Goal: Information Seeking & Learning: Learn about a topic

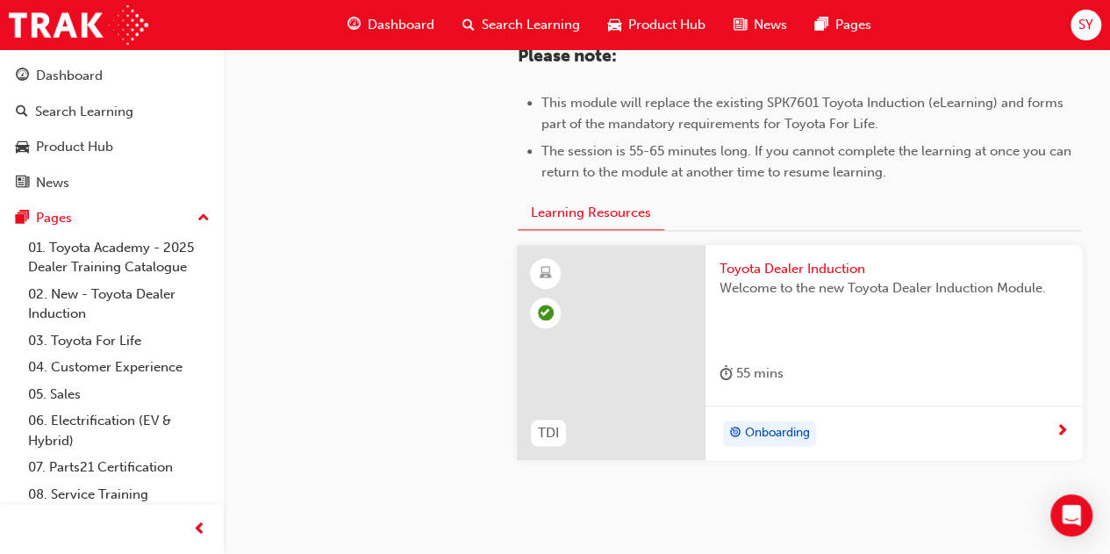
scroll to position [998, 0]
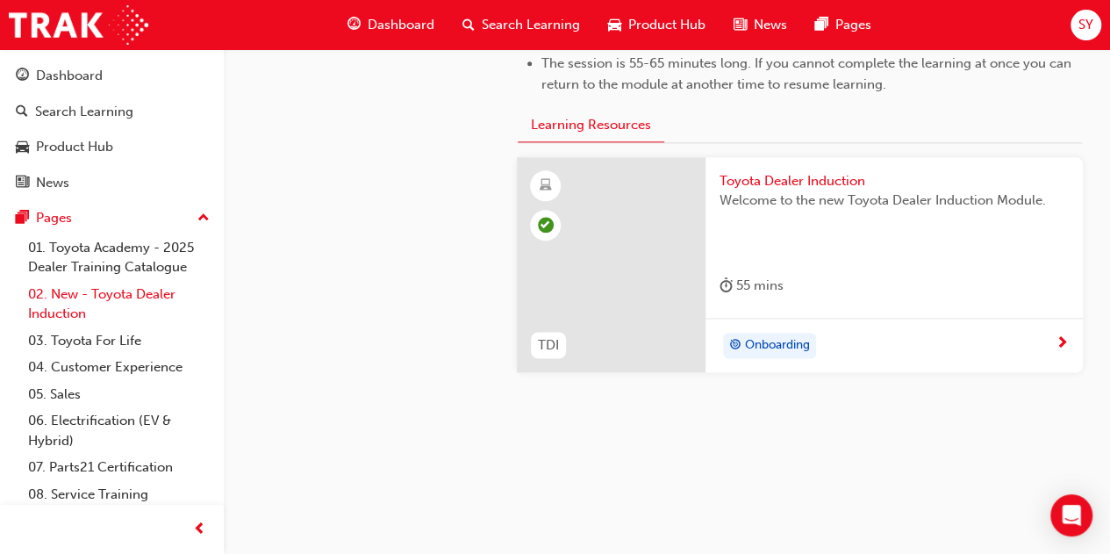
click at [105, 305] on link "02. New - Toyota Dealer Induction" at bounding box center [119, 304] width 196 height 47
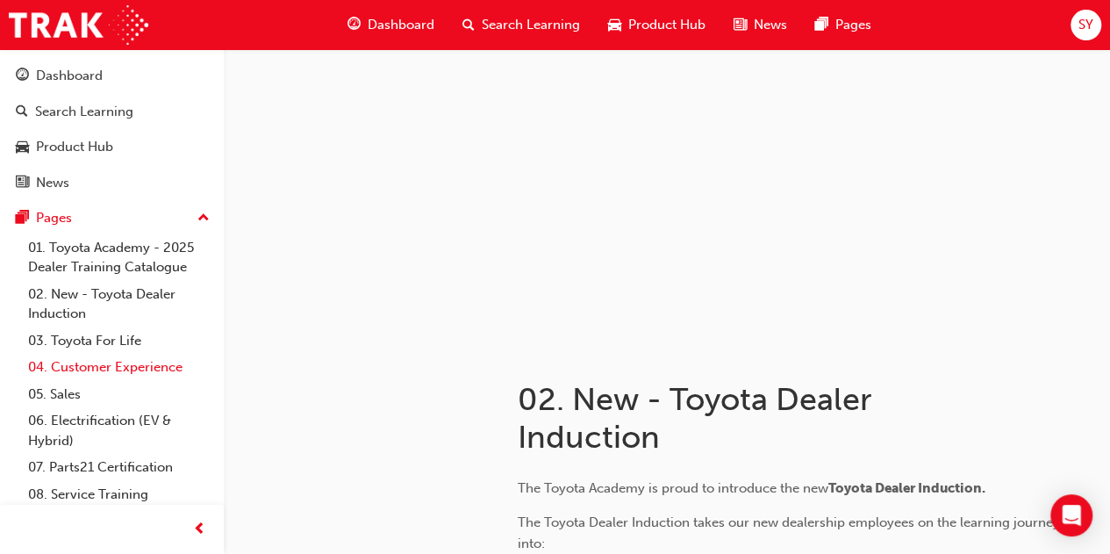
click at [77, 375] on link "04. Customer Experience" at bounding box center [119, 367] width 196 height 27
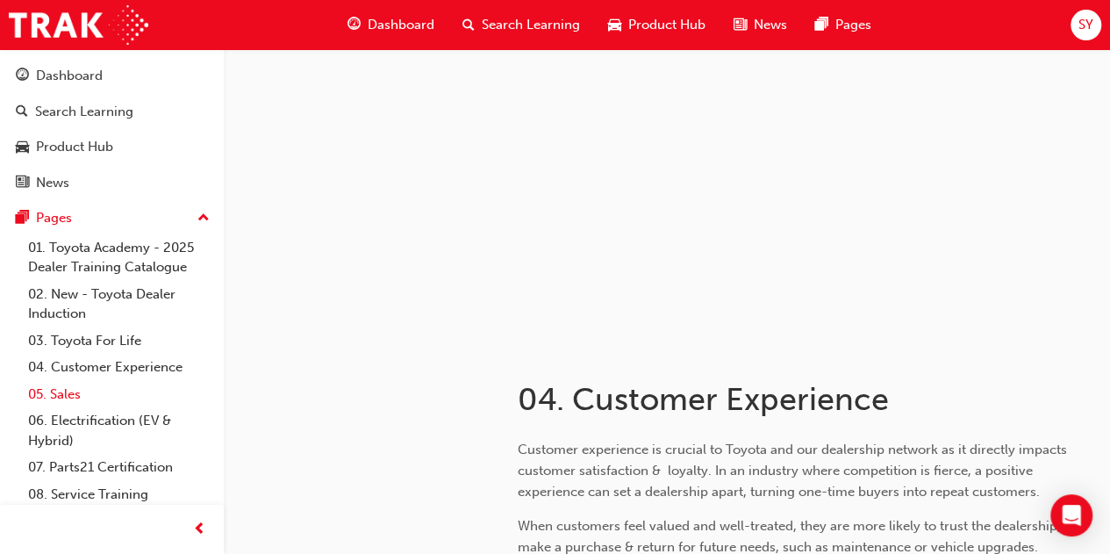
click at [78, 392] on link "05. Sales" at bounding box center [119, 394] width 196 height 27
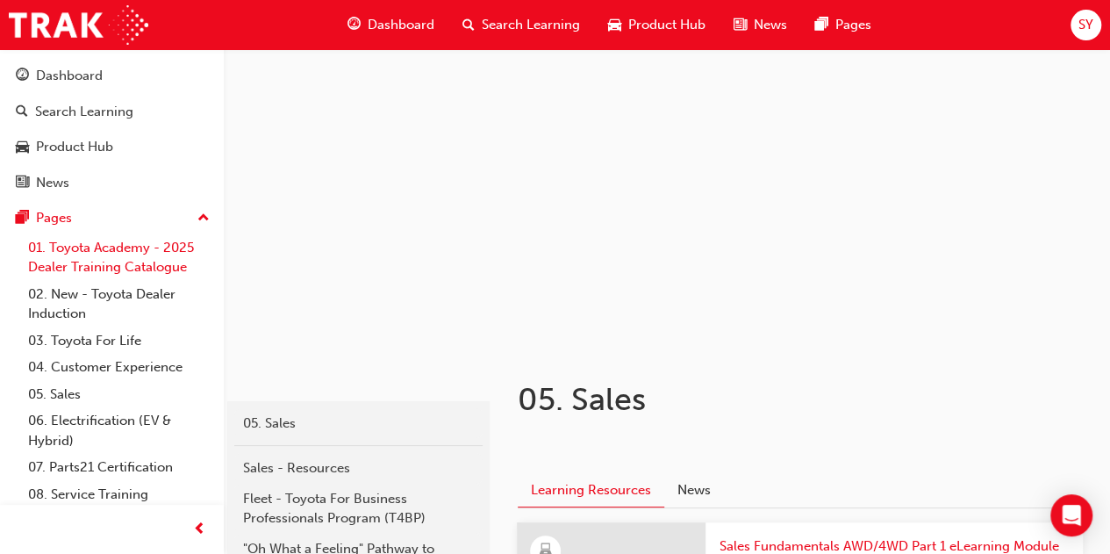
click at [82, 260] on link "01. Toyota Academy - 2025 Dealer Training Catalogue" at bounding box center [119, 257] width 196 height 47
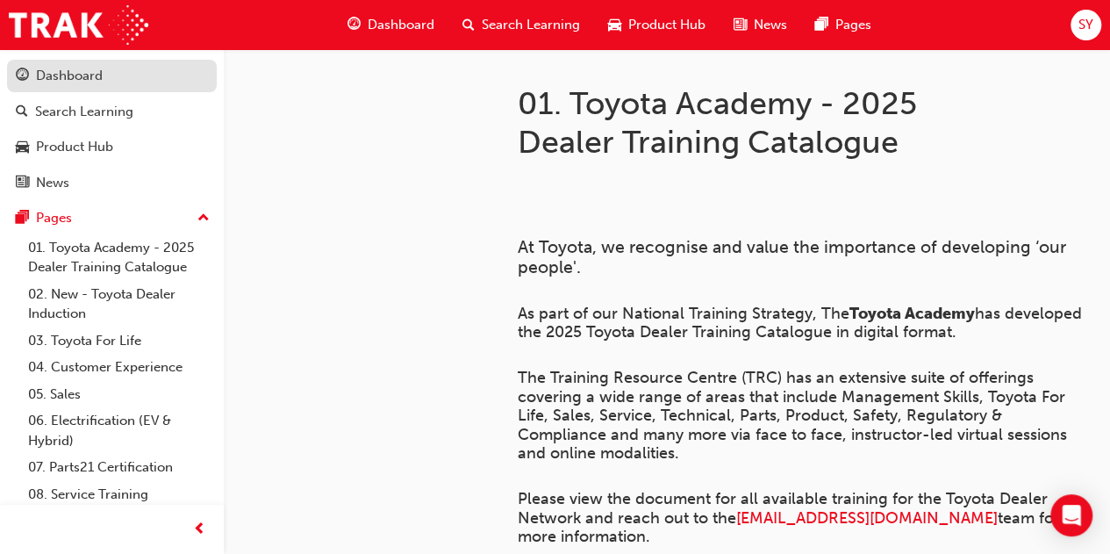
click at [86, 61] on link "Dashboard" at bounding box center [112, 76] width 210 height 32
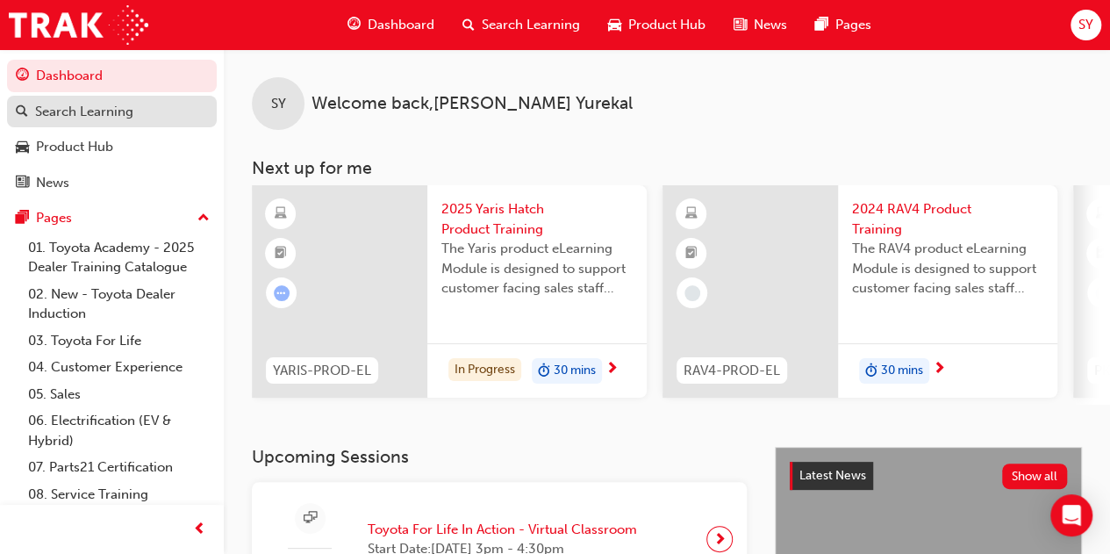
click at [75, 98] on link "Search Learning" at bounding box center [112, 112] width 210 height 32
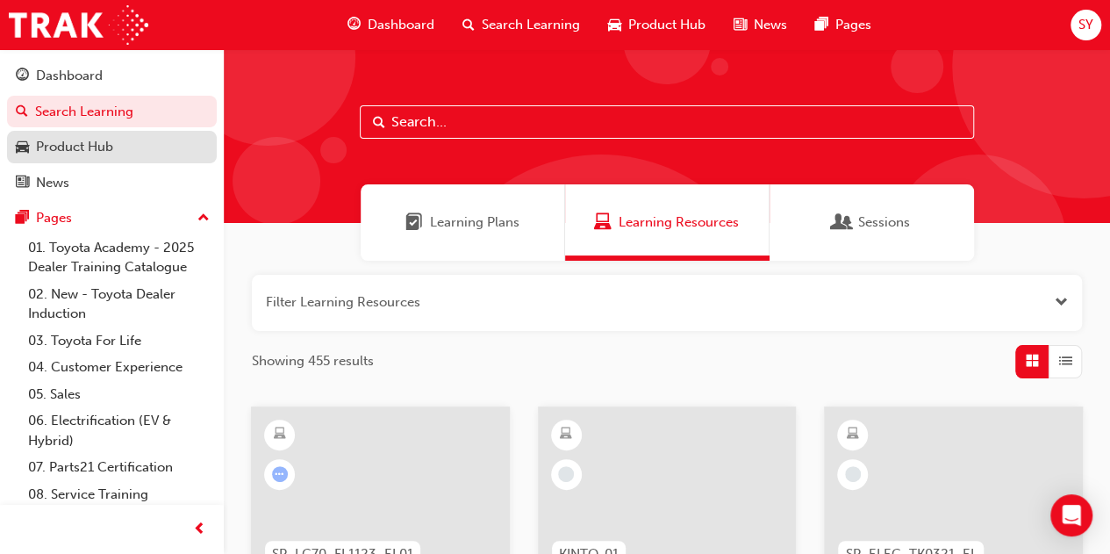
click at [86, 154] on div "Product Hub" at bounding box center [74, 147] width 77 height 20
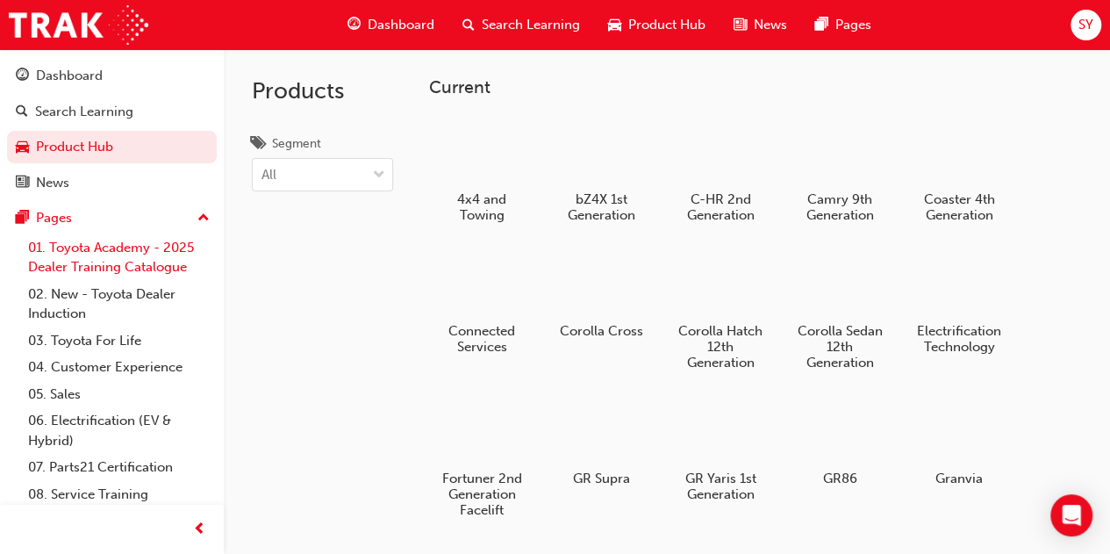
click at [97, 236] on link "01. Toyota Academy - 2025 Dealer Training Catalogue" at bounding box center [119, 257] width 196 height 47
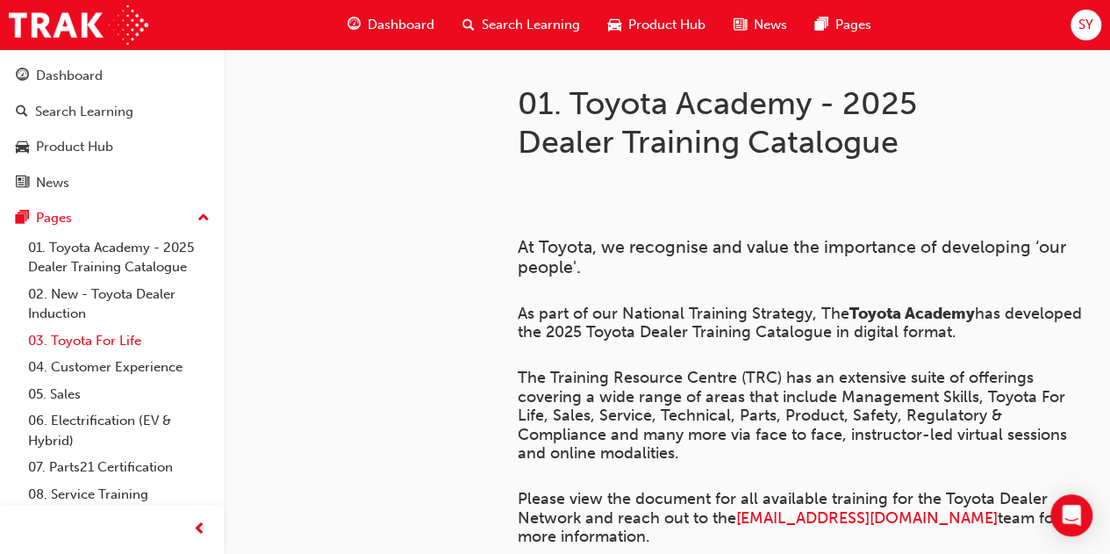
click at [106, 340] on link "03. Toyota For Life" at bounding box center [119, 340] width 196 height 27
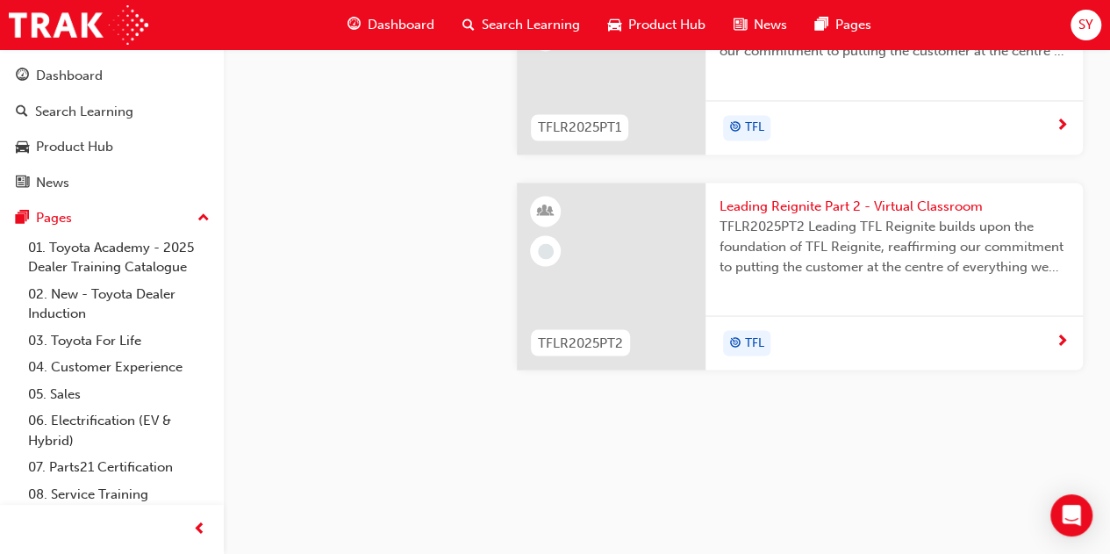
scroll to position [1954, 0]
click at [75, 257] on link "01. Toyota Academy - 2025 Dealer Training Catalogue" at bounding box center [119, 257] width 196 height 47
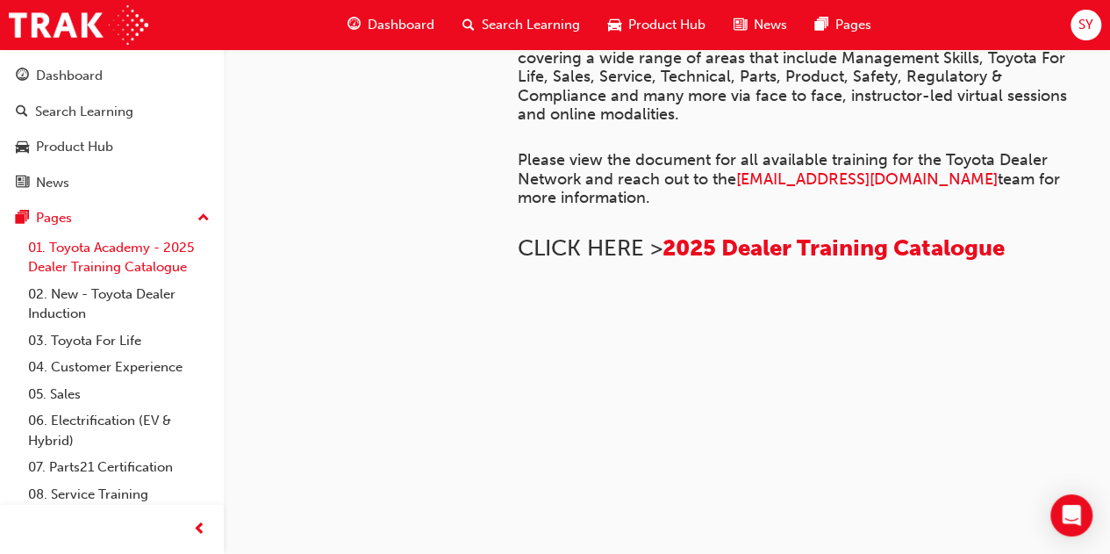
scroll to position [1442, 0]
click at [131, 299] on link "02. New - Toyota Dealer Induction" at bounding box center [119, 304] width 196 height 47
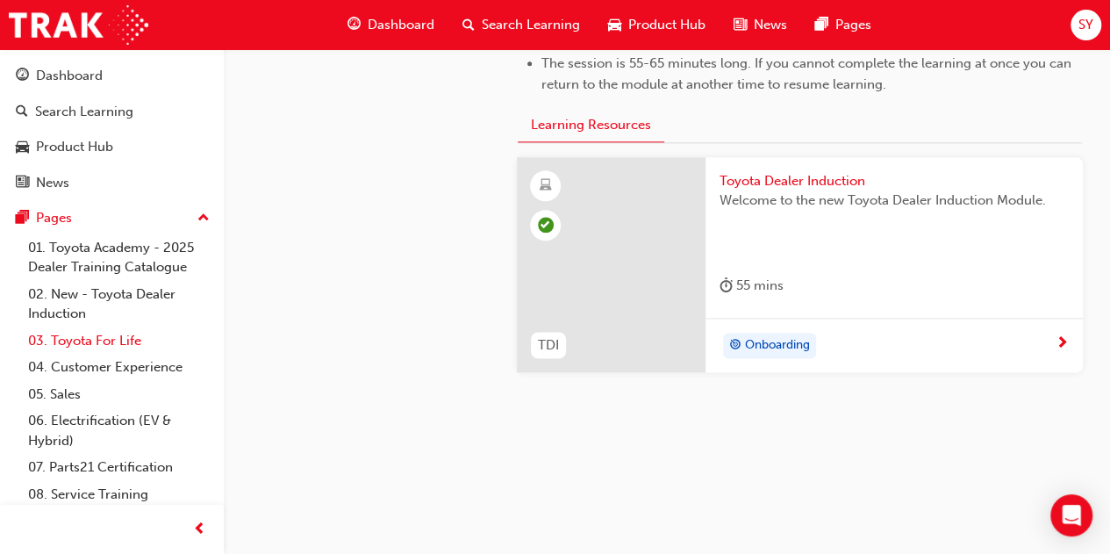
drag, startPoint x: 111, startPoint y: 340, endPoint x: 108, endPoint y: 327, distance: 13.4
click at [111, 340] on link "03. Toyota For Life" at bounding box center [119, 340] width 196 height 27
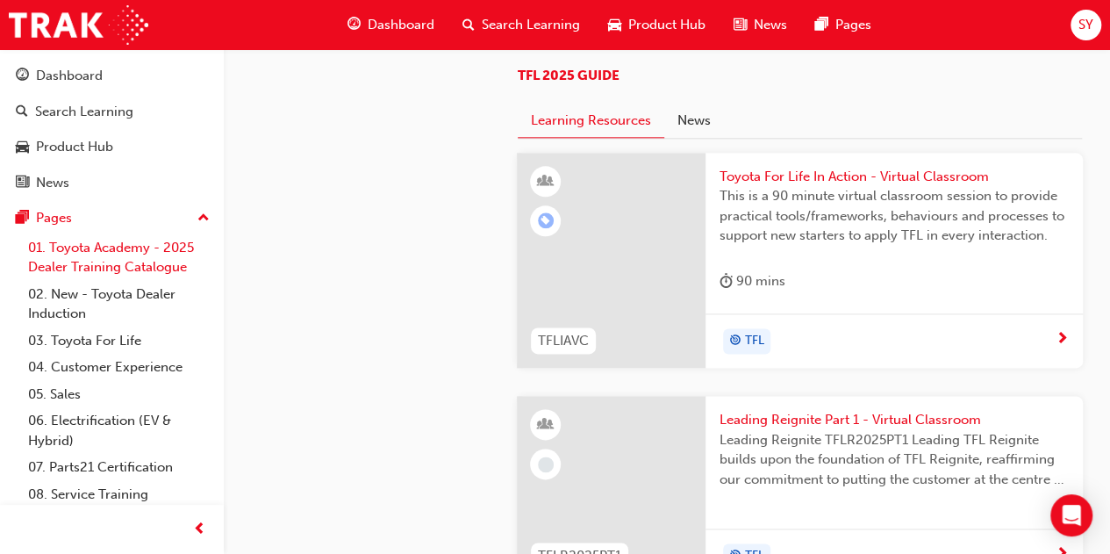
click at [114, 264] on link "01. Toyota Academy - 2025 Dealer Training Catalogue" at bounding box center [119, 257] width 196 height 47
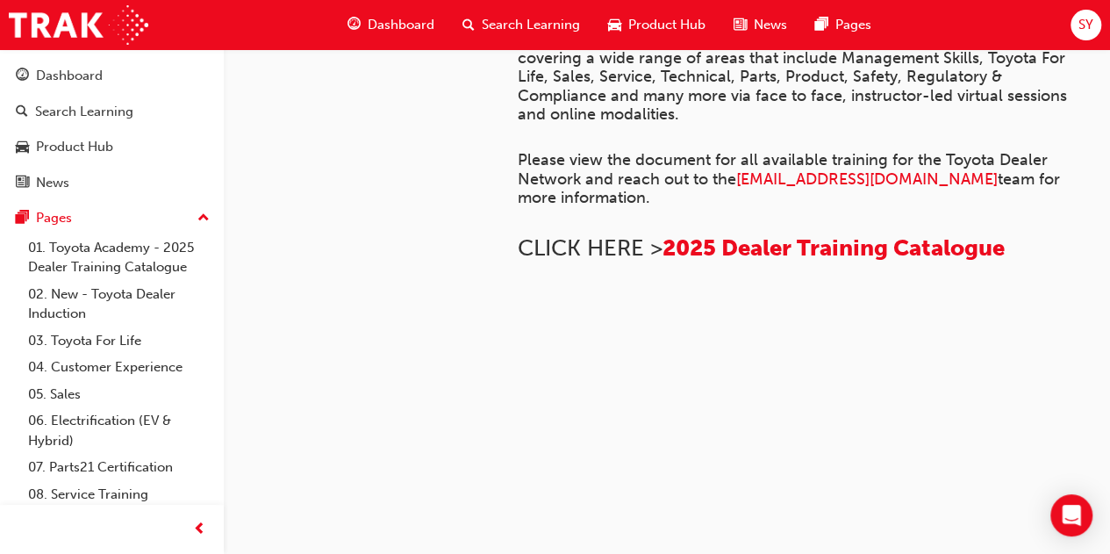
scroll to position [998, 0]
click at [144, 298] on link "02. New - Toyota Dealer Induction" at bounding box center [119, 304] width 196 height 47
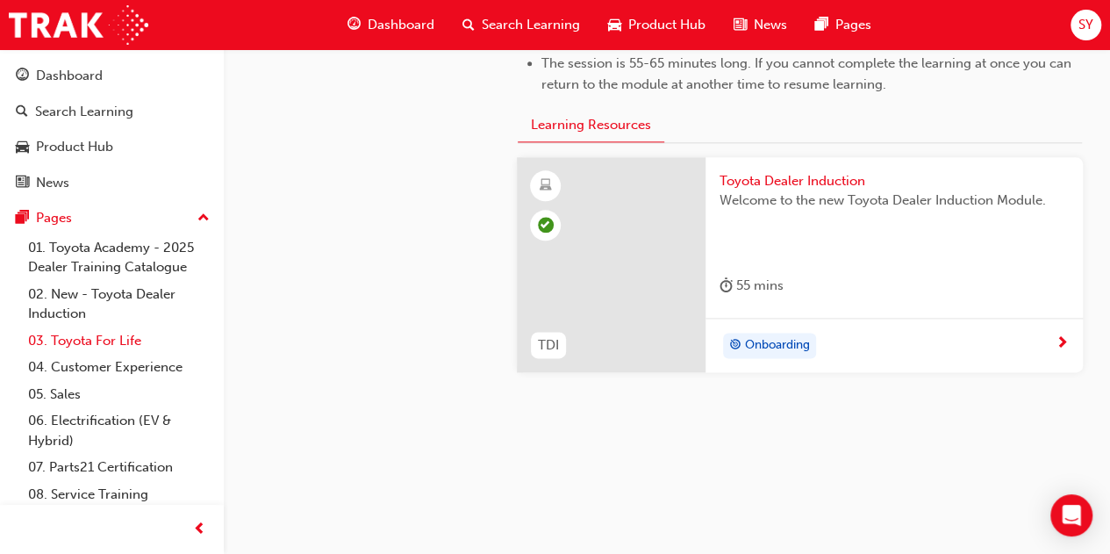
click at [67, 339] on link "03. Toyota For Life" at bounding box center [119, 340] width 196 height 27
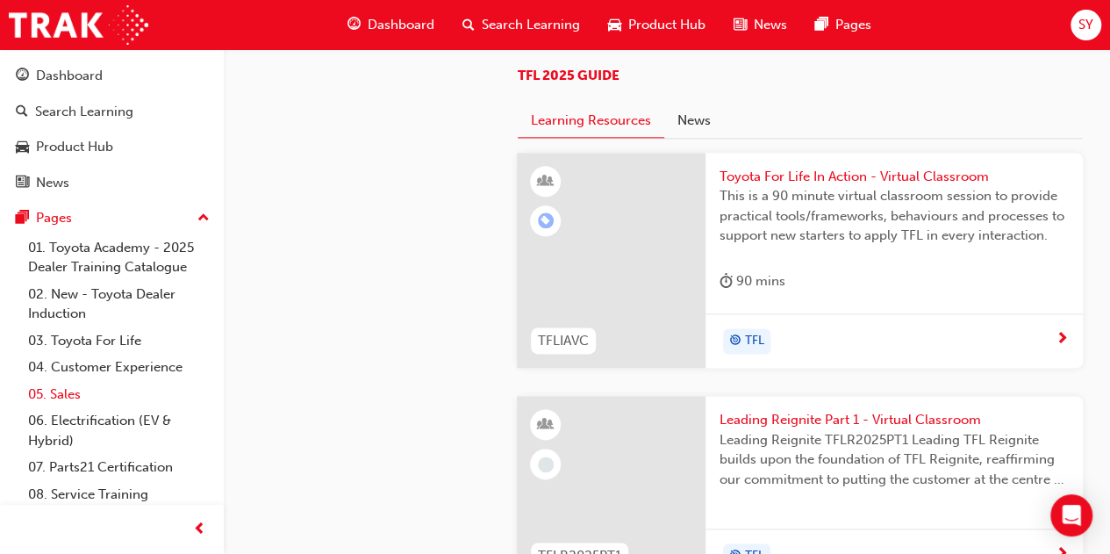
click at [75, 388] on link "05. Sales" at bounding box center [119, 394] width 196 height 27
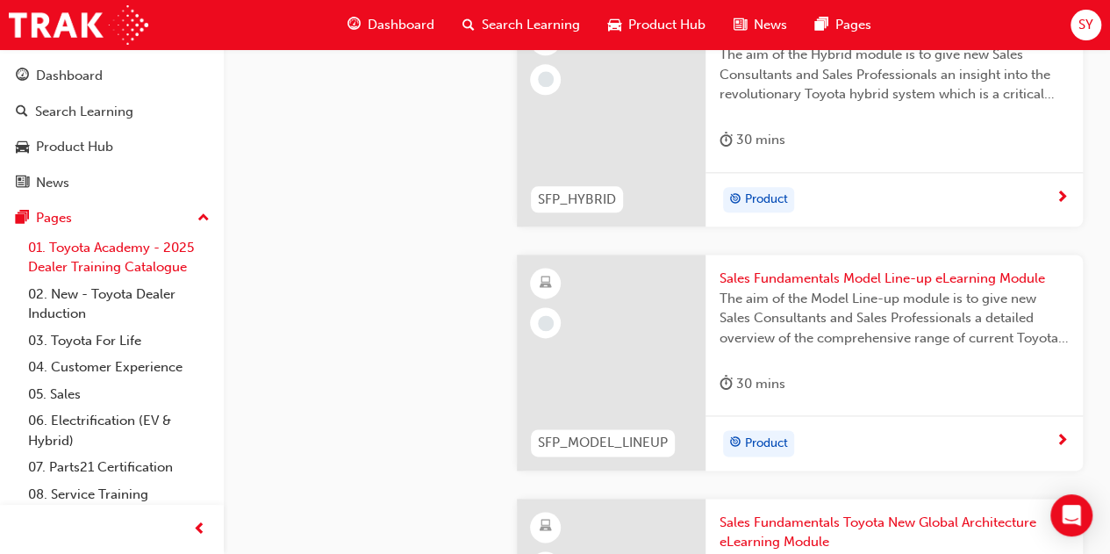
click at [102, 263] on link "01. Toyota Academy - 2025 Dealer Training Catalogue" at bounding box center [119, 257] width 196 height 47
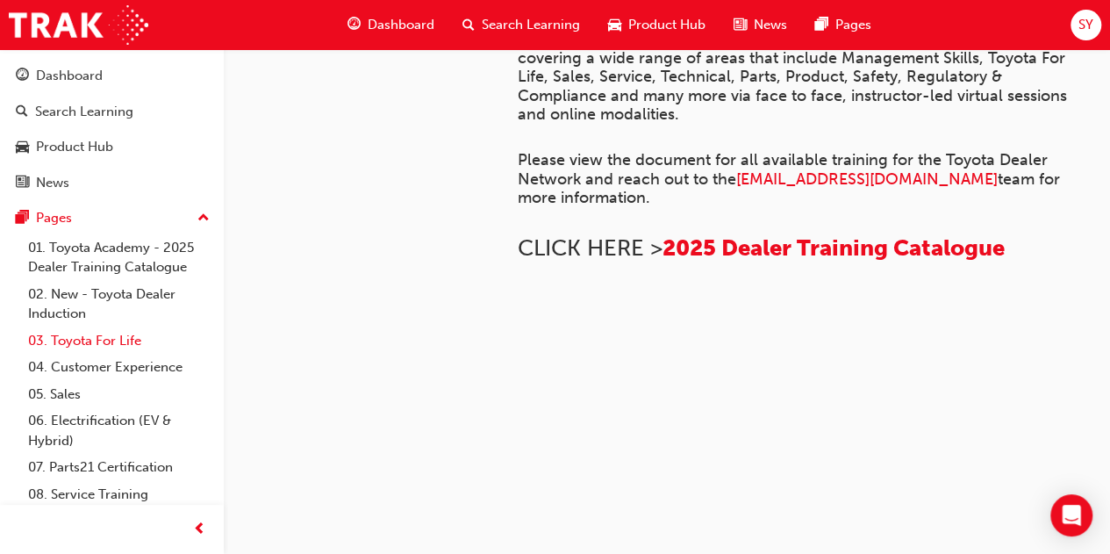
click at [107, 337] on link "03. Toyota For Life" at bounding box center [119, 340] width 196 height 27
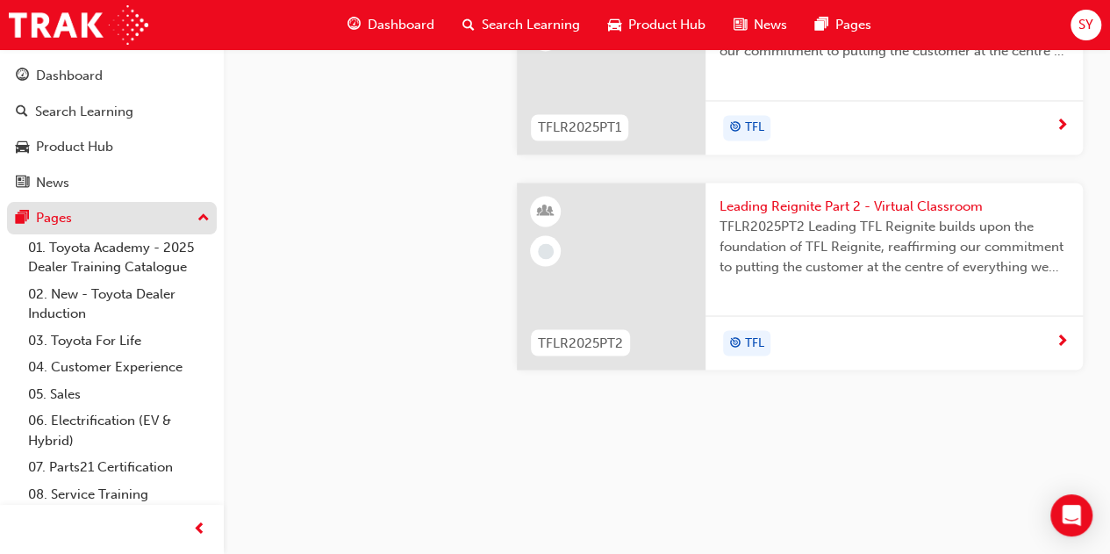
scroll to position [1086, 0]
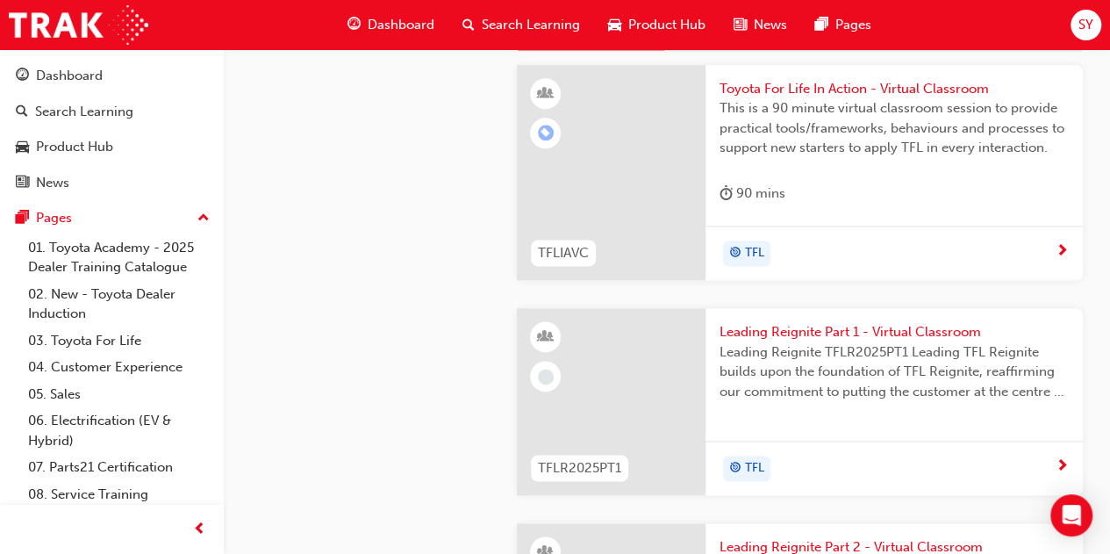
click at [113, 164] on button "Dashboard Search Learning Product Hub News Pages" at bounding box center [112, 129] width 210 height 146
click at [99, 148] on div "Product Hub" at bounding box center [74, 147] width 77 height 20
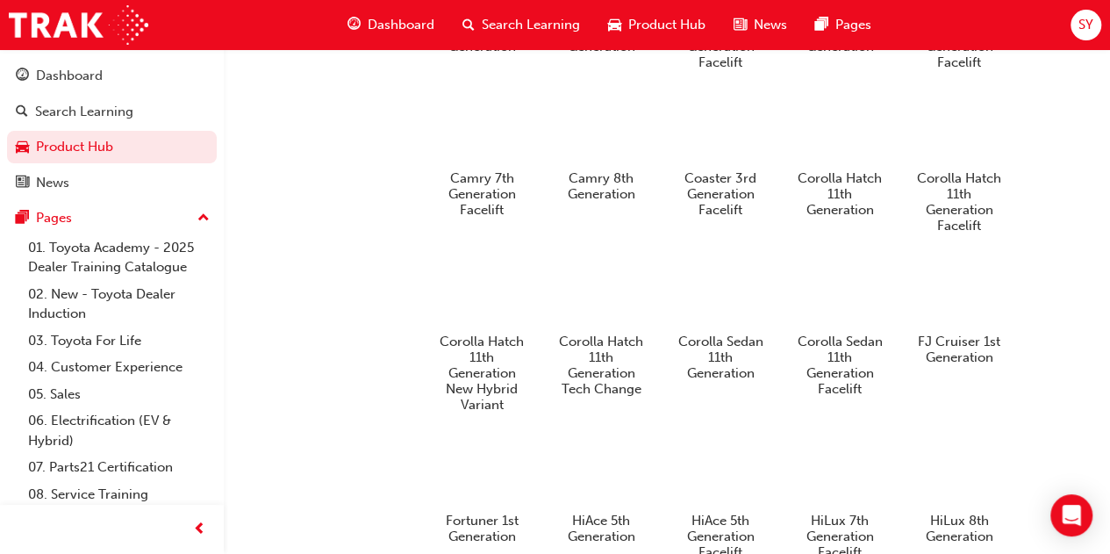
click at [112, 92] on button "Dashboard Search Learning Product Hub News Pages" at bounding box center [112, 129] width 210 height 146
click at [111, 99] on link "Search Learning" at bounding box center [112, 112] width 210 height 32
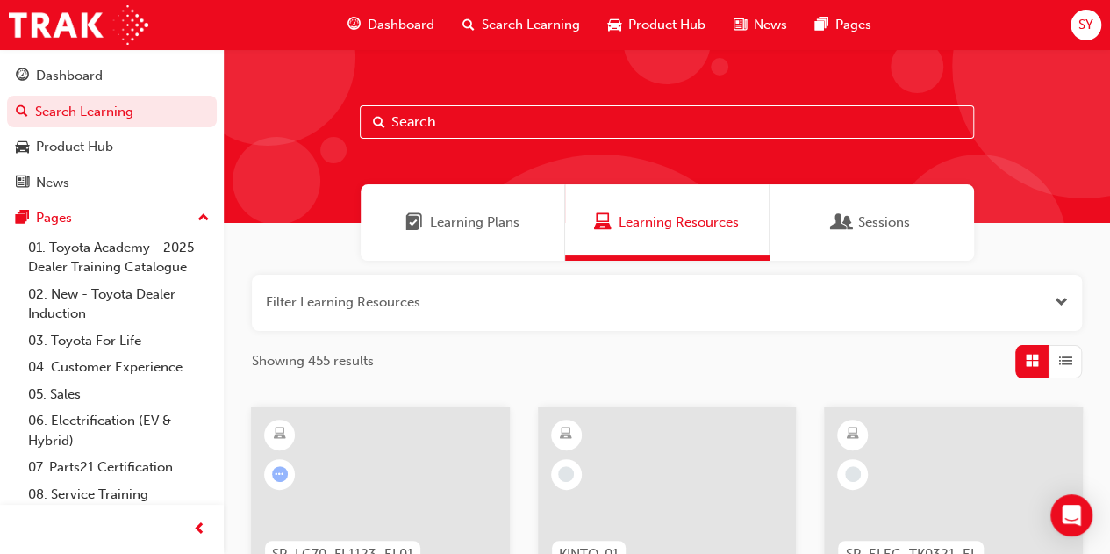
click at [498, 122] on input "text" at bounding box center [667, 121] width 614 height 33
type input "owaf"
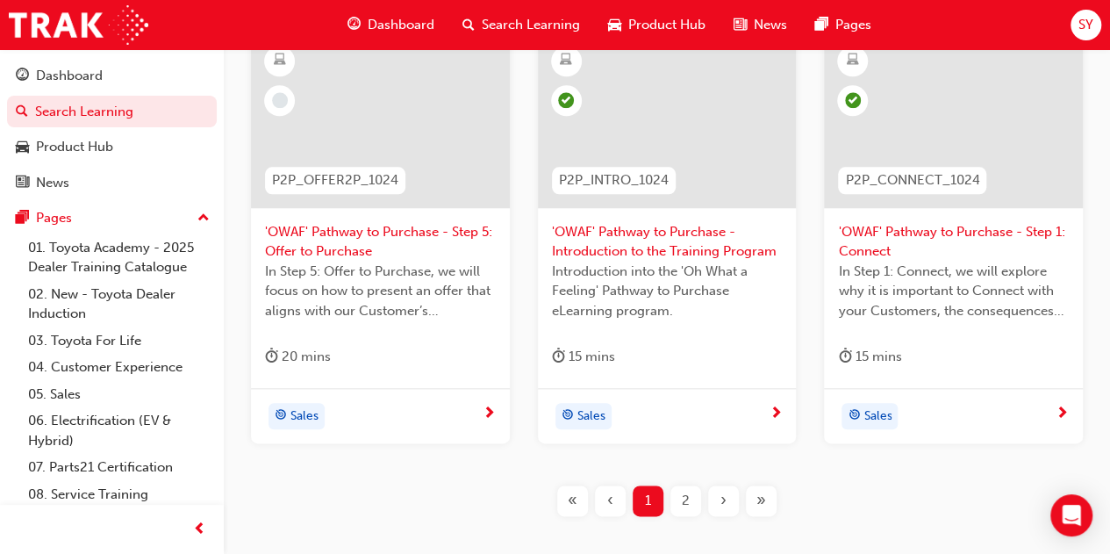
scroll to position [738, 0]
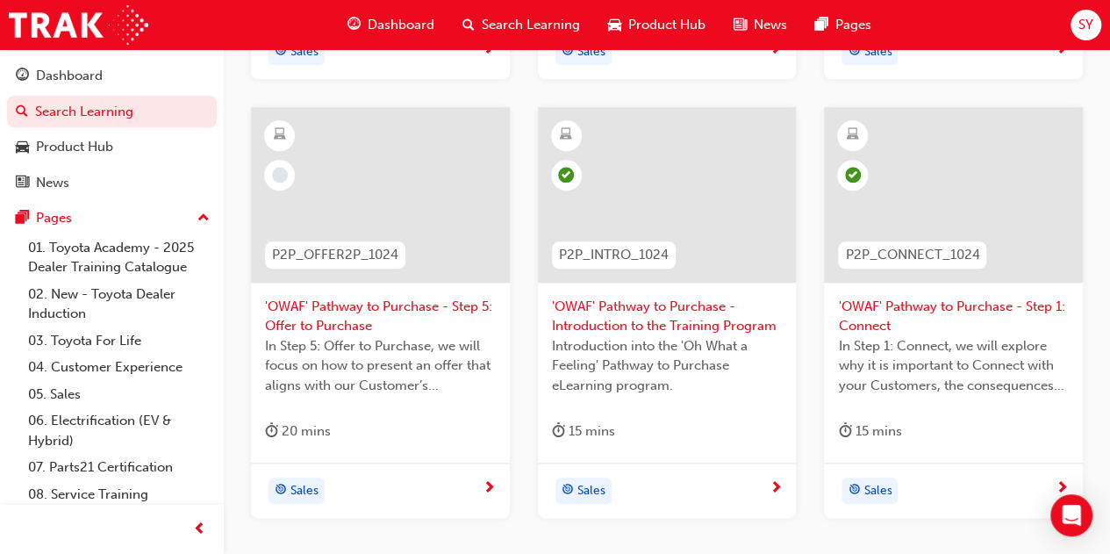
click at [578, 297] on span "'OWAF' Pathway to Purchase - Introduction to the Training Program" at bounding box center [667, 316] width 231 height 39
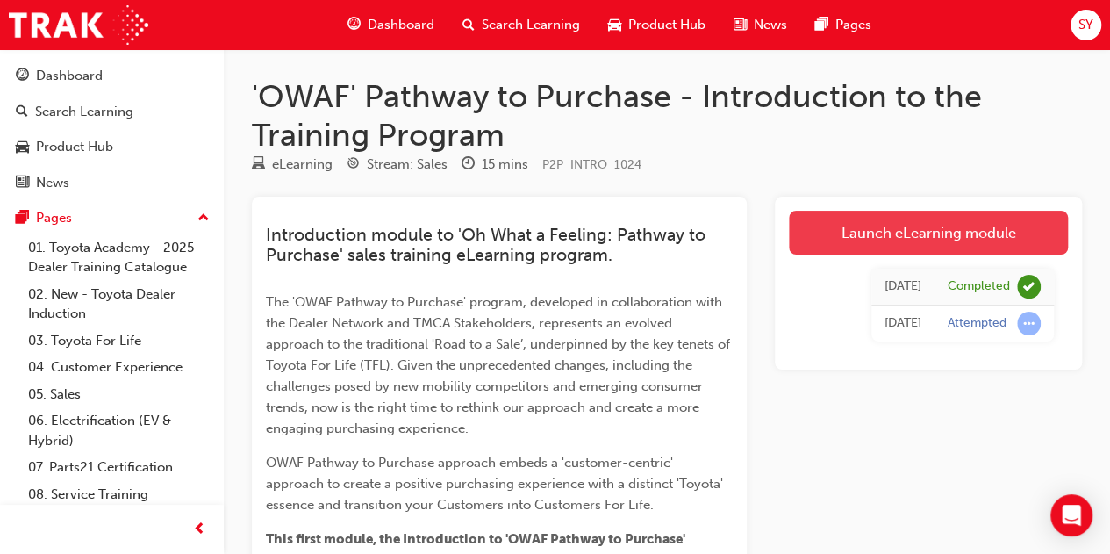
click at [844, 228] on link "Launch eLearning module" at bounding box center [928, 233] width 279 height 44
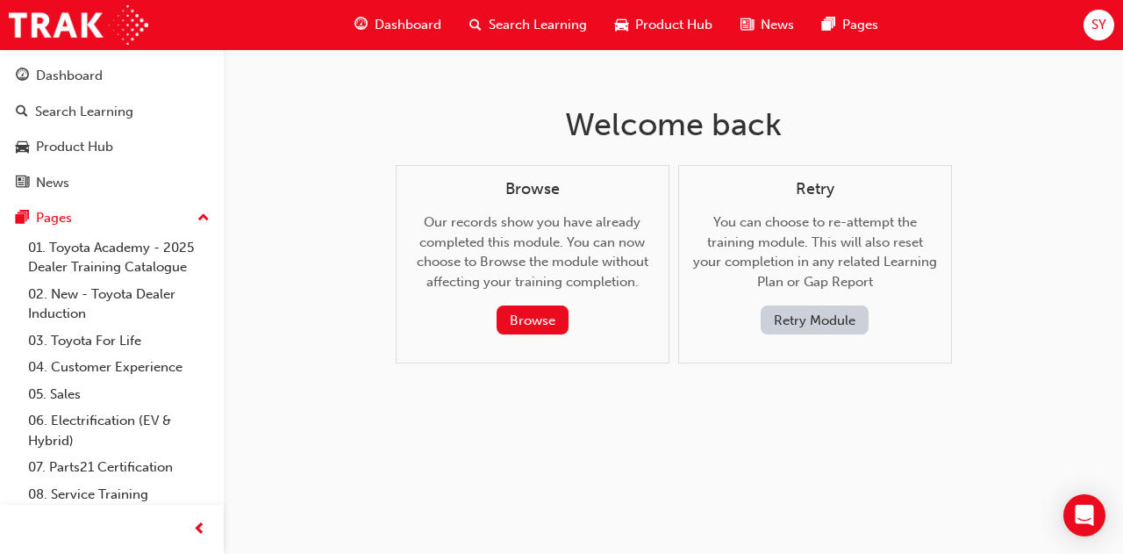
click at [786, 327] on button "Retry Module" at bounding box center [815, 319] width 108 height 29
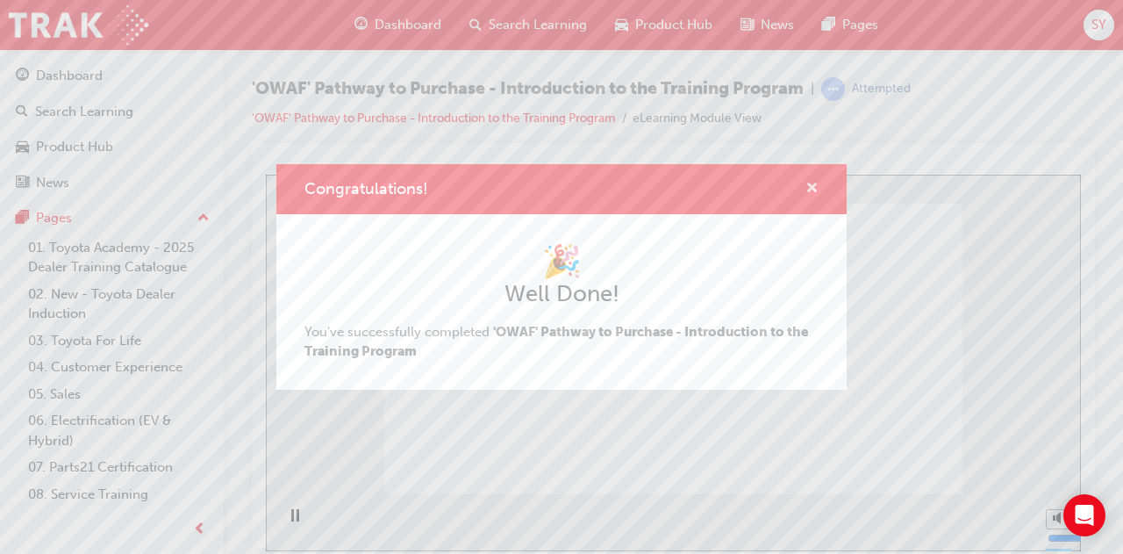
click at [815, 185] on span "cross-icon" at bounding box center [812, 190] width 13 height 16
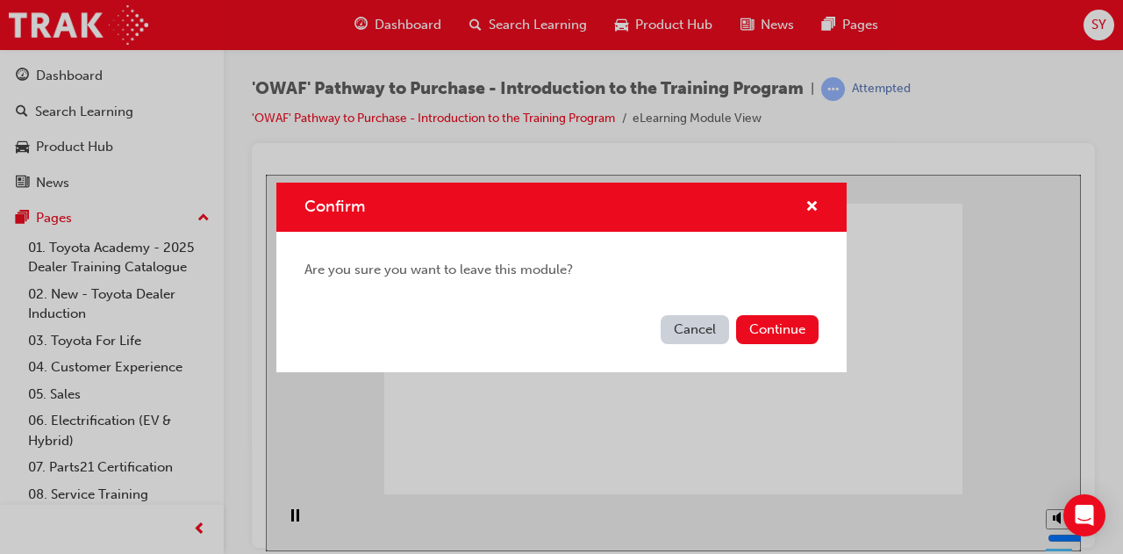
click at [695, 334] on button "Cancel" at bounding box center [695, 329] width 68 height 29
click at [781, 319] on button "Continue" at bounding box center [777, 329] width 83 height 29
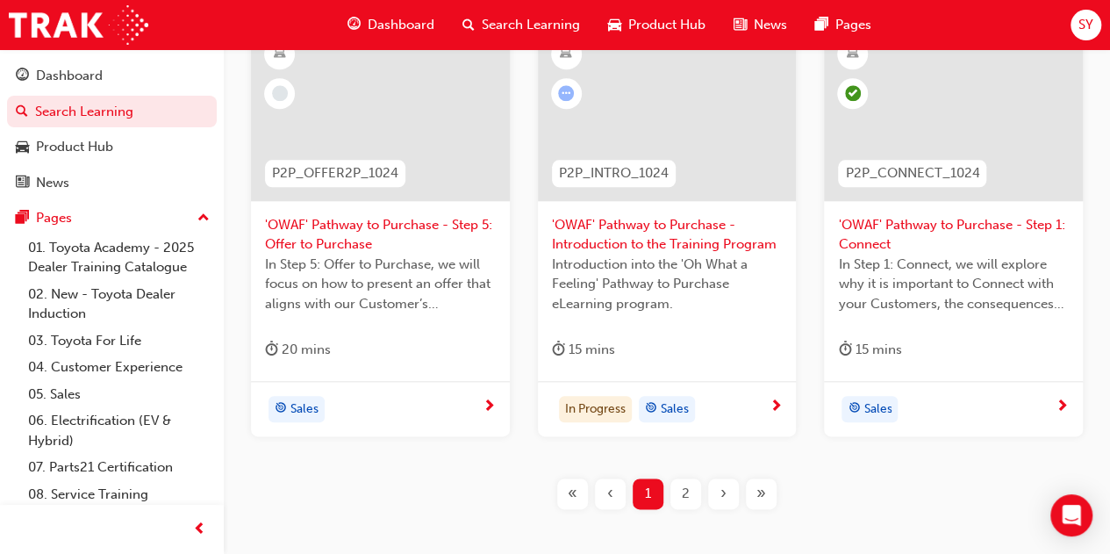
scroll to position [881, 0]
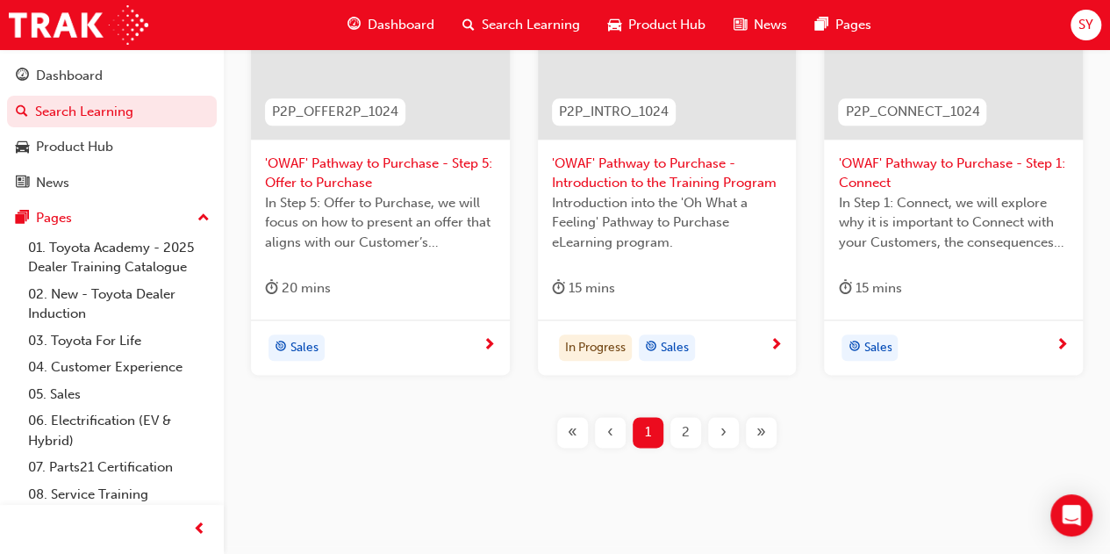
click at [593, 166] on span "'OWAF' Pathway to Purchase - Introduction to the Training Program" at bounding box center [667, 173] width 231 height 39
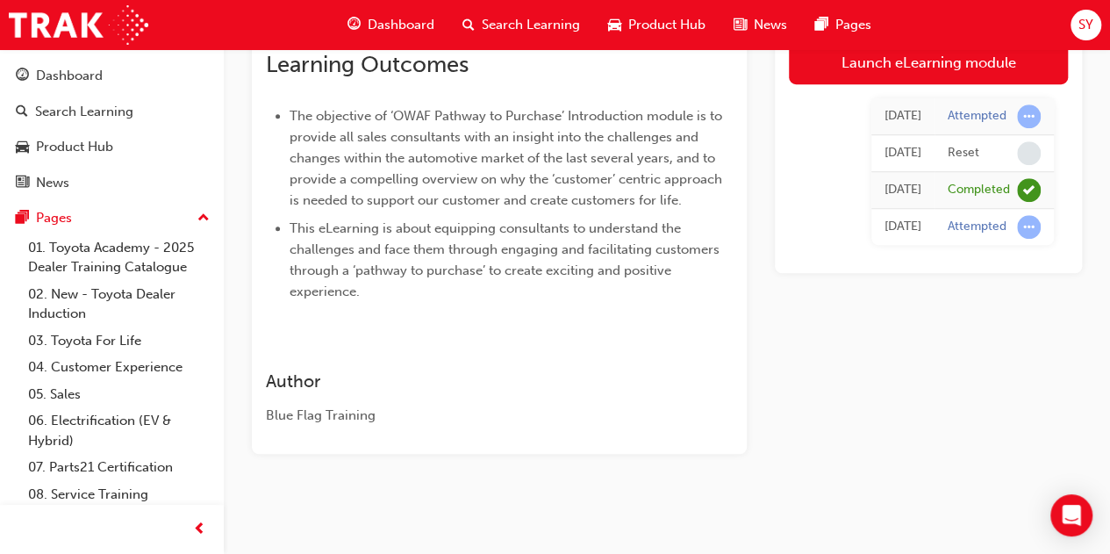
scroll to position [574, 0]
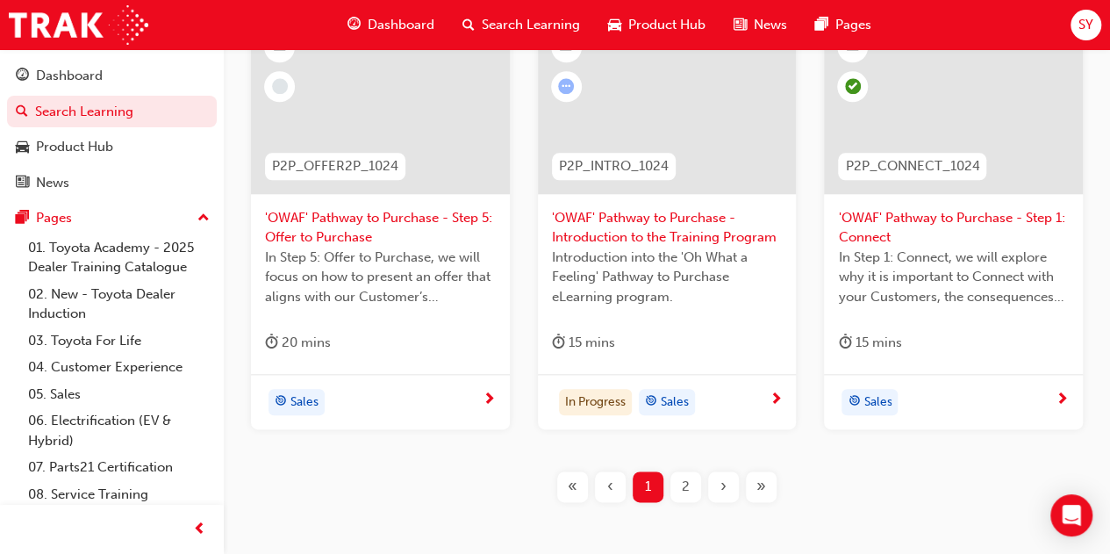
scroll to position [914, 0]
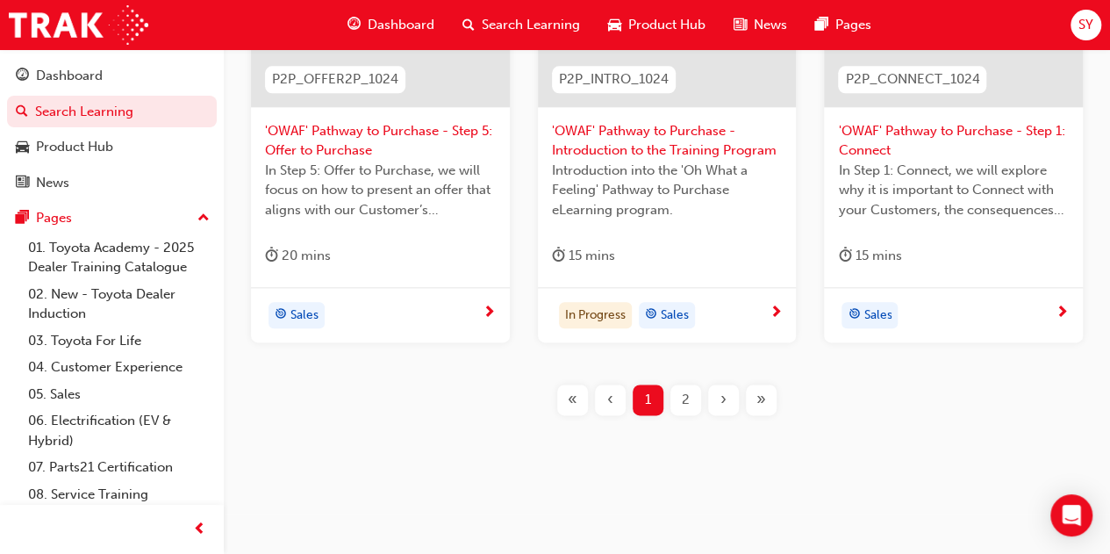
click at [681, 398] on div "2" at bounding box center [686, 399] width 31 height 31
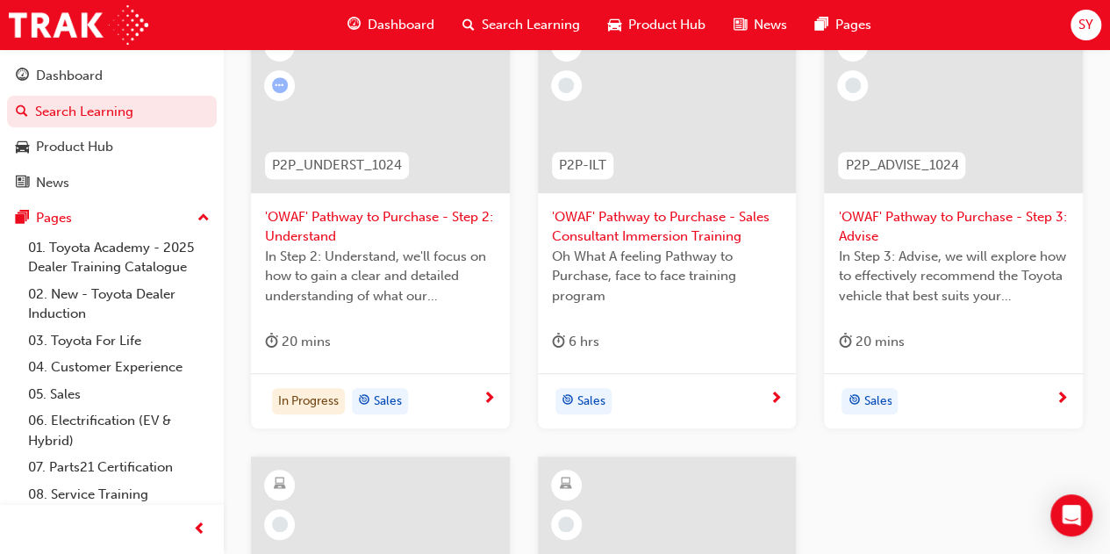
scroll to position [387, 0]
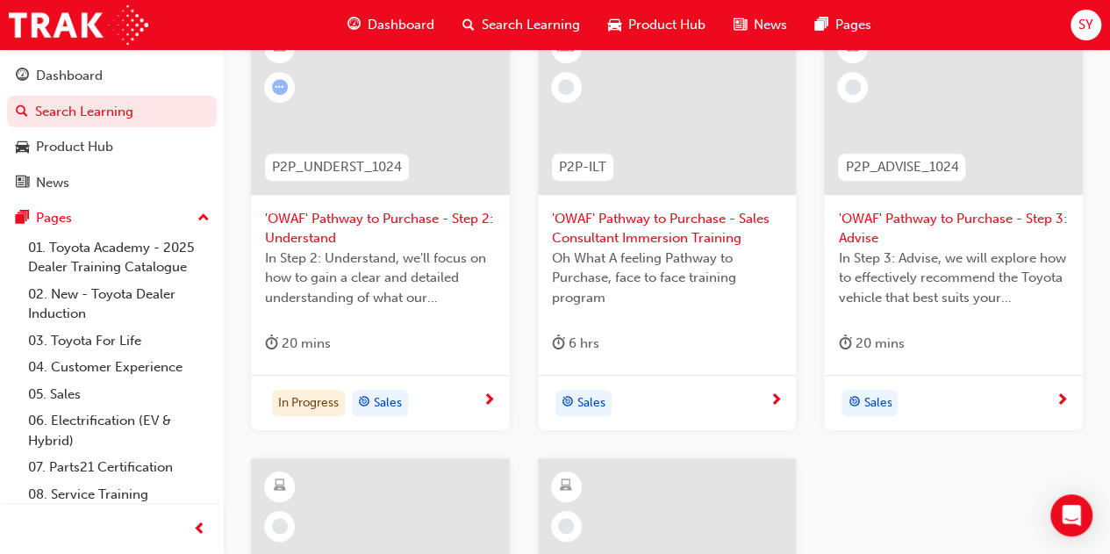
click at [898, 209] on span "'OWAF' Pathway to Purchase - Step 3: Advise" at bounding box center [953, 228] width 231 height 39
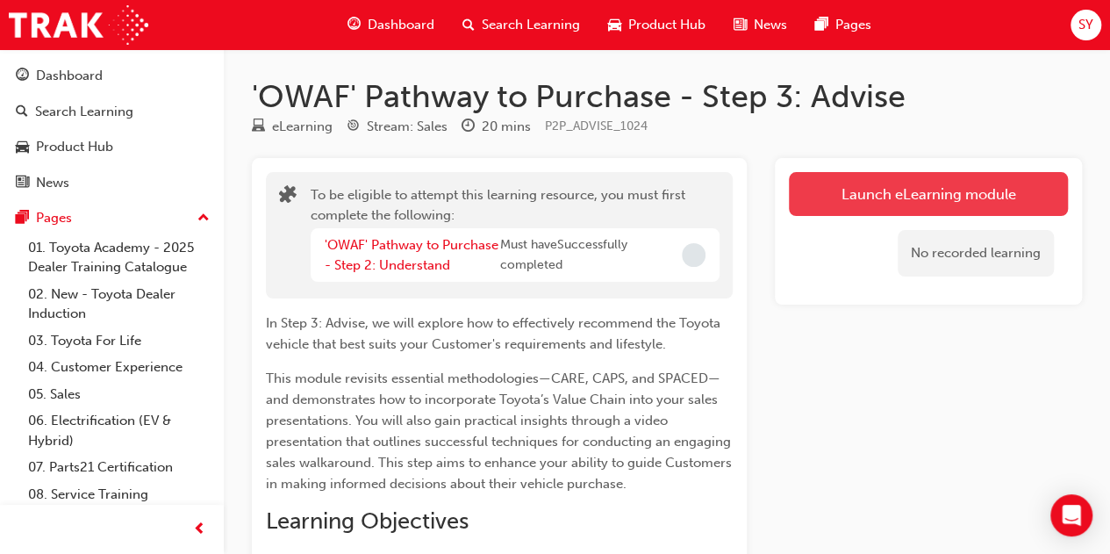
click at [904, 203] on button "Launch eLearning module" at bounding box center [928, 194] width 279 height 44
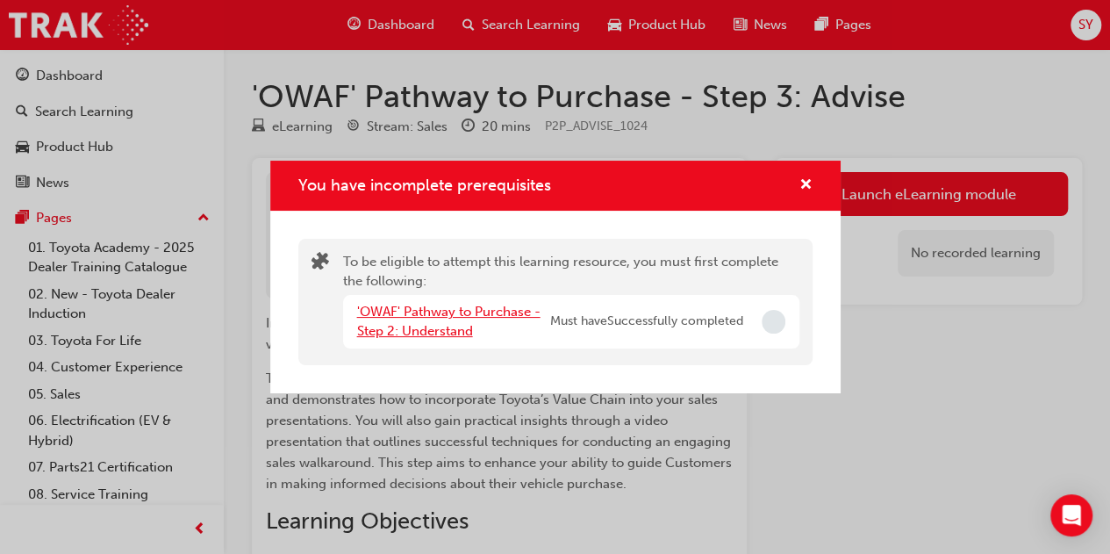
click at [483, 313] on link "'OWAF' Pathway to Purchase - Step 2: Understand" at bounding box center [448, 322] width 183 height 36
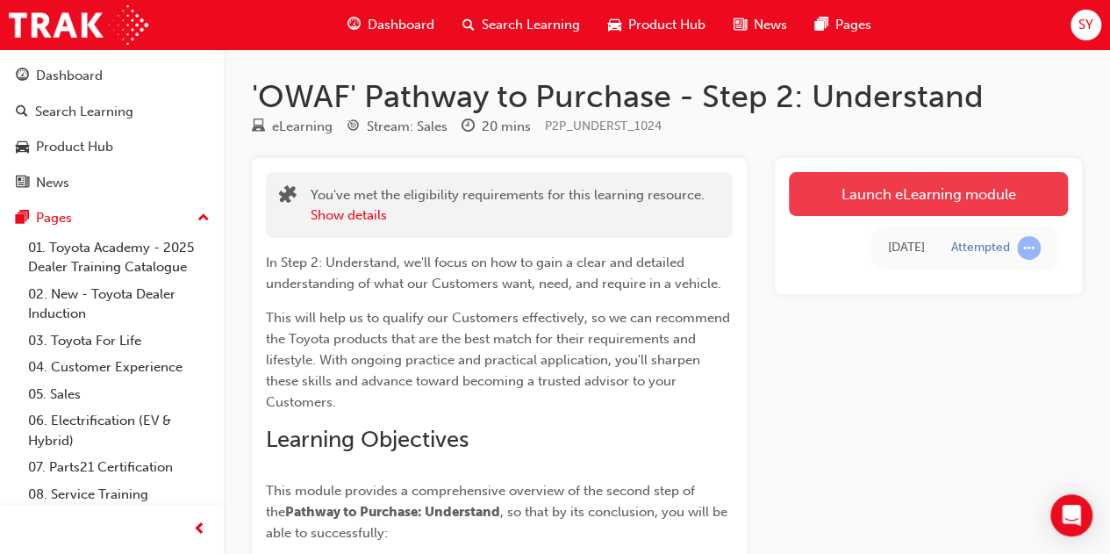
click at [931, 191] on link "Launch eLearning module" at bounding box center [928, 194] width 279 height 44
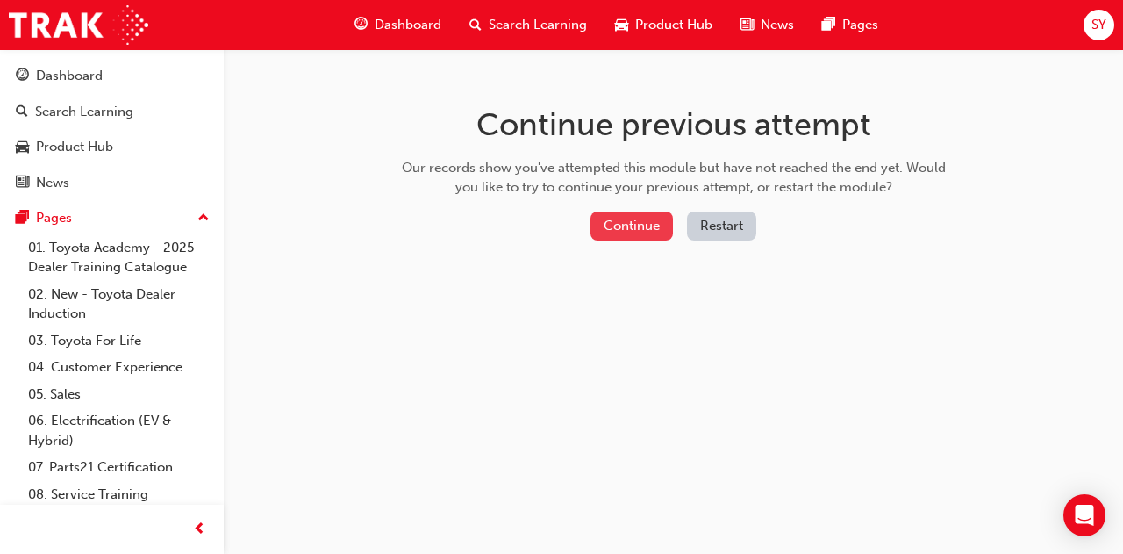
click at [618, 233] on button "Continue" at bounding box center [632, 226] width 83 height 29
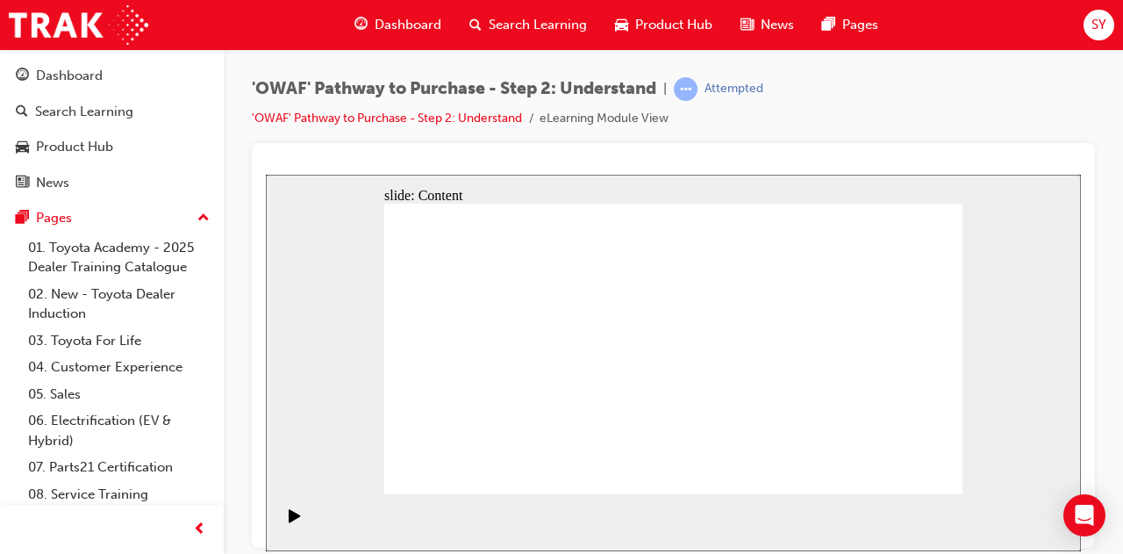
drag, startPoint x: 718, startPoint y: 284, endPoint x: 751, endPoint y: 283, distance: 33.4
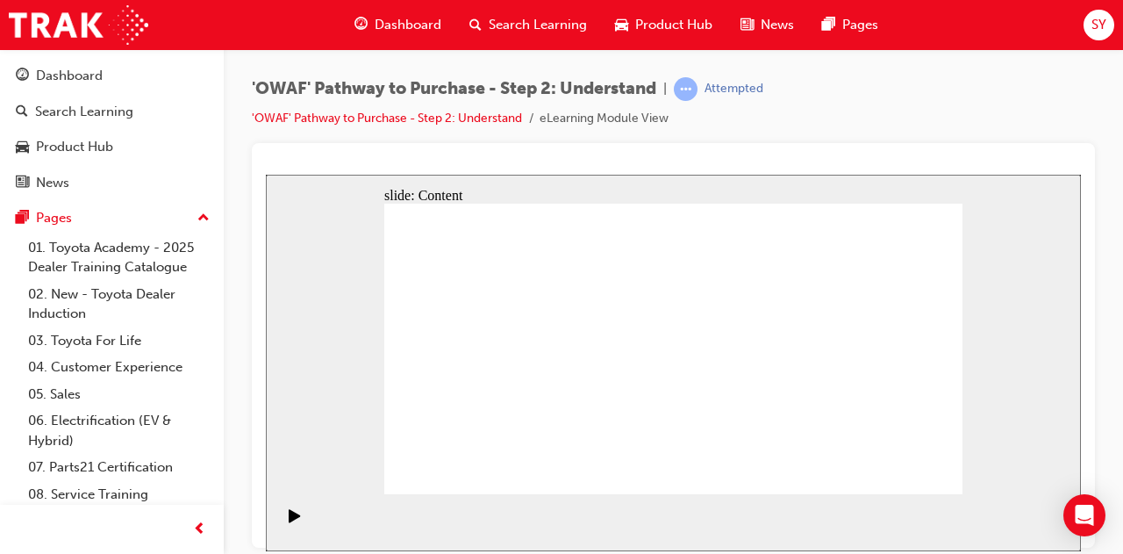
drag, startPoint x: 739, startPoint y: 320, endPoint x: 764, endPoint y: 320, distance: 25.5
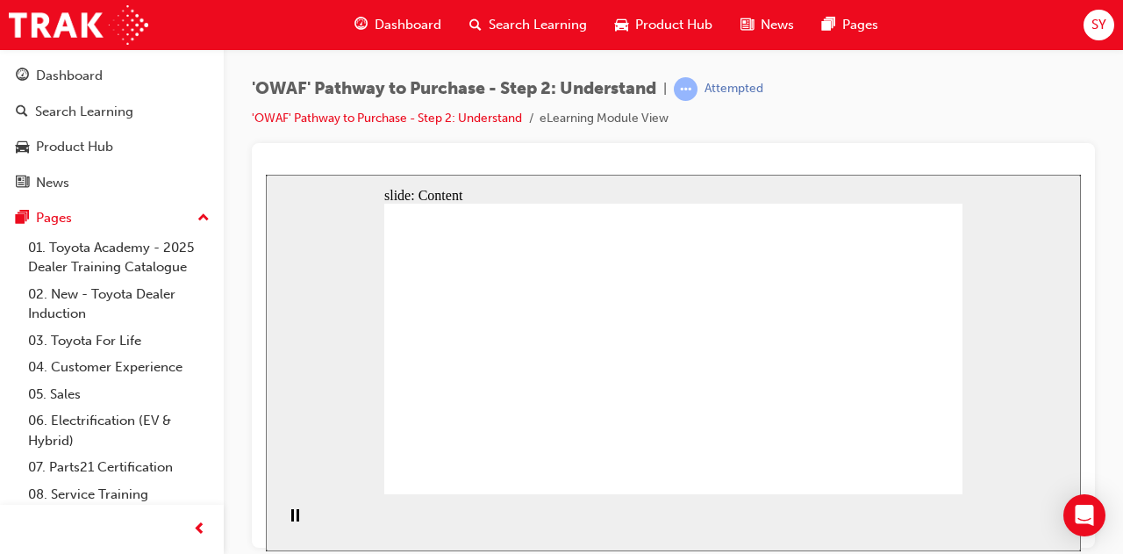
drag, startPoint x: 515, startPoint y: 267, endPoint x: 547, endPoint y: 293, distance: 41.1
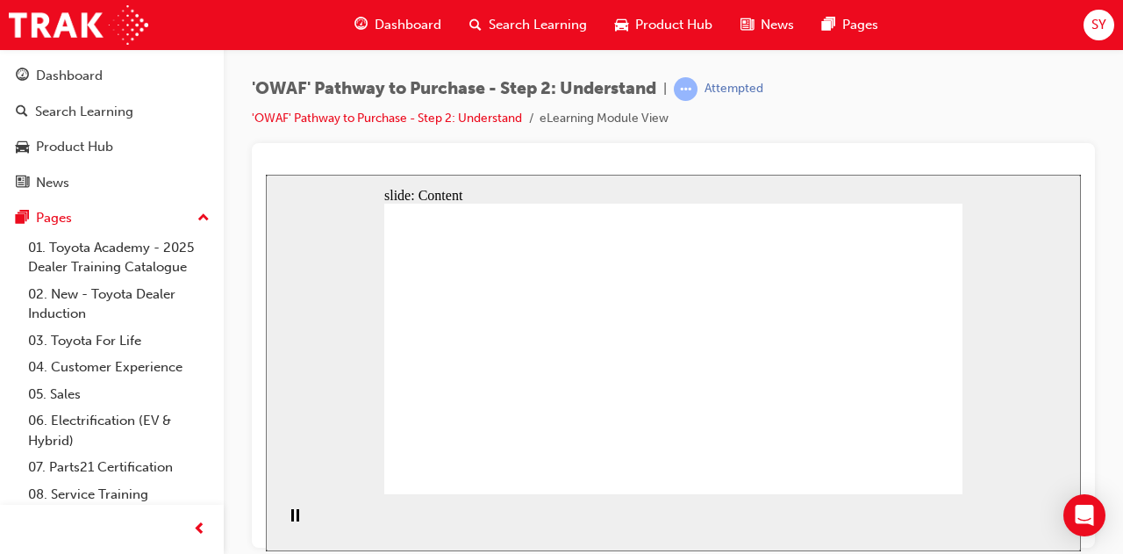
drag, startPoint x: 513, startPoint y: 434, endPoint x: 523, endPoint y: 423, distance: 14.3
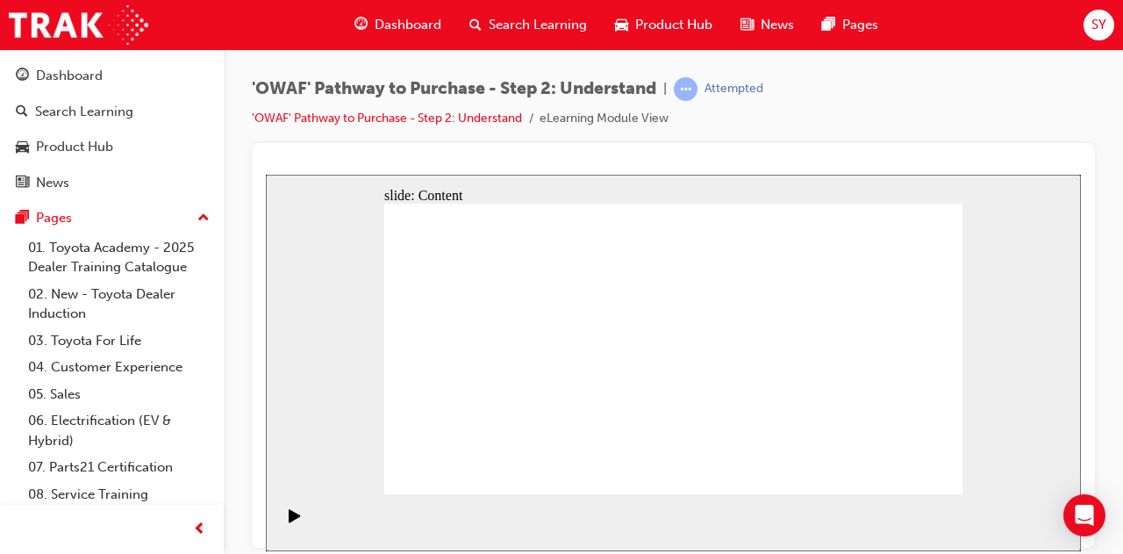
click at [964, 223] on div "slide: Content Rectangle 1 Rectangle 2 “How much do you currently spend on fuel…" at bounding box center [673, 362] width 815 height 377
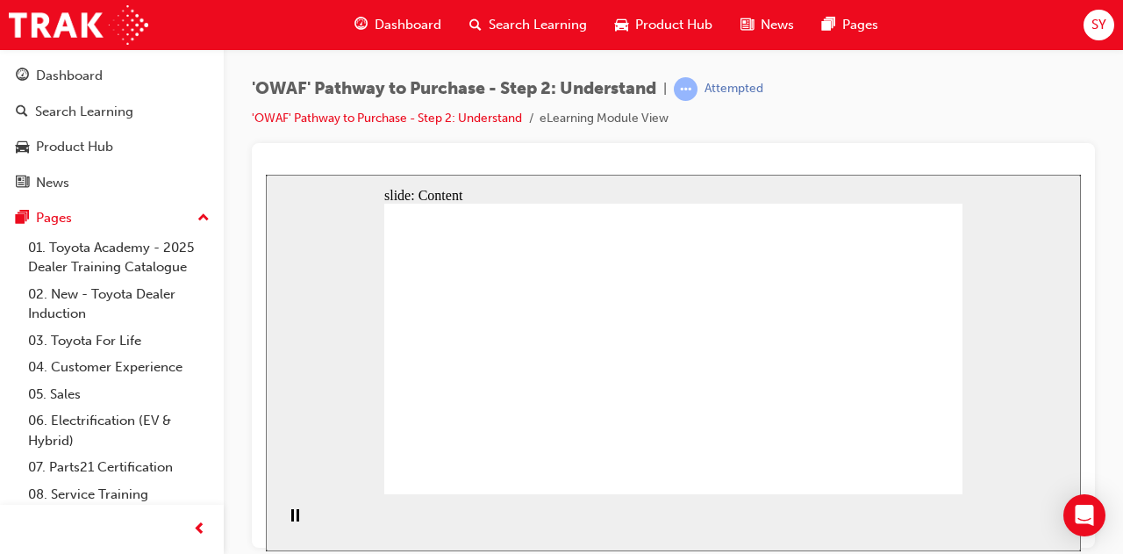
drag, startPoint x: 550, startPoint y: 406, endPoint x: 605, endPoint y: 407, distance: 54.4
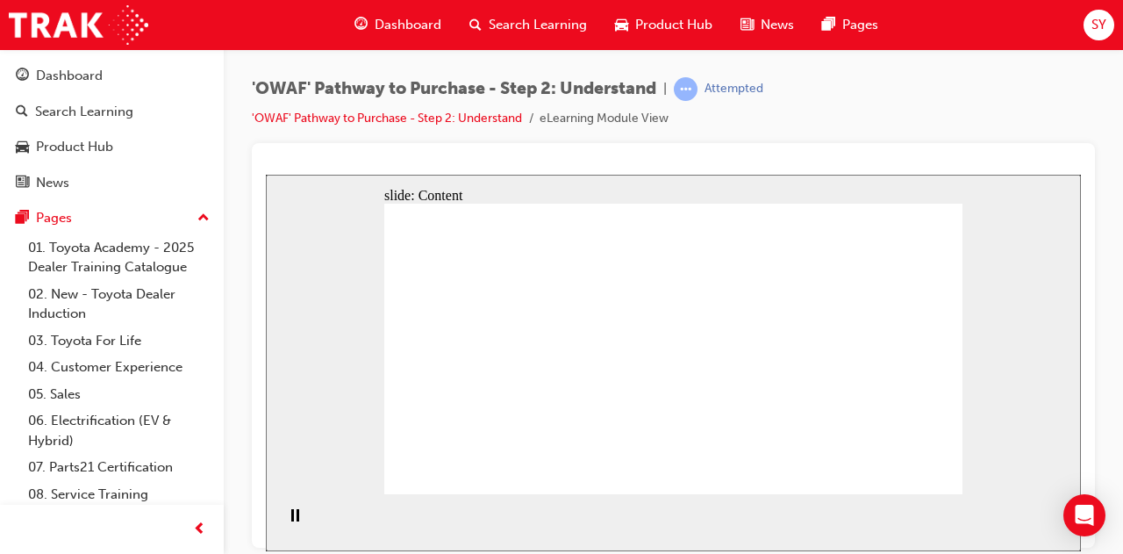
drag, startPoint x: 785, startPoint y: 318, endPoint x: 776, endPoint y: 321, distance: 9.5
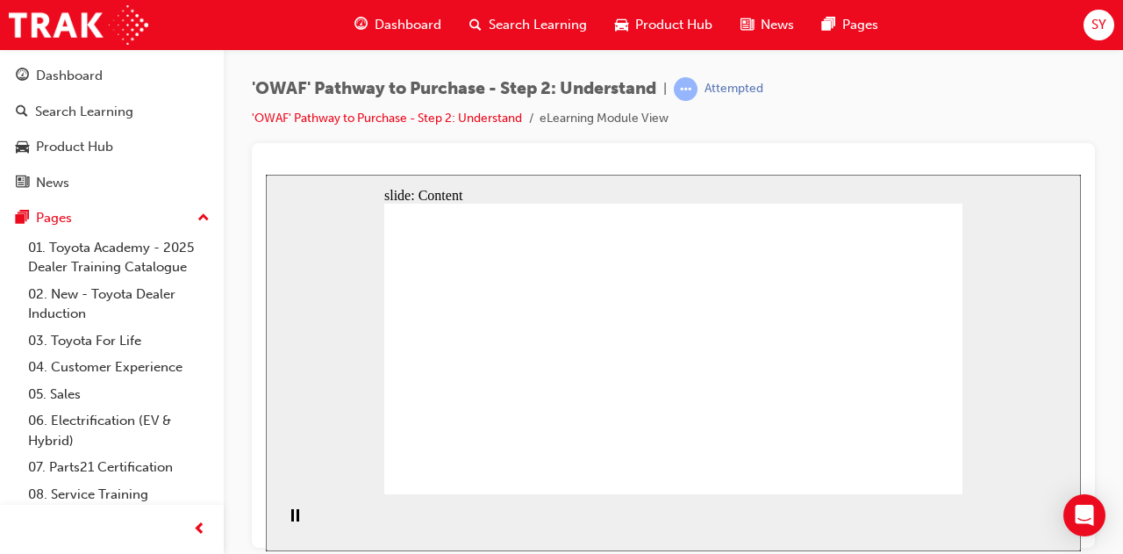
drag, startPoint x: 568, startPoint y: 404, endPoint x: 613, endPoint y: 402, distance: 44.8
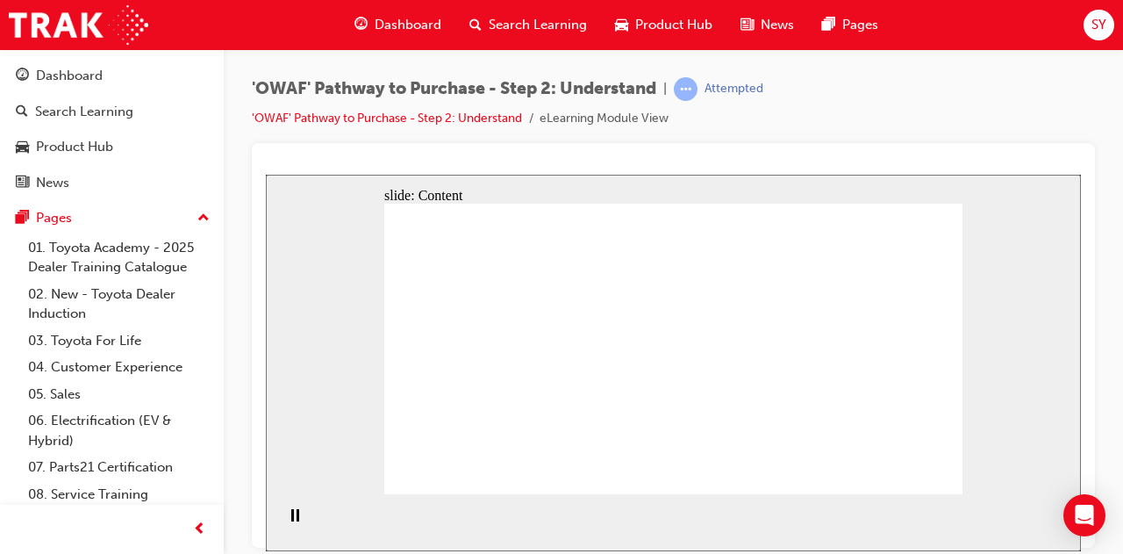
drag, startPoint x: 508, startPoint y: 322, endPoint x: 506, endPoint y: 220, distance: 101.8
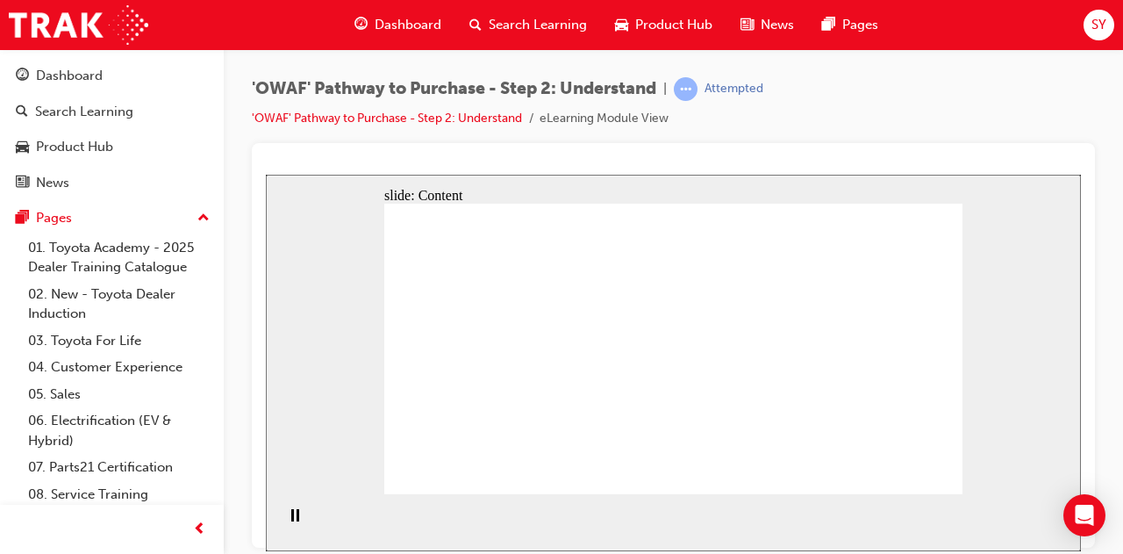
drag, startPoint x: 777, startPoint y: 308, endPoint x: 763, endPoint y: 317, distance: 16.6
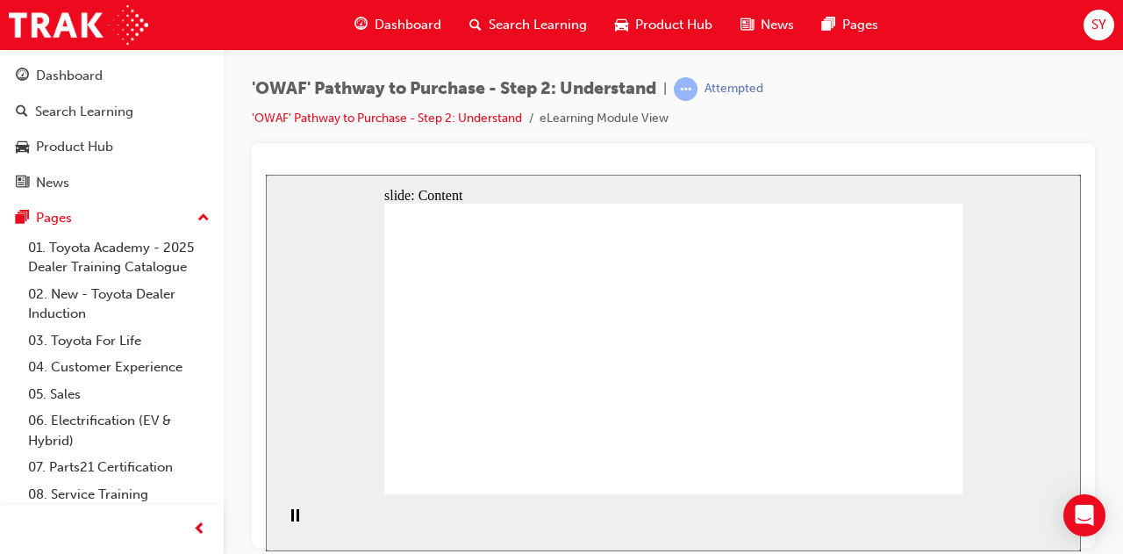
drag, startPoint x: 704, startPoint y: 281, endPoint x: 722, endPoint y: 296, distance: 23.7
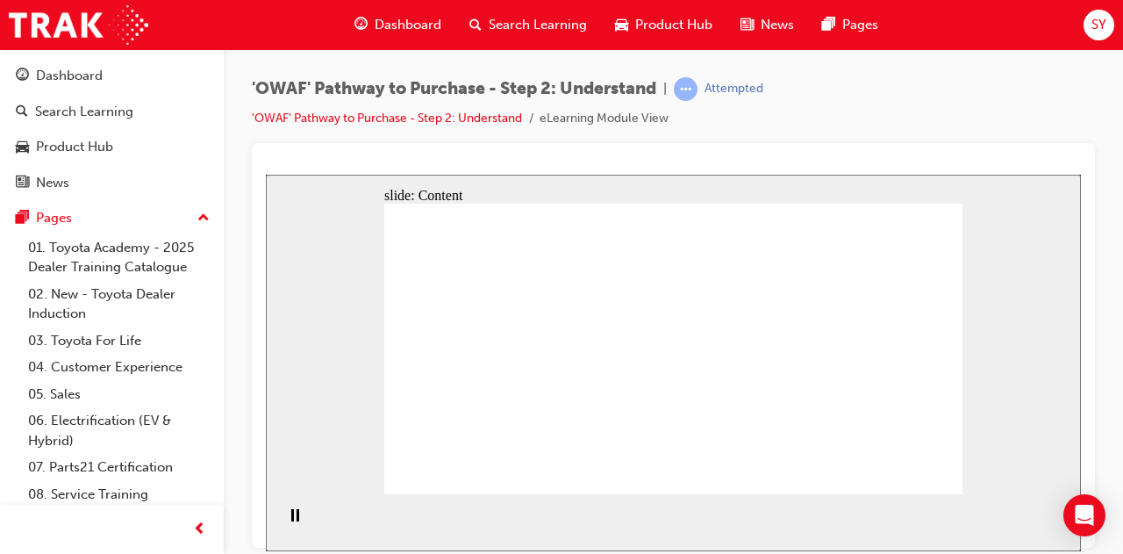
drag, startPoint x: 901, startPoint y: 212, endPoint x: 901, endPoint y: 223, distance: 10.5
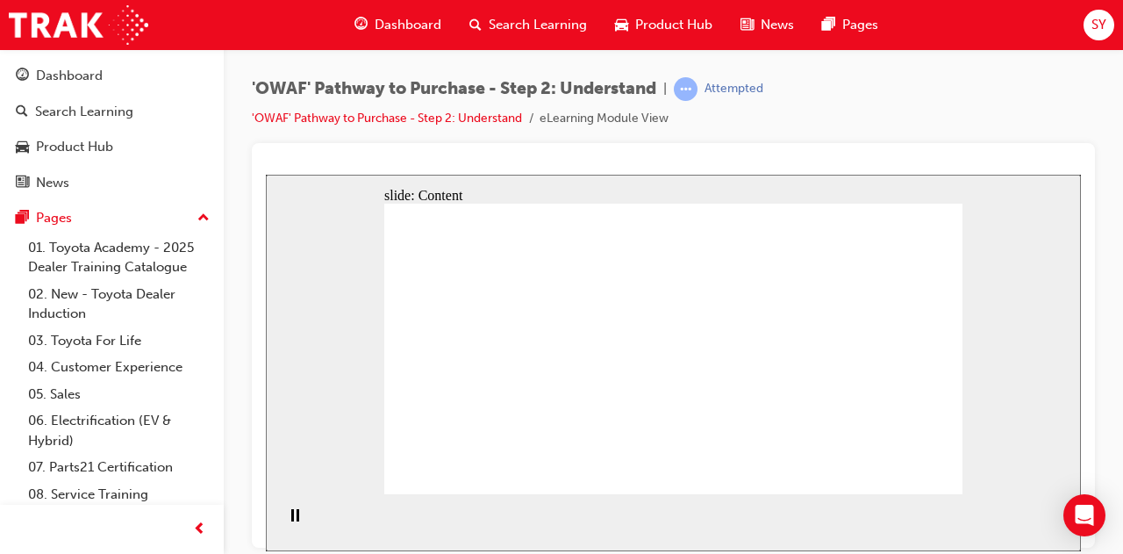
click at [736, 124] on ul "'OWAF' Pathway to Purchase - Step 2: Understand eLearning Module View" at bounding box center [508, 118] width 512 height 21
click at [915, 111] on div "'OWAF' Pathway to Purchase - Step 2: Understand | Attempted 'OWAF' Pathway to P…" at bounding box center [673, 110] width 843 height 66
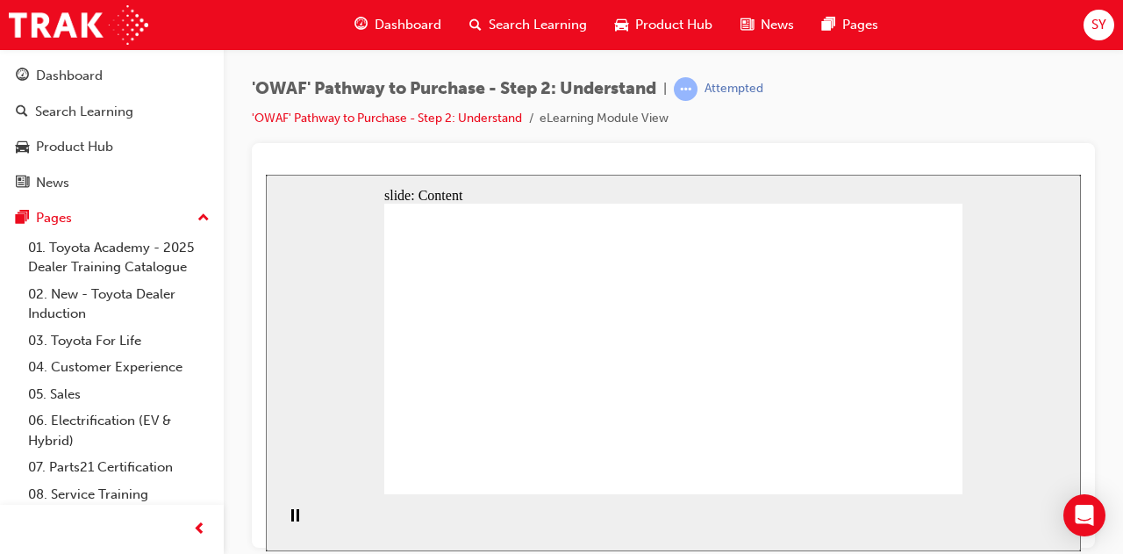
drag, startPoint x: 627, startPoint y: 267, endPoint x: 646, endPoint y: 257, distance: 21.6
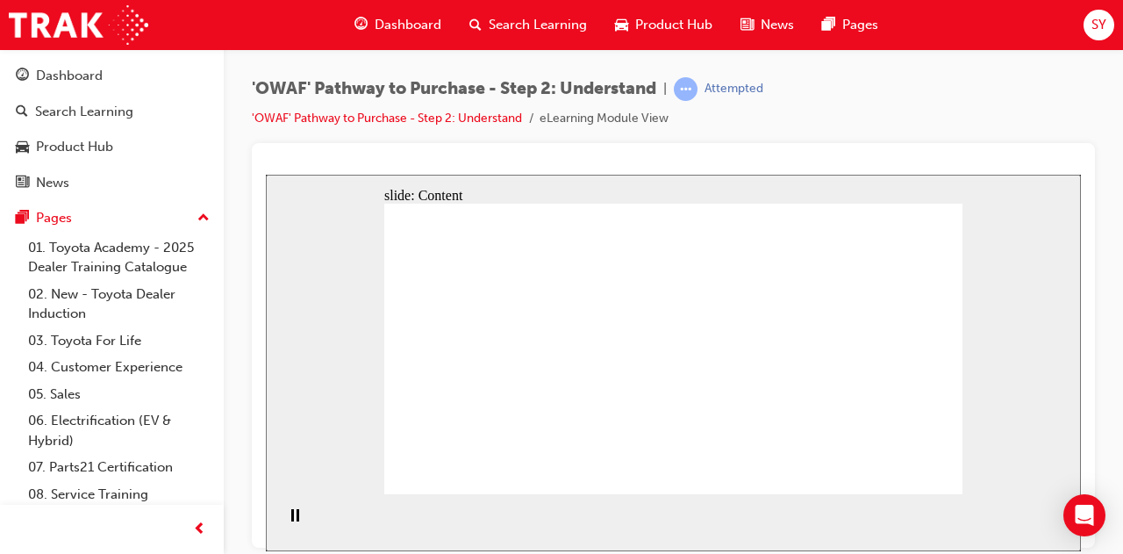
drag, startPoint x: 943, startPoint y: 450, endPoint x: 939, endPoint y: 467, distance: 17.0
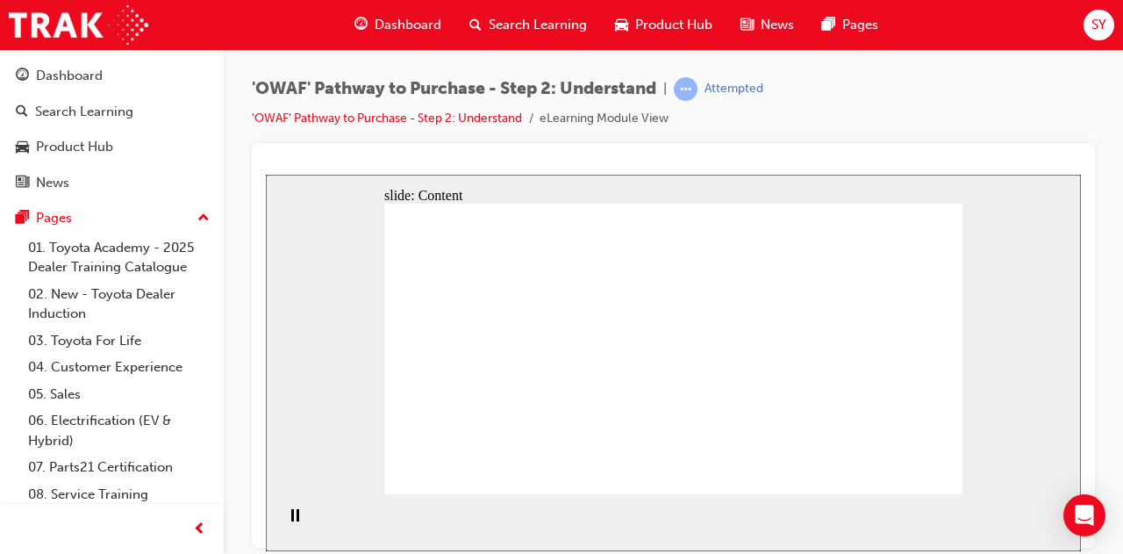
drag, startPoint x: 643, startPoint y: 219, endPoint x: 653, endPoint y: 240, distance: 23.2
click at [736, 498] on section "Playback Speed 2 1.75 1.5 1.25" at bounding box center [673, 521] width 815 height 57
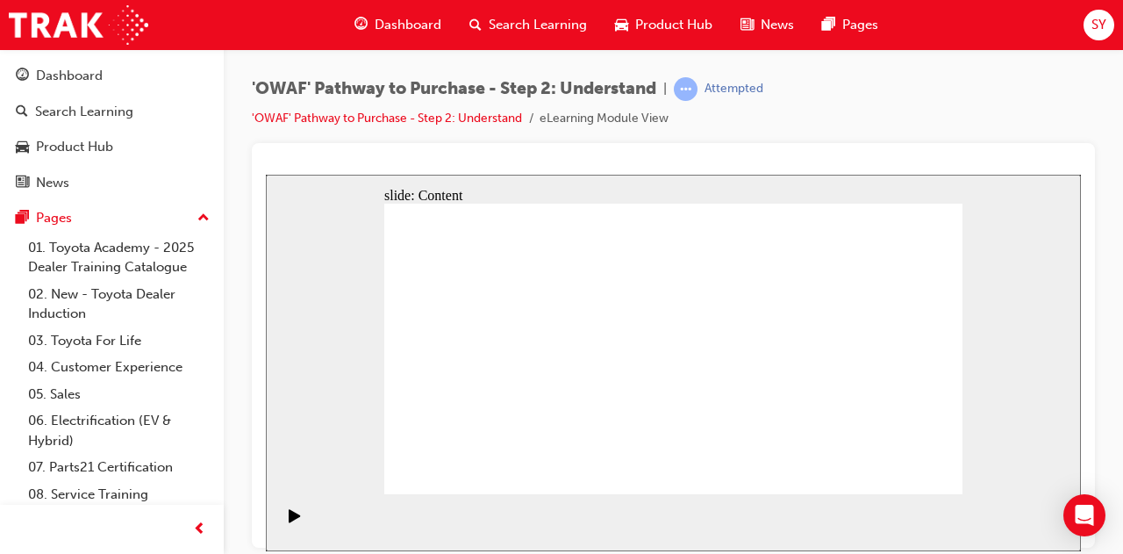
click at [716, 500] on section "Playback Speed 2 1.75 1.5 1.25" at bounding box center [673, 521] width 815 height 57
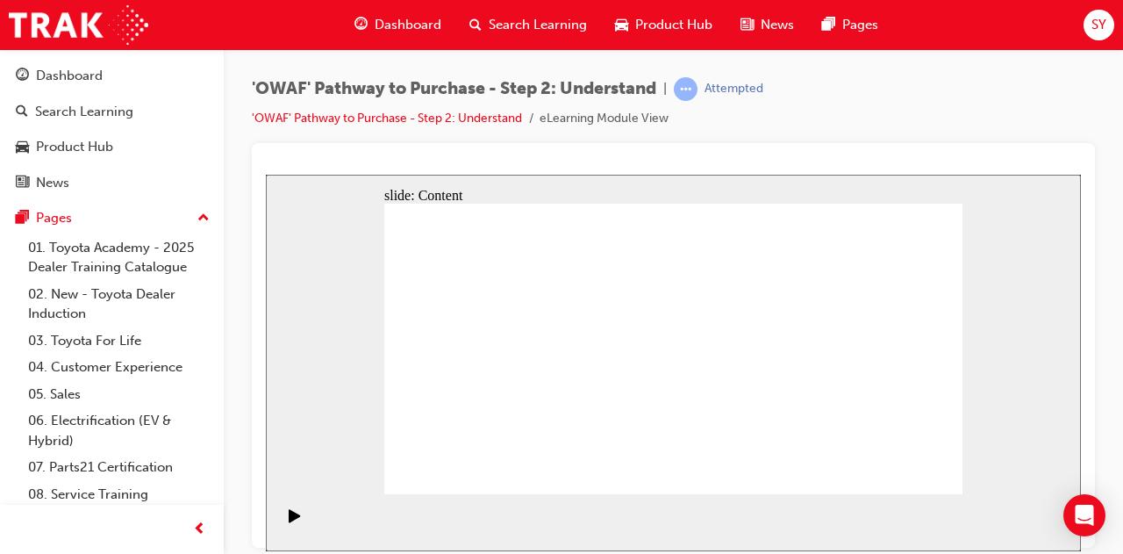
drag, startPoint x: 879, startPoint y: 404, endPoint x: 686, endPoint y: 395, distance: 192.4
drag, startPoint x: 880, startPoint y: 404, endPoint x: 548, endPoint y: 390, distance: 333.0
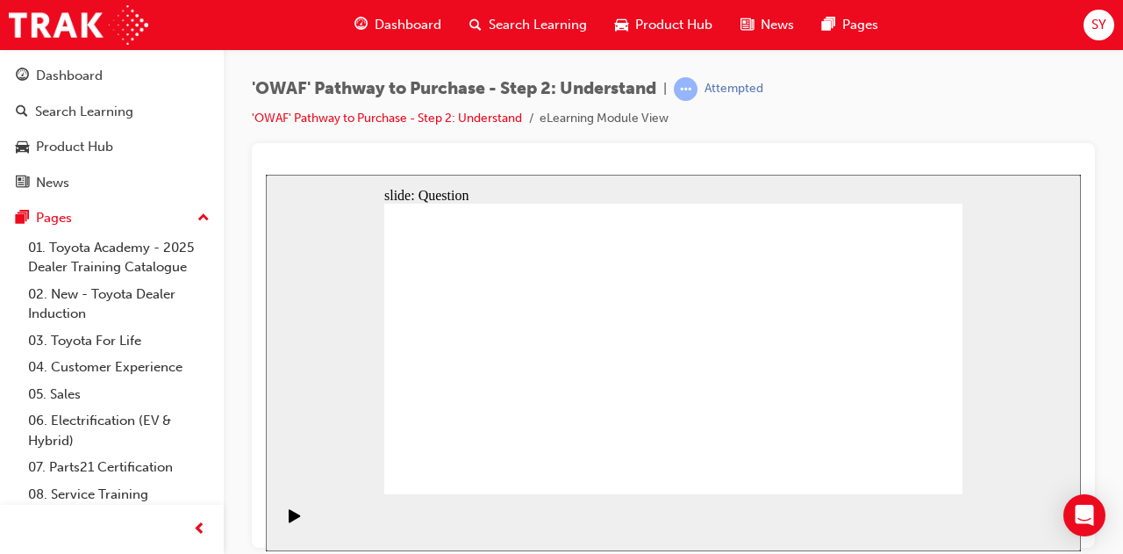
drag, startPoint x: 836, startPoint y: 397, endPoint x: 451, endPoint y: 402, distance: 385.4
drag, startPoint x: 881, startPoint y: 398, endPoint x: 698, endPoint y: 379, distance: 184.4
drag, startPoint x: 905, startPoint y: 410, endPoint x: 700, endPoint y: 401, distance: 204.7
drag, startPoint x: 869, startPoint y: 400, endPoint x: 502, endPoint y: 397, distance: 366.9
drag, startPoint x: 867, startPoint y: 391, endPoint x: 512, endPoint y: 386, distance: 355.5
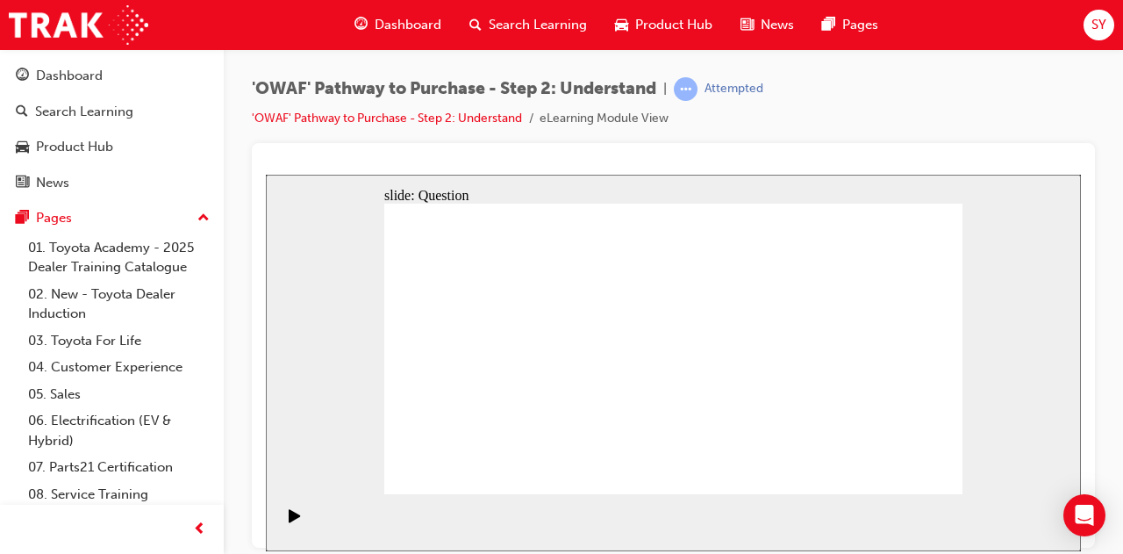
drag, startPoint x: 904, startPoint y: 415, endPoint x: 536, endPoint y: 407, distance: 367.8
drag, startPoint x: 909, startPoint y: 409, endPoint x: 870, endPoint y: 398, distance: 41.1
drag, startPoint x: 867, startPoint y: 398, endPoint x: 683, endPoint y: 397, distance: 184.3
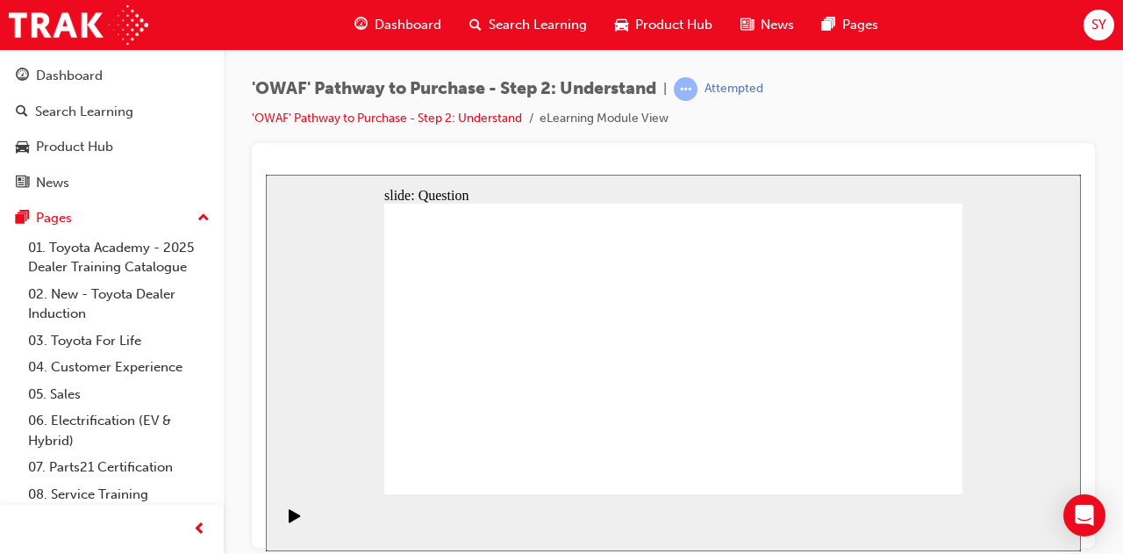
drag, startPoint x: 877, startPoint y: 407, endPoint x: 506, endPoint y: 397, distance: 371.4
drag, startPoint x: 893, startPoint y: 403, endPoint x: 696, endPoint y: 398, distance: 196.7
drag, startPoint x: 879, startPoint y: 412, endPoint x: 707, endPoint y: 407, distance: 173.0
drag, startPoint x: 894, startPoint y: 406, endPoint x: 688, endPoint y: 405, distance: 206.3
drag, startPoint x: 881, startPoint y: 406, endPoint x: 521, endPoint y: 404, distance: 359.9
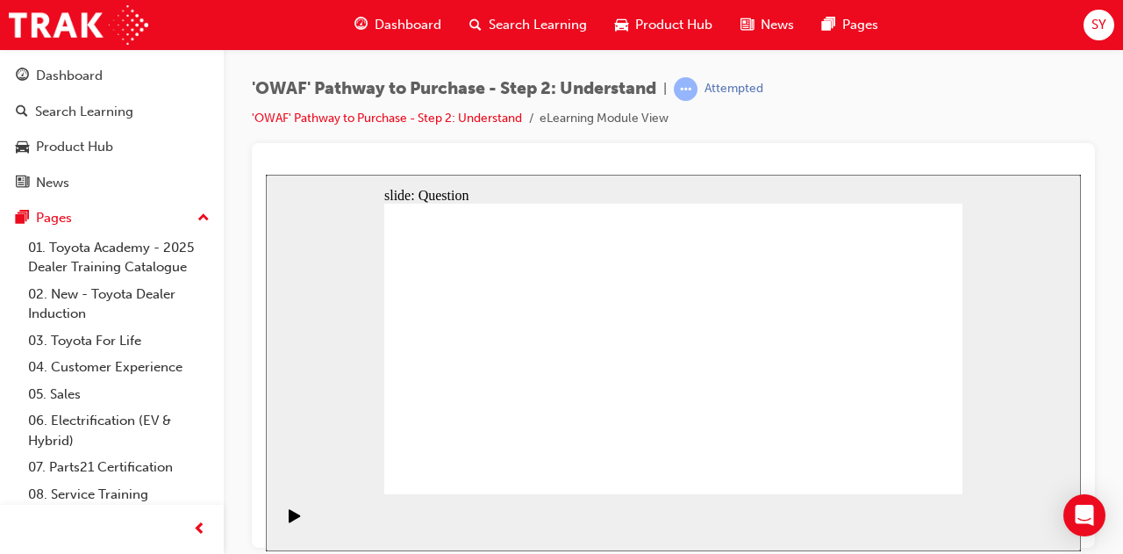
drag, startPoint x: 901, startPoint y: 417, endPoint x: 542, endPoint y: 417, distance: 359.0
drag, startPoint x: 871, startPoint y: 399, endPoint x: 530, endPoint y: 394, distance: 340.6
drag, startPoint x: 917, startPoint y: 463, endPoint x: 917, endPoint y: 473, distance: 9.7
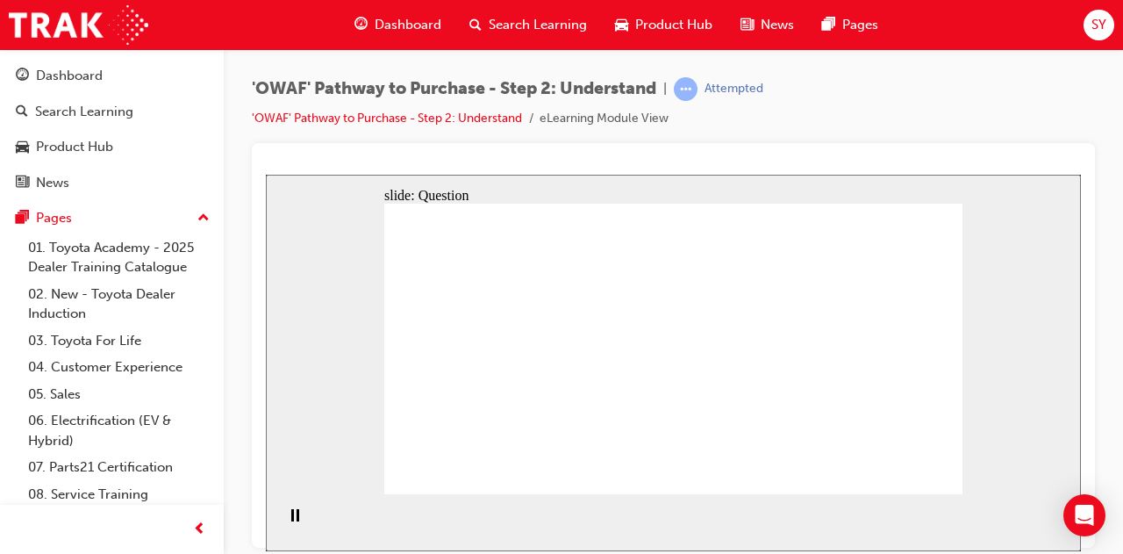
drag, startPoint x: 515, startPoint y: 414, endPoint x: 559, endPoint y: 323, distance: 101.3
drag, startPoint x: 622, startPoint y: 406, endPoint x: 635, endPoint y: 402, distance: 13.9
drag, startPoint x: 622, startPoint y: 406, endPoint x: 681, endPoint y: 314, distance: 109.3
drag, startPoint x: 751, startPoint y: 462, endPoint x: 825, endPoint y: 312, distance: 167.2
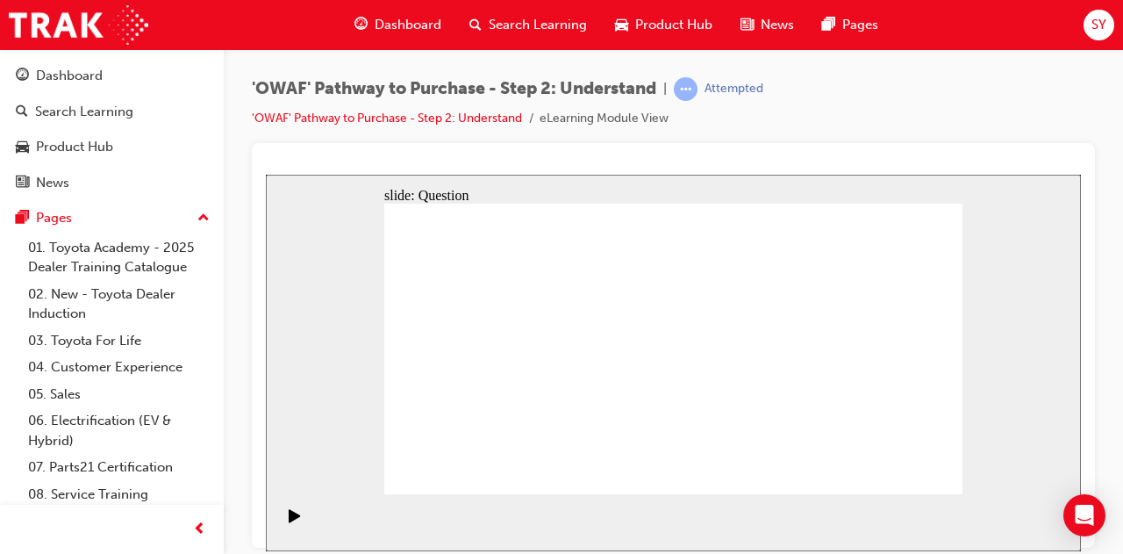
drag, startPoint x: 833, startPoint y: 462, endPoint x: 690, endPoint y: 345, distance: 184.7
drag, startPoint x: 543, startPoint y: 317, endPoint x: 521, endPoint y: 420, distance: 105.0
drag, startPoint x: 523, startPoint y: 441, endPoint x: 576, endPoint y: 319, distance: 132.9
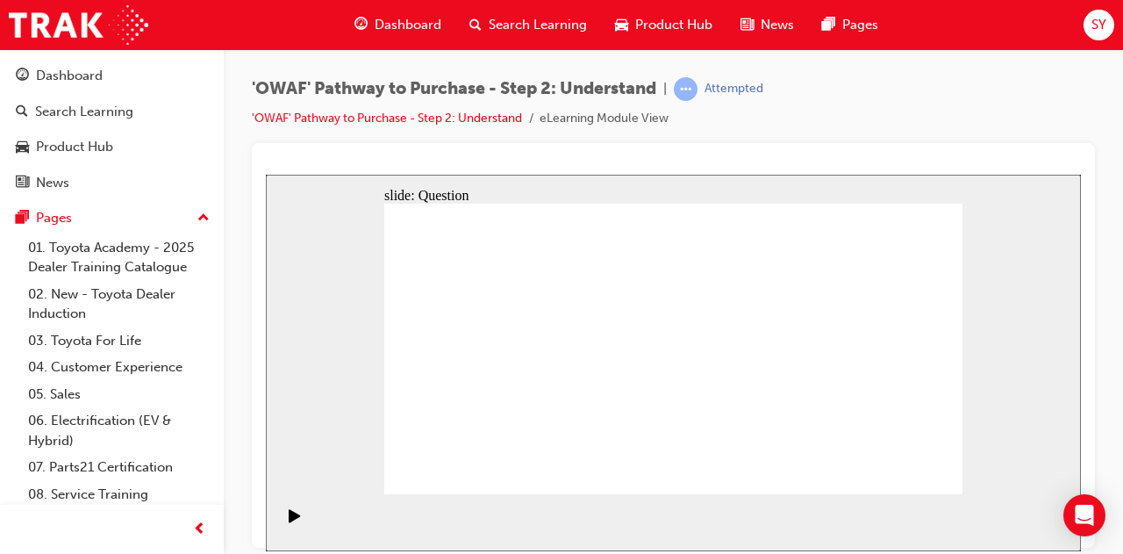
drag, startPoint x: 655, startPoint y: 307, endPoint x: 642, endPoint y: 348, distance: 43.0
drag, startPoint x: 654, startPoint y: 322, endPoint x: 627, endPoint y: 454, distance: 134.4
drag, startPoint x: 625, startPoint y: 462, endPoint x: 681, endPoint y: 312, distance: 159.4
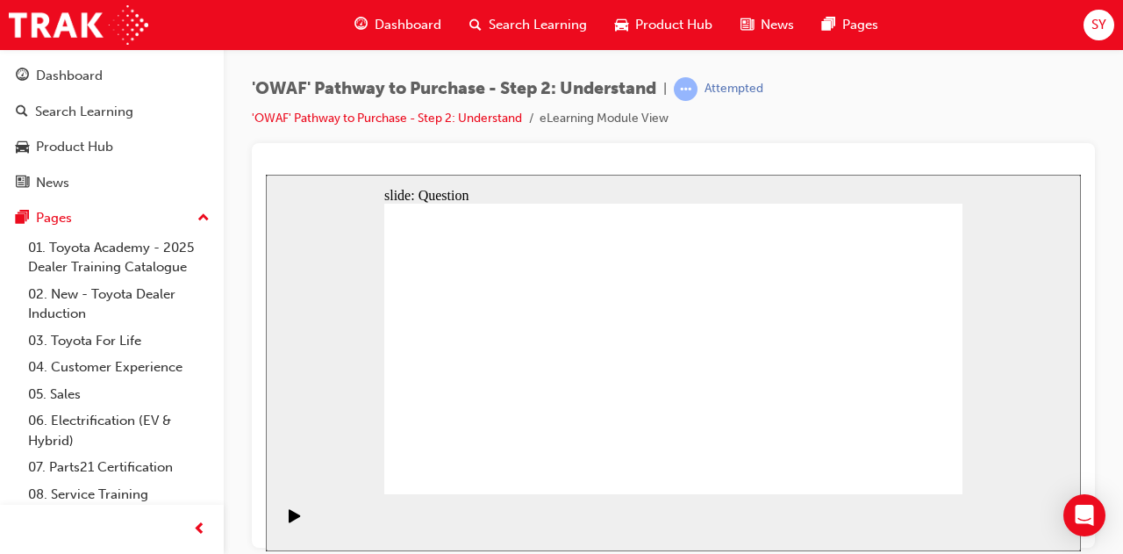
drag, startPoint x: 670, startPoint y: 387, endPoint x: 672, endPoint y: 398, distance: 11.7
checkbox input "true"
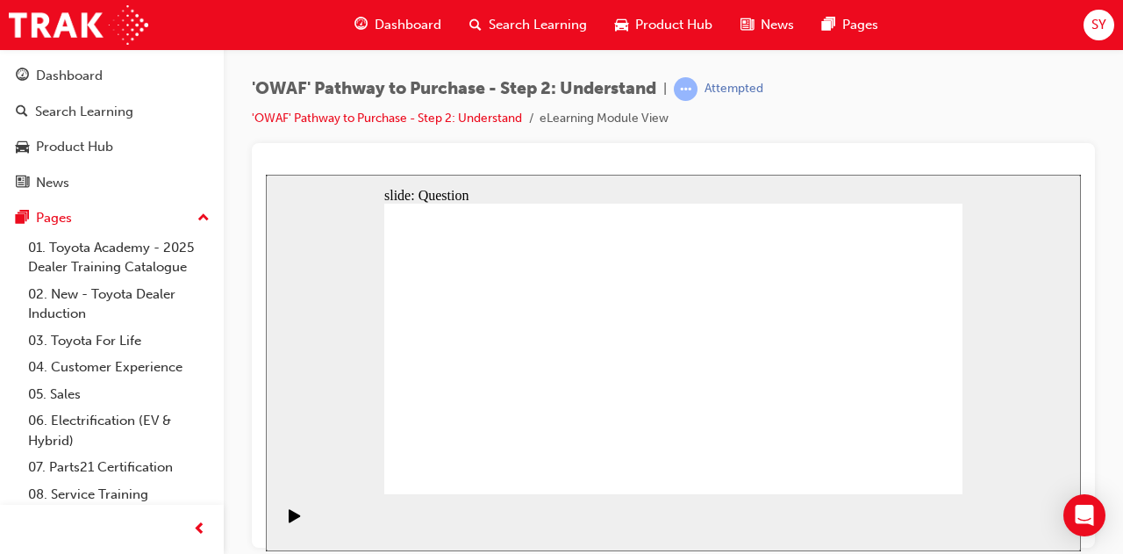
checkbox input "true"
drag, startPoint x: 623, startPoint y: 369, endPoint x: 589, endPoint y: 367, distance: 34.3
checkbox input "true"
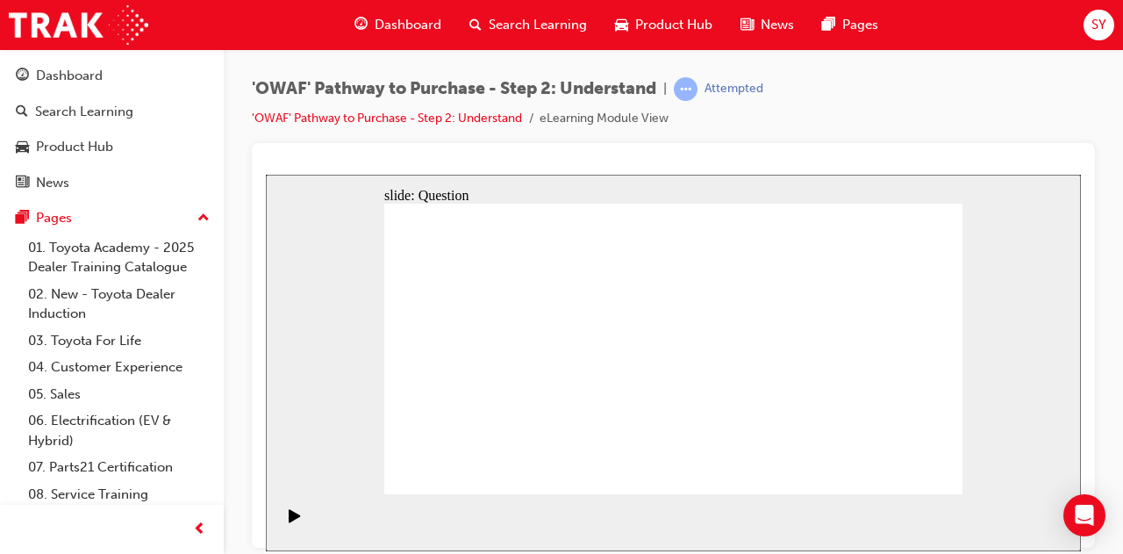
checkbox input "true"
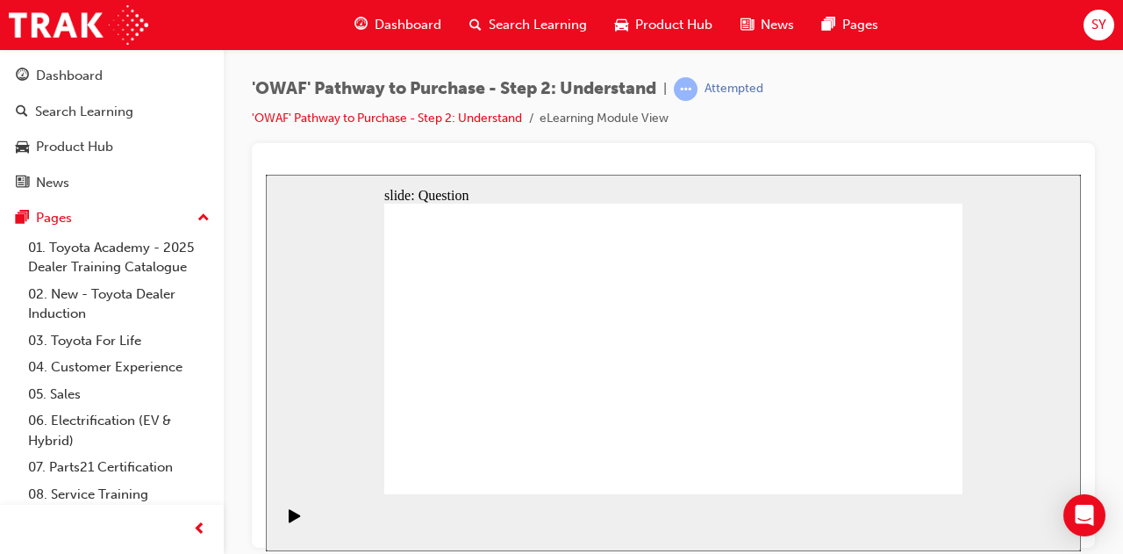
radio input "false"
radio input "true"
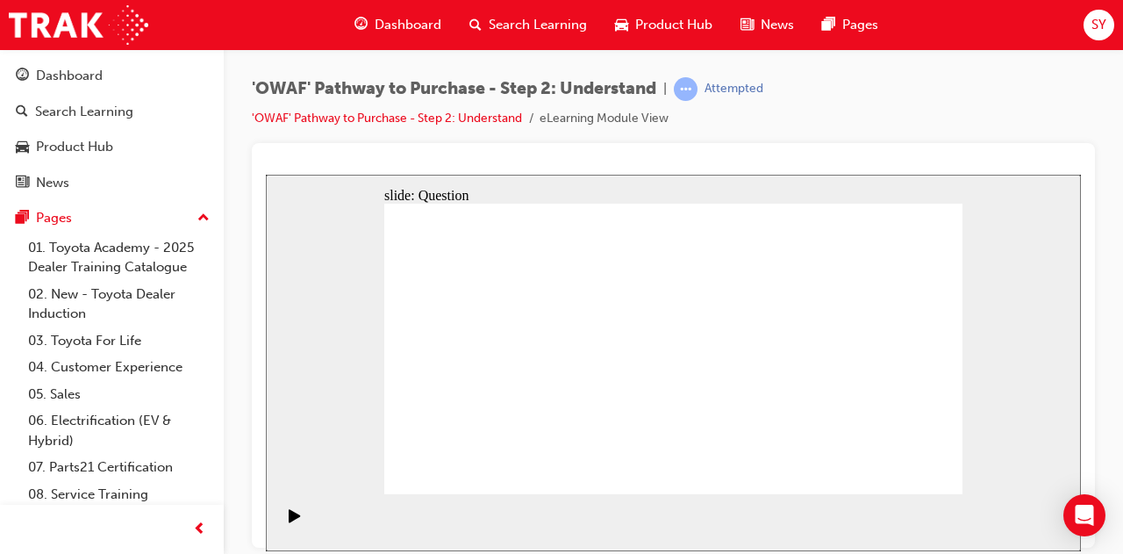
drag, startPoint x: 554, startPoint y: 307, endPoint x: 898, endPoint y: 418, distance: 361.4
drag, startPoint x: 851, startPoint y: 317, endPoint x: 855, endPoint y: 302, distance: 15.3
drag, startPoint x: 790, startPoint y: 309, endPoint x: 552, endPoint y: 420, distance: 262.7
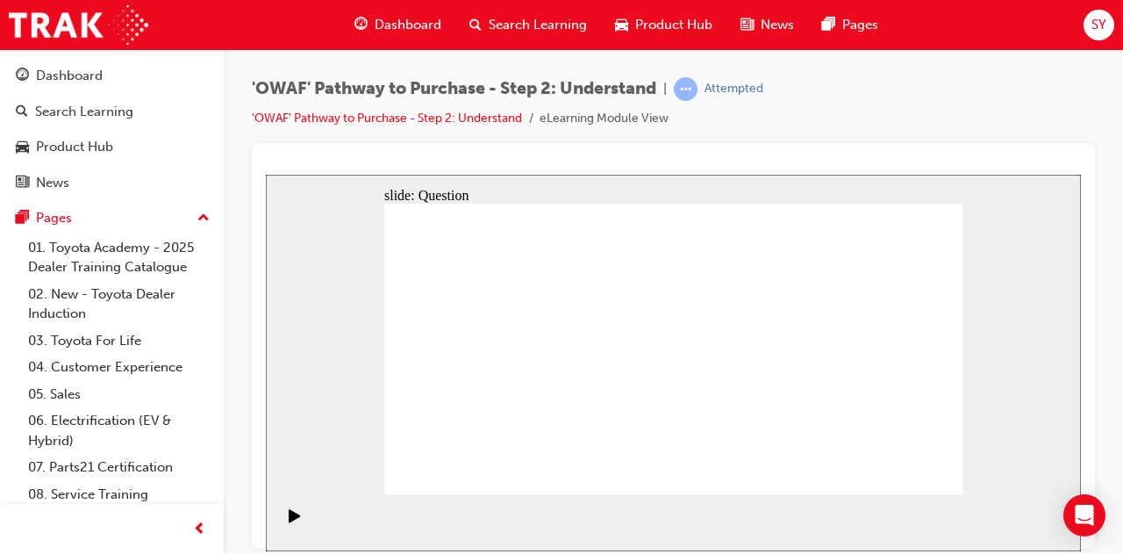
drag, startPoint x: 846, startPoint y: 310, endPoint x: 862, endPoint y: 307, distance: 16.0
drag, startPoint x: 491, startPoint y: 316, endPoint x: 667, endPoint y: 435, distance: 213.0
drag, startPoint x: 846, startPoint y: 308, endPoint x: 840, endPoint y: 323, distance: 16.1
drag, startPoint x: 630, startPoint y: 314, endPoint x: 618, endPoint y: 298, distance: 20.0
drag, startPoint x: 900, startPoint y: 325, endPoint x: 605, endPoint y: 438, distance: 315.9
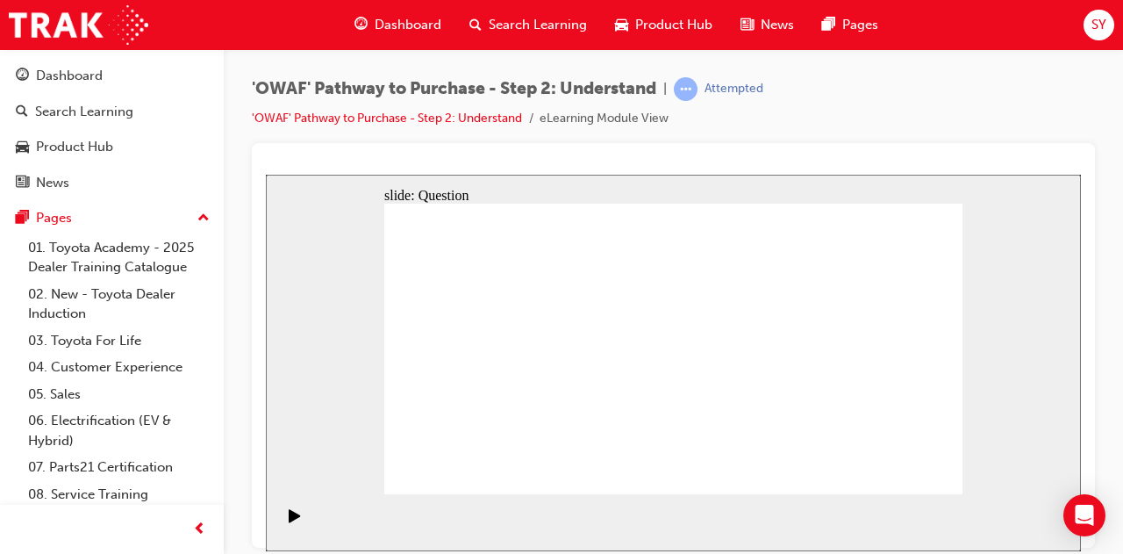
drag, startPoint x: 736, startPoint y: 309, endPoint x: 506, endPoint y: 421, distance: 255.9
drag, startPoint x: 685, startPoint y: 319, endPoint x: 434, endPoint y: 436, distance: 276.8
drag, startPoint x: 619, startPoint y: 314, endPoint x: 797, endPoint y: 421, distance: 207.9
drag, startPoint x: 799, startPoint y: 434, endPoint x: 844, endPoint y: 432, distance: 45.7
drag, startPoint x: 465, startPoint y: 345, endPoint x: 793, endPoint y: 436, distance: 339.9
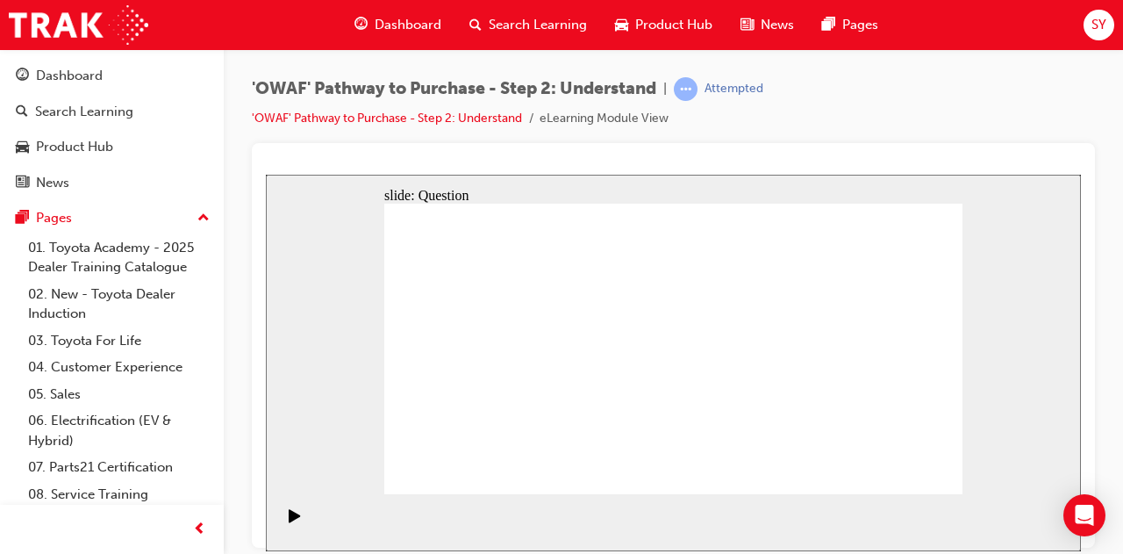
drag, startPoint x: 836, startPoint y: 317, endPoint x: 710, endPoint y: 443, distance: 178.1
drag, startPoint x: 650, startPoint y: 398, endPoint x: 661, endPoint y: 394, distance: 11.9
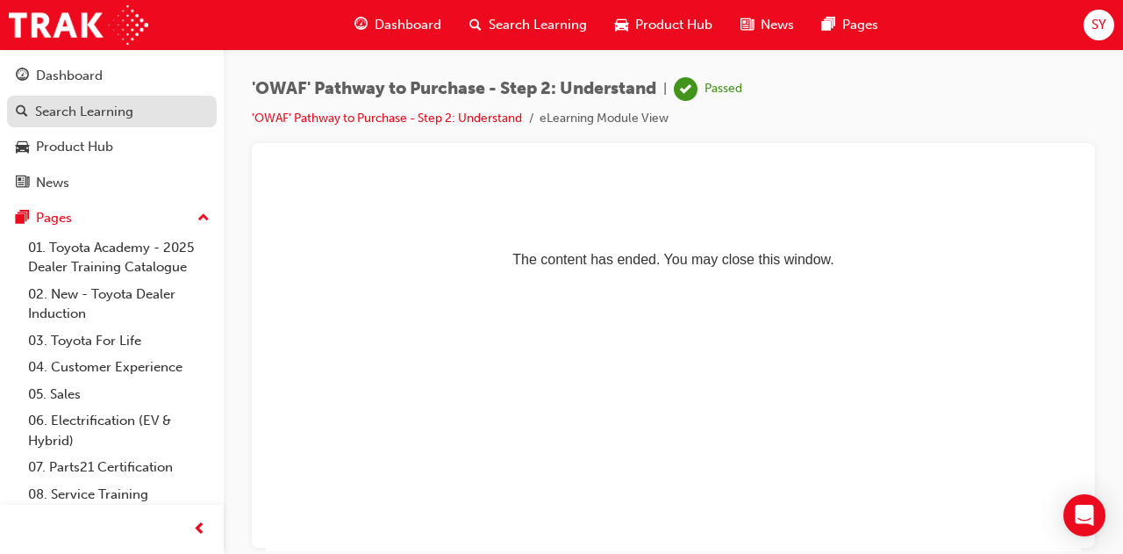
click at [60, 111] on div "Search Learning" at bounding box center [84, 112] width 98 height 20
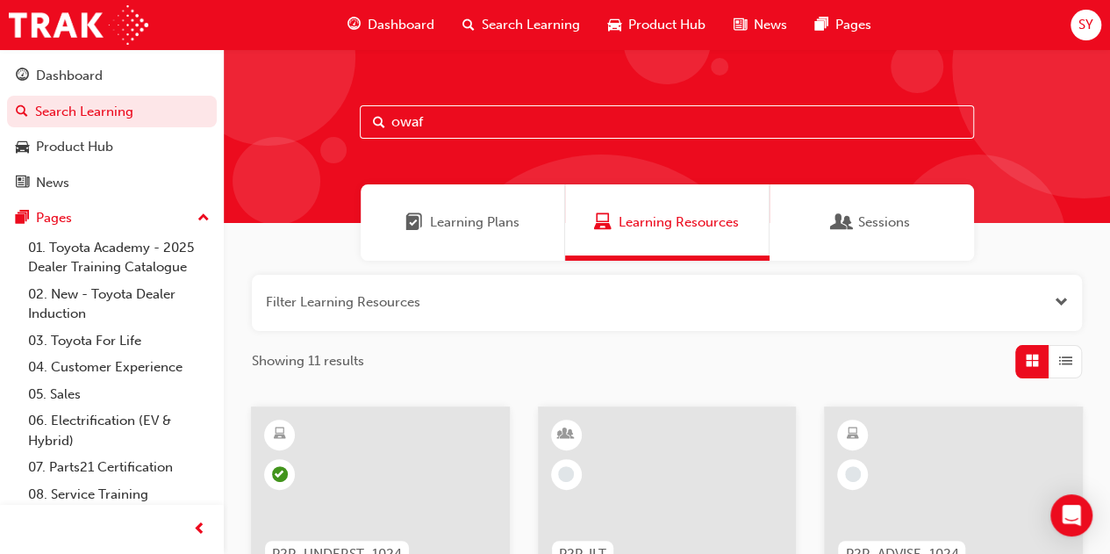
click at [518, 18] on span "Search Learning" at bounding box center [531, 25] width 98 height 20
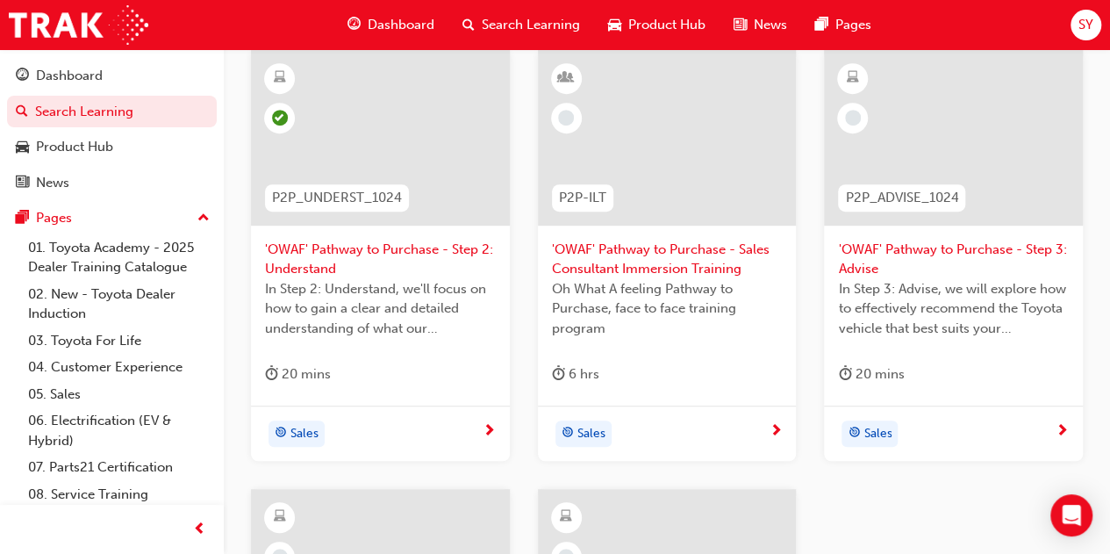
scroll to position [351, 0]
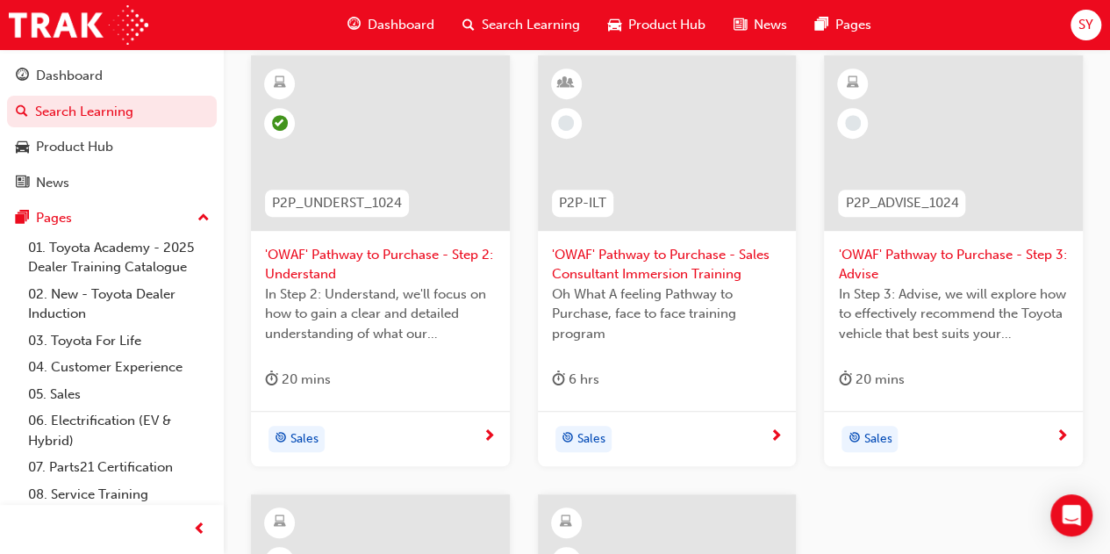
click at [931, 246] on span "'OWAF' Pathway to Purchase - Step 3: Advise" at bounding box center [953, 264] width 231 height 39
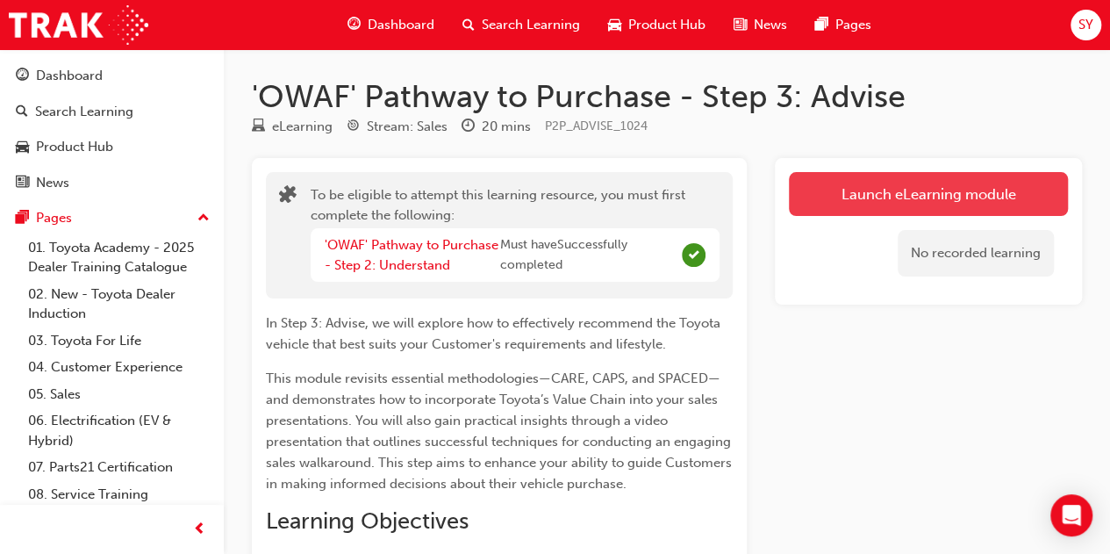
click at [874, 186] on button "Launch eLearning module" at bounding box center [928, 194] width 279 height 44
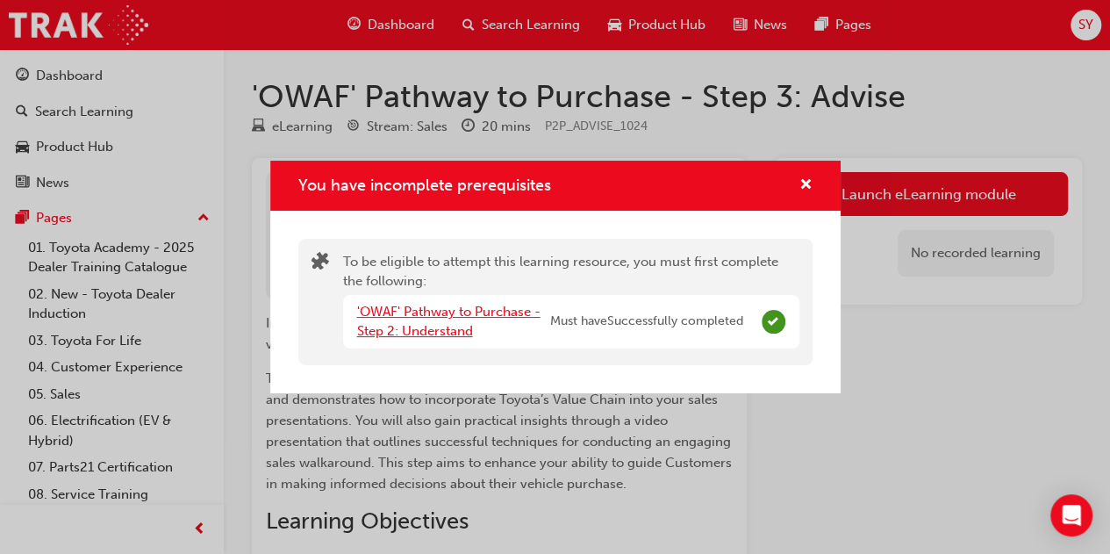
click at [429, 319] on link "'OWAF' Pathway to Purchase - Step 2: Understand" at bounding box center [448, 322] width 183 height 36
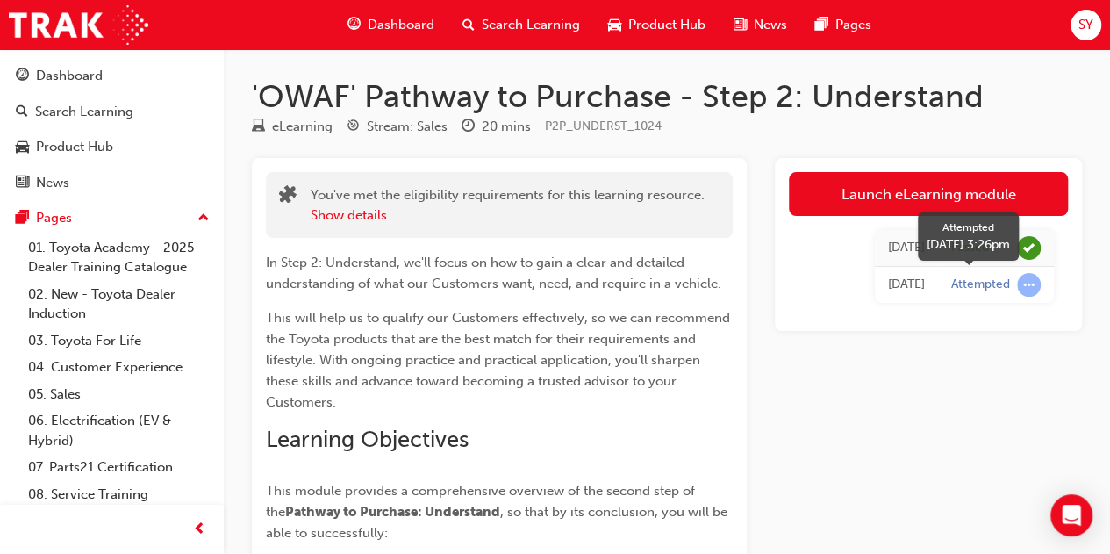
click at [994, 283] on div "Attempted" at bounding box center [980, 284] width 59 height 17
click at [980, 248] on div "Passed" at bounding box center [970, 248] width 38 height 17
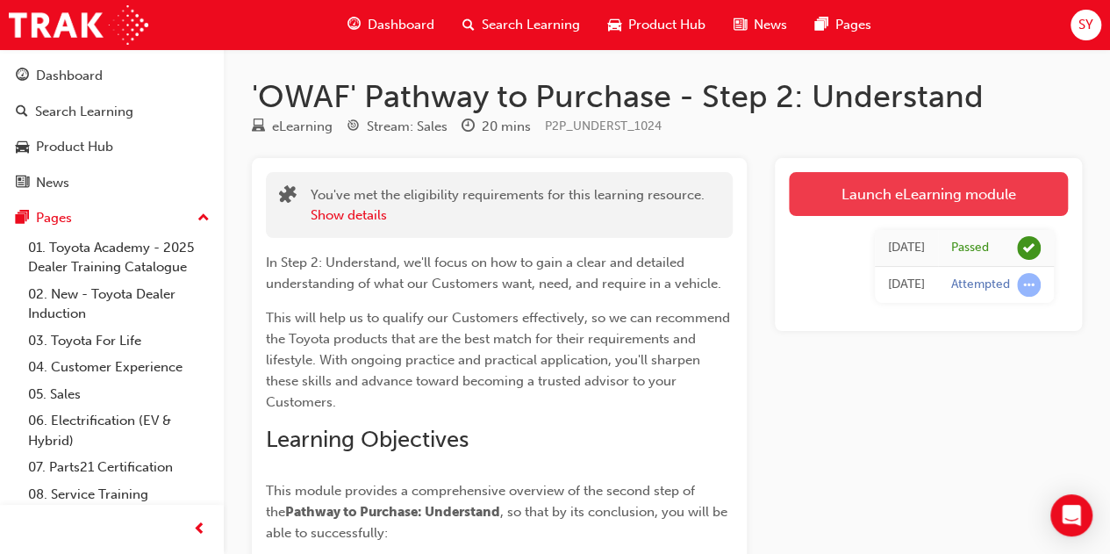
click at [907, 198] on link "Launch eLearning module" at bounding box center [928, 194] width 279 height 44
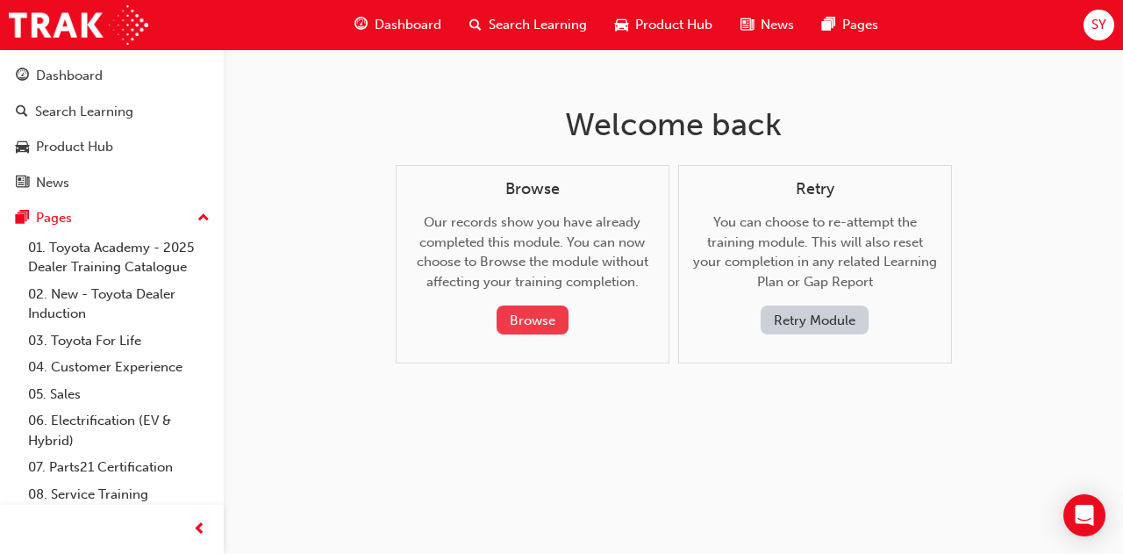
click at [524, 315] on button "Browse" at bounding box center [533, 319] width 72 height 29
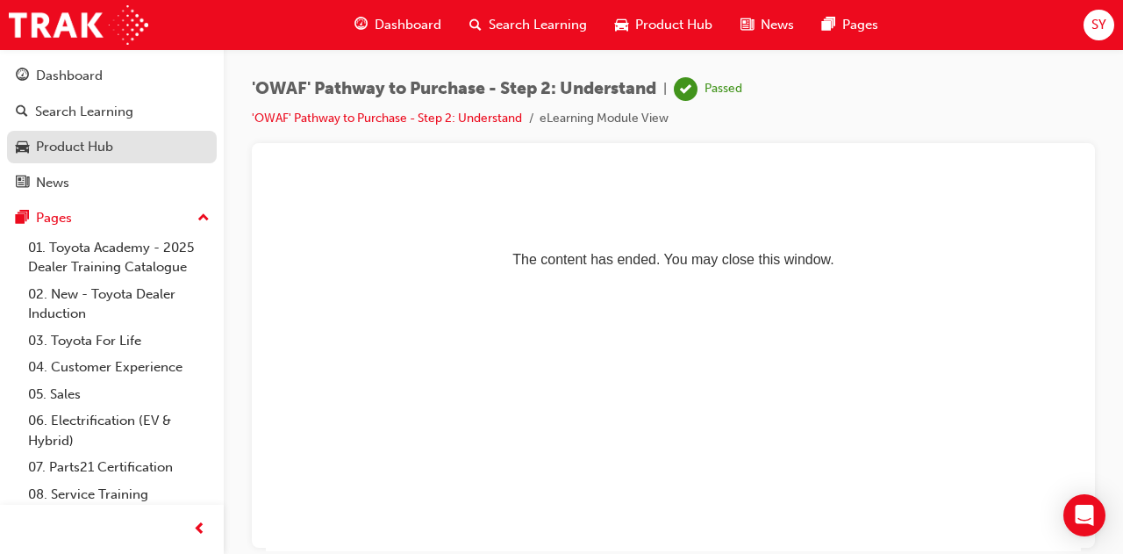
click at [93, 134] on link "Product Hub" at bounding box center [112, 147] width 210 height 32
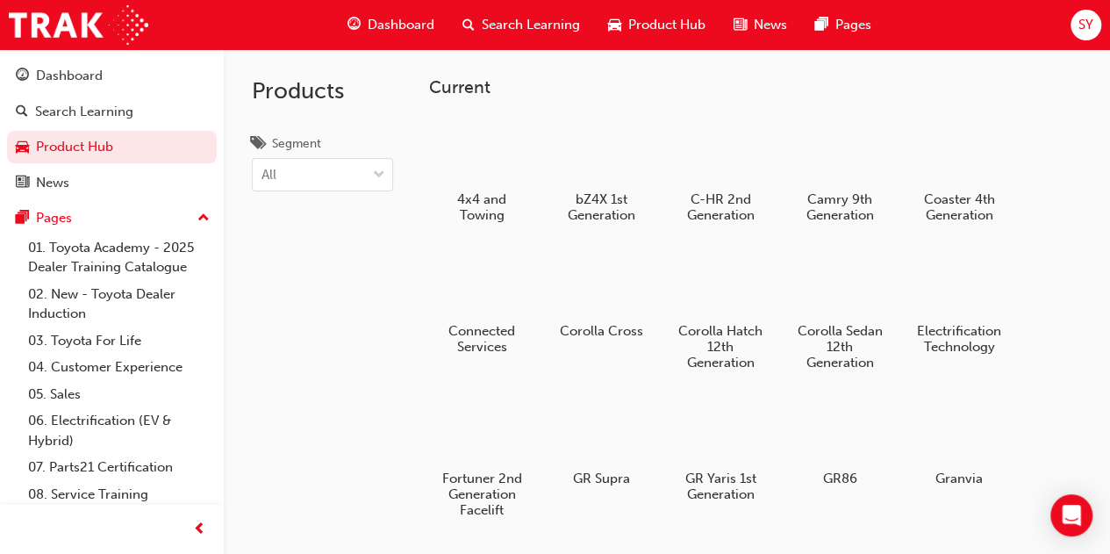
click at [97, 90] on link "Dashboard" at bounding box center [112, 76] width 210 height 32
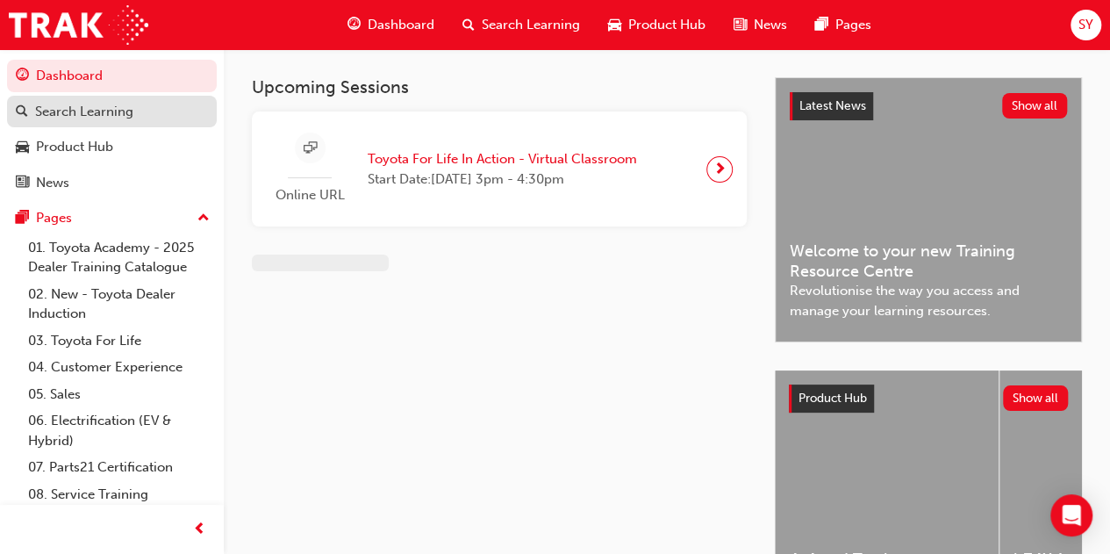
click at [98, 108] on div "Search Learning" at bounding box center [84, 112] width 98 height 20
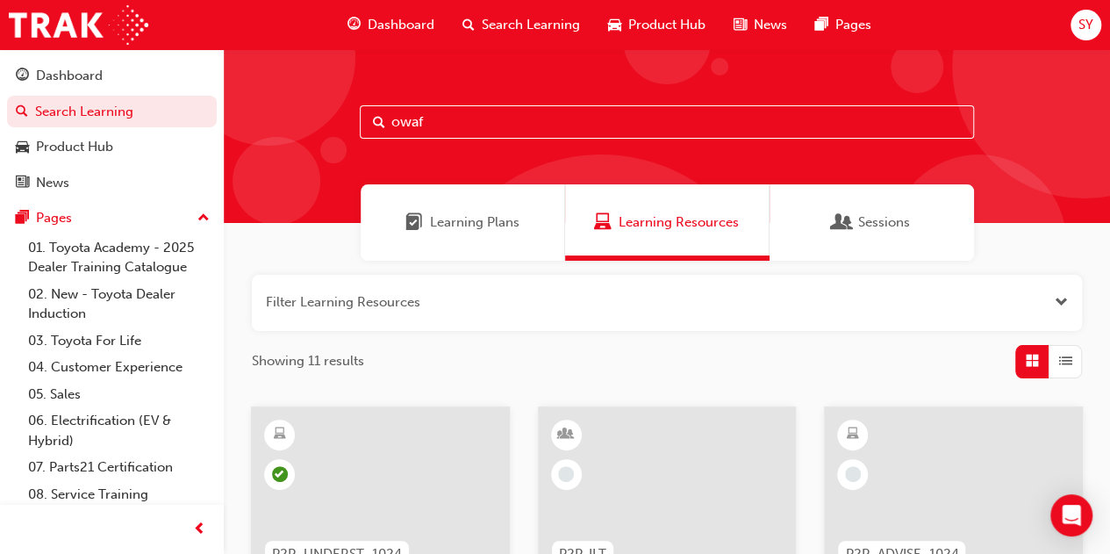
click at [479, 119] on input "owaf" at bounding box center [667, 121] width 614 height 33
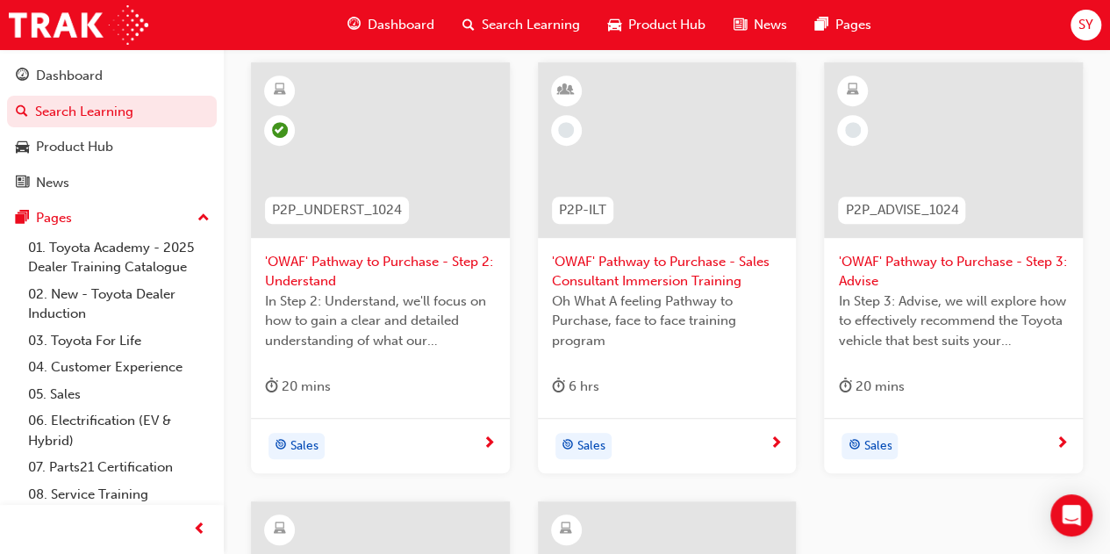
scroll to position [351, 0]
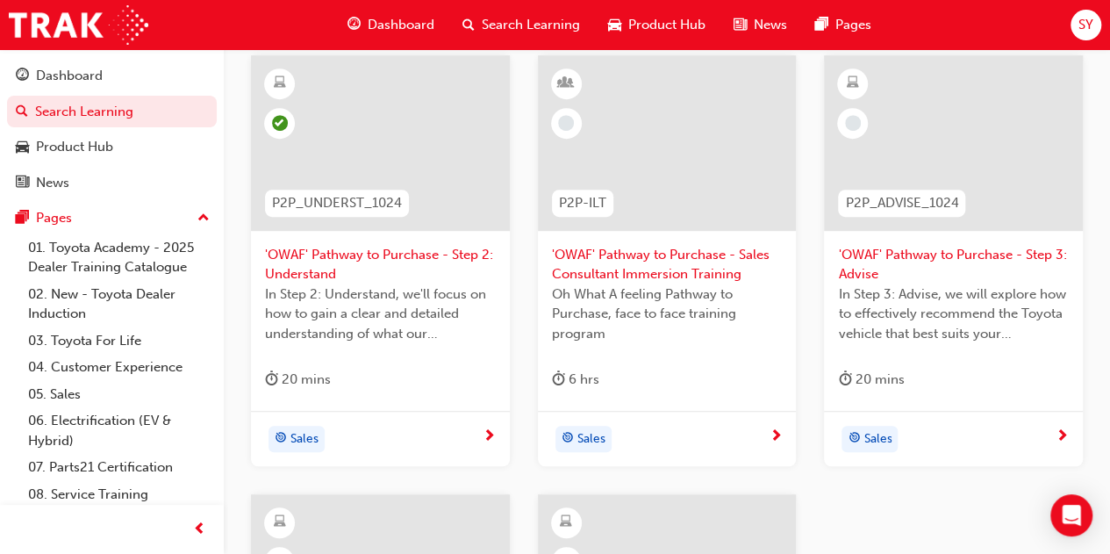
click at [939, 257] on span "'OWAF' Pathway to Purchase - Step 3: Advise" at bounding box center [953, 264] width 231 height 39
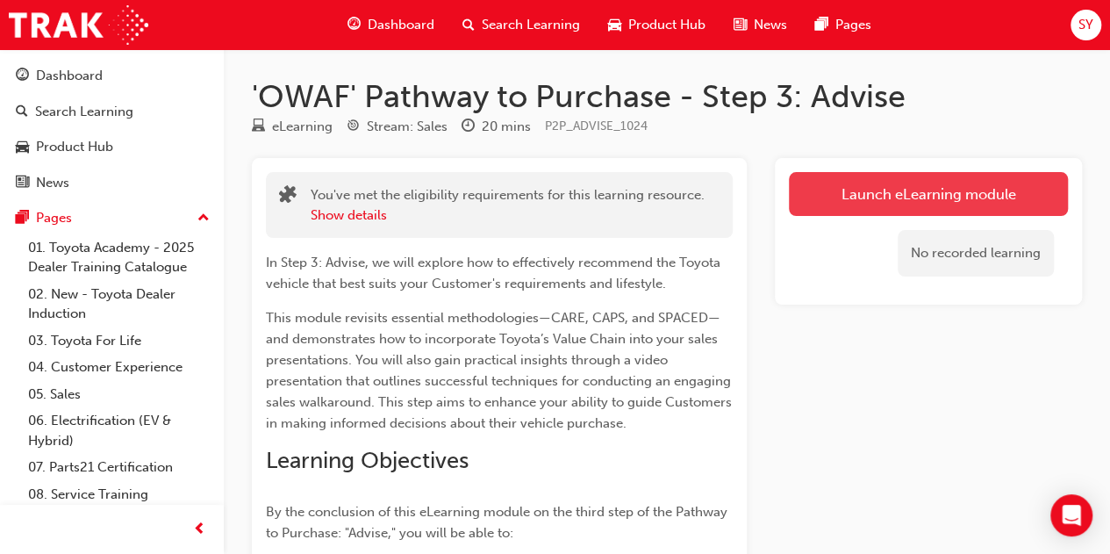
click at [895, 195] on button "Launch eLearning module" at bounding box center [928, 194] width 279 height 44
click at [897, 198] on link "Launch eLearning module" at bounding box center [928, 194] width 279 height 44
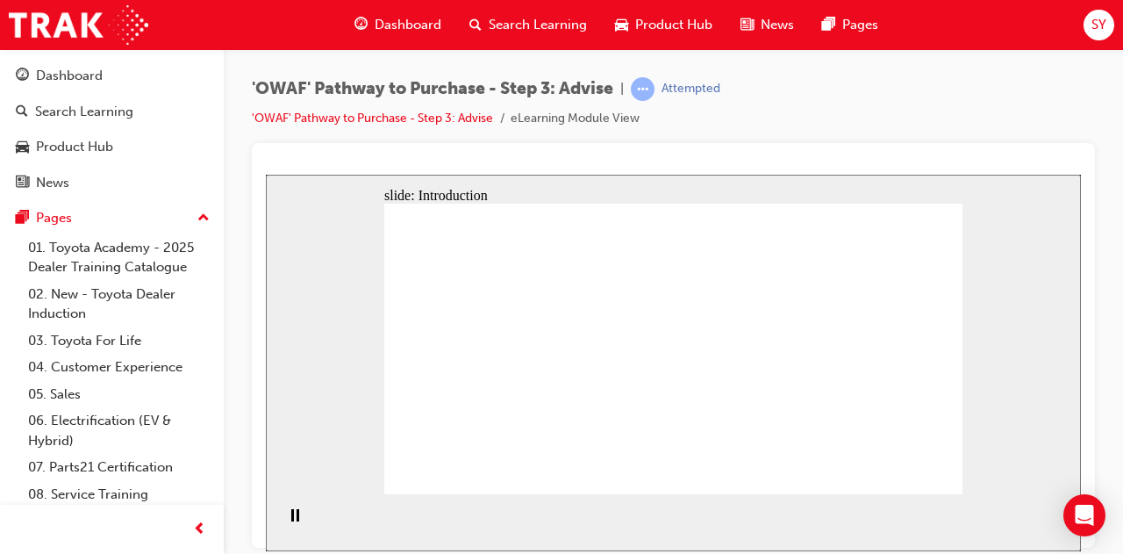
drag, startPoint x: 811, startPoint y: 430, endPoint x: 782, endPoint y: 407, distance: 36.9
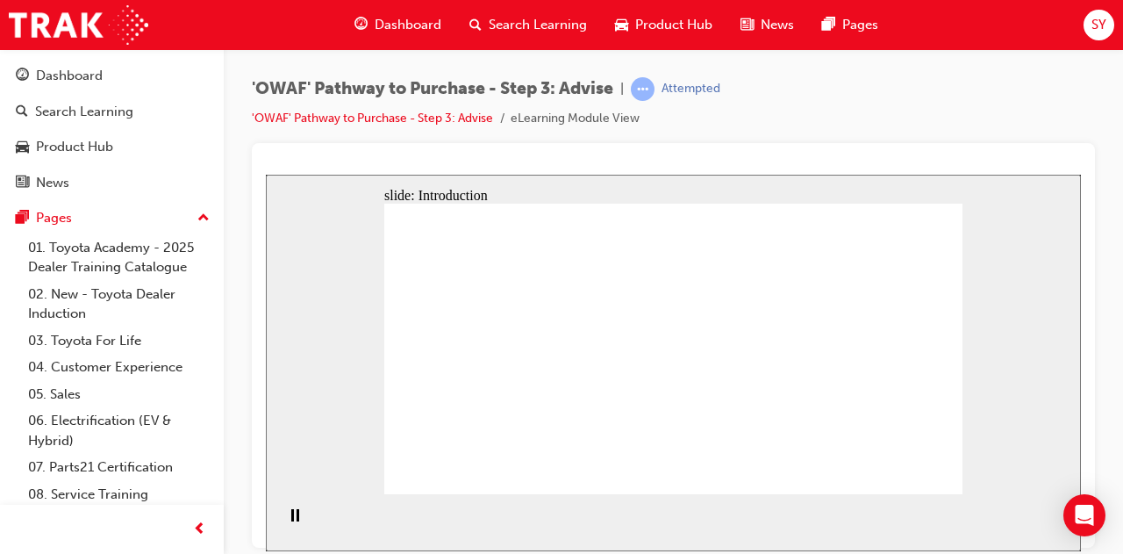
drag, startPoint x: 861, startPoint y: 359, endPoint x: 850, endPoint y: 370, distance: 16.1
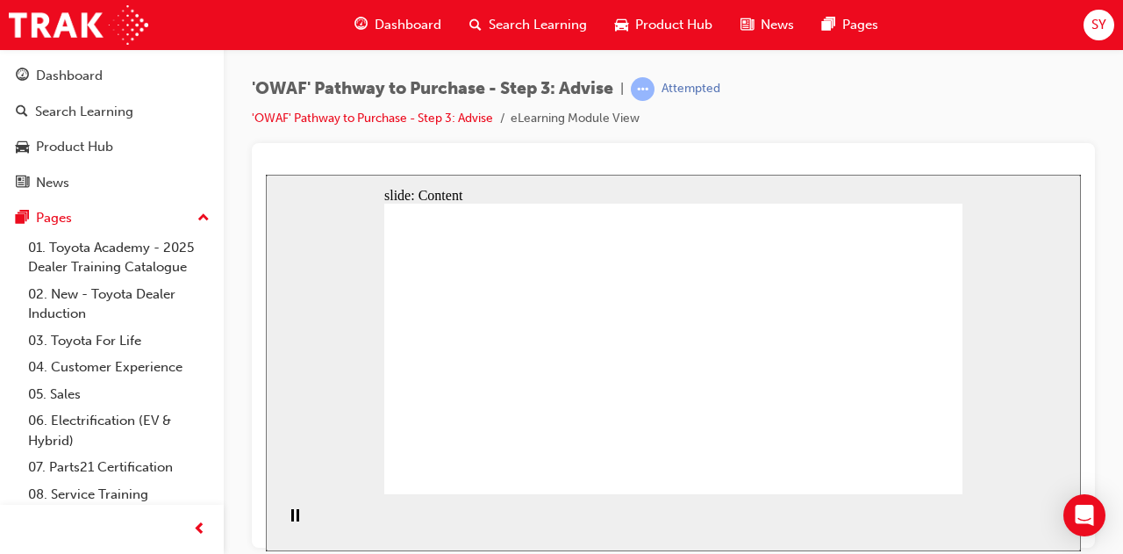
drag, startPoint x: 687, startPoint y: 305, endPoint x: 697, endPoint y: 305, distance: 9.7
drag, startPoint x: 793, startPoint y: 312, endPoint x: 806, endPoint y: 312, distance: 12.3
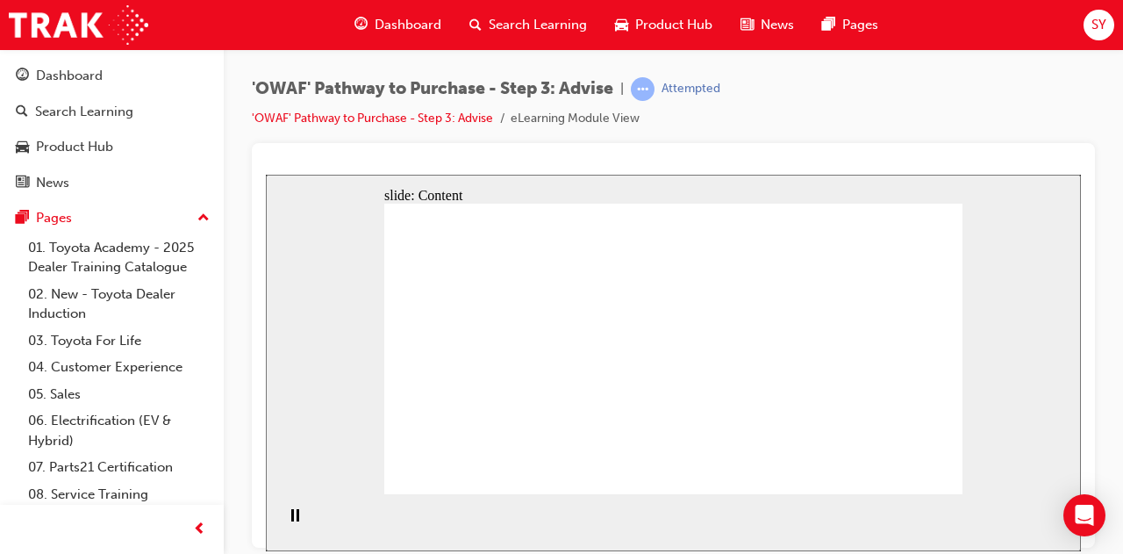
drag, startPoint x: 669, startPoint y: 341, endPoint x: 637, endPoint y: 262, distance: 85.1
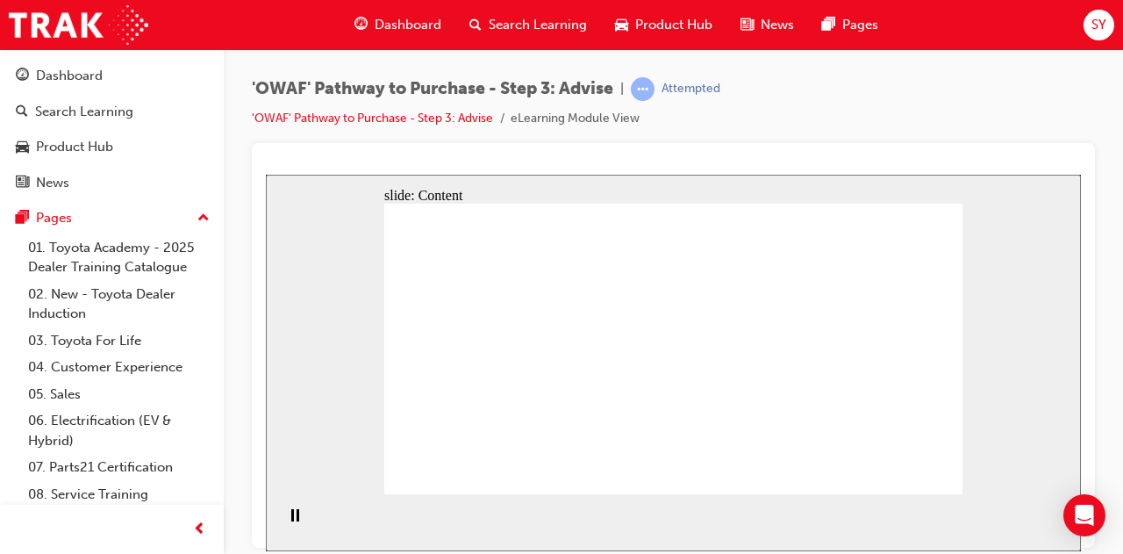
drag, startPoint x: 692, startPoint y: 272, endPoint x: 712, endPoint y: 272, distance: 20.2
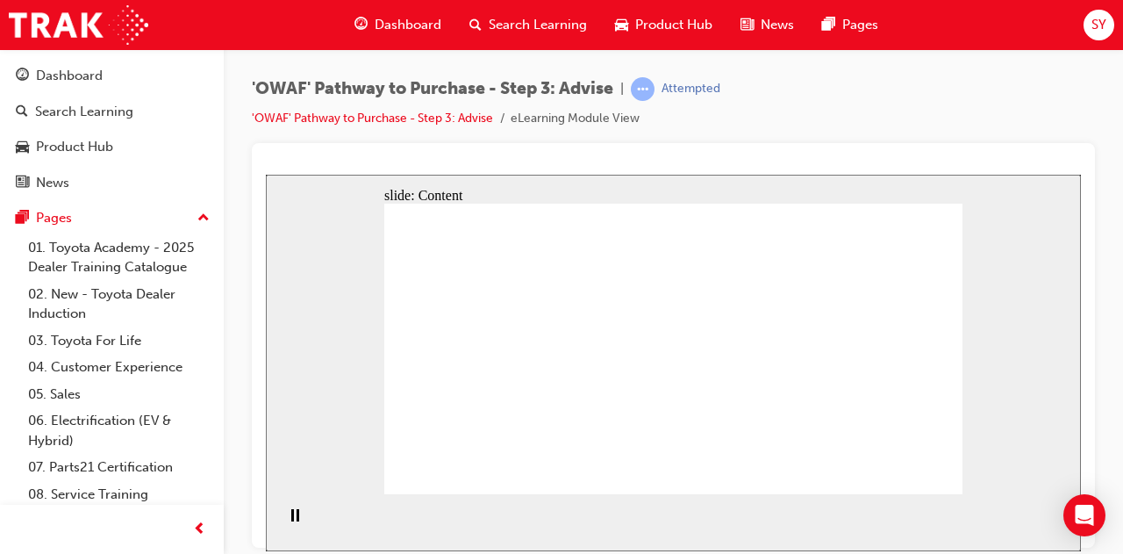
drag, startPoint x: 449, startPoint y: 396, endPoint x: 492, endPoint y: 405, distance: 43.0
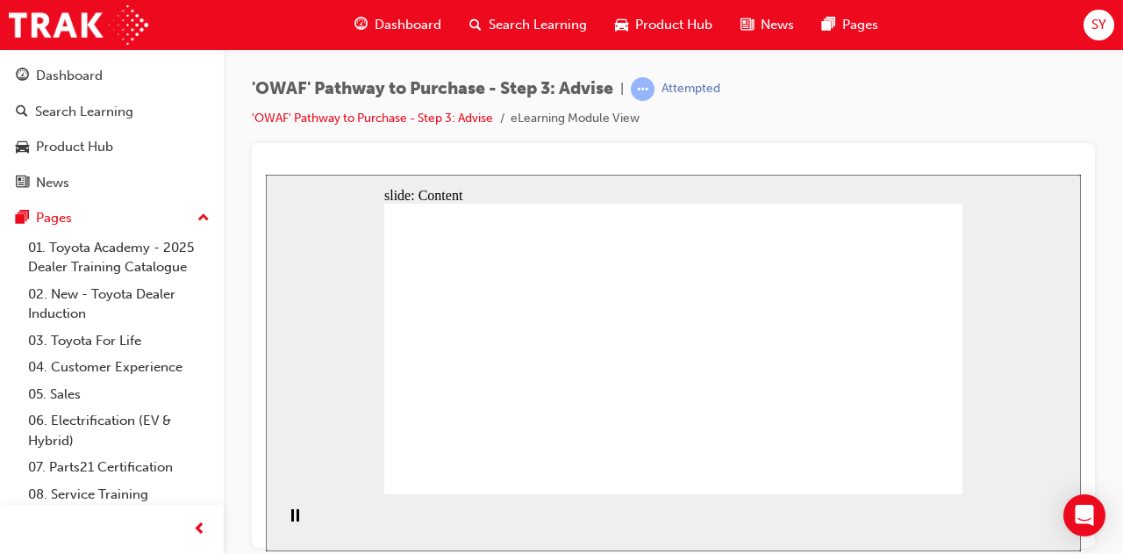
drag, startPoint x: 857, startPoint y: 420, endPoint x: 814, endPoint y: 420, distance: 43.0
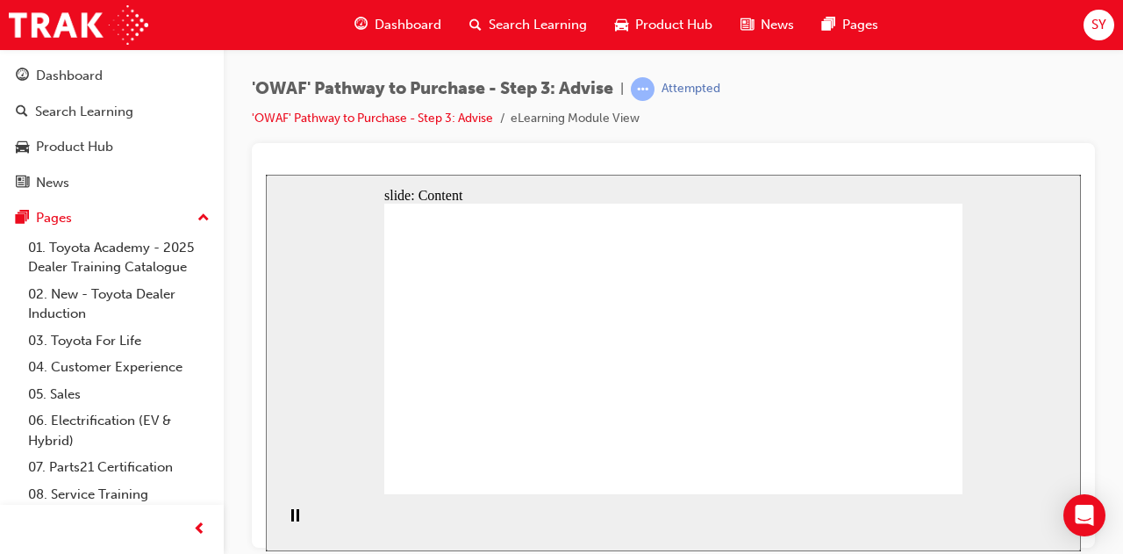
drag, startPoint x: 496, startPoint y: 410, endPoint x: 479, endPoint y: 407, distance: 16.9
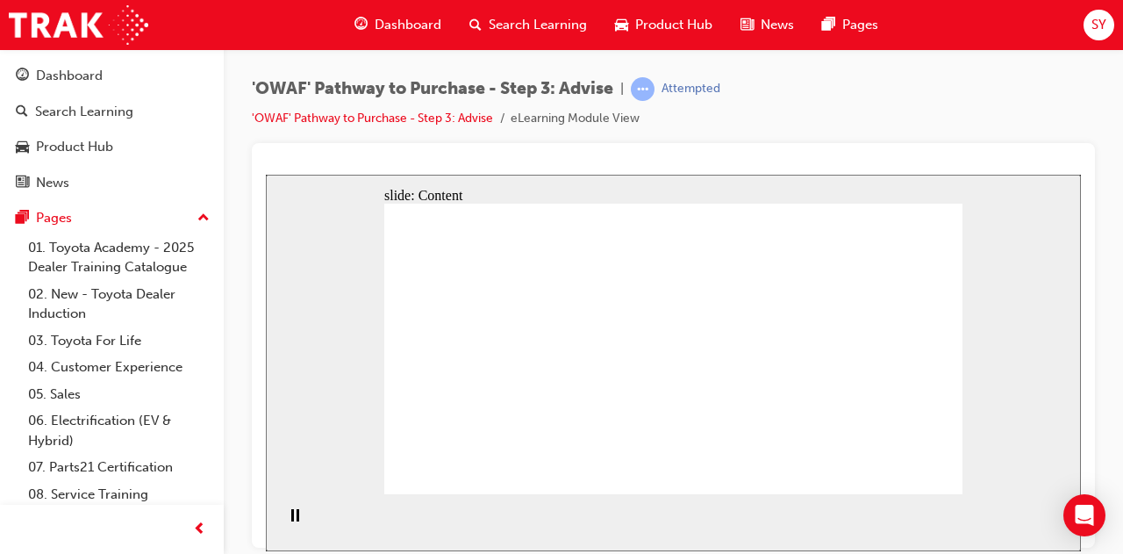
drag, startPoint x: 603, startPoint y: 278, endPoint x: 646, endPoint y: 285, distance: 43.6
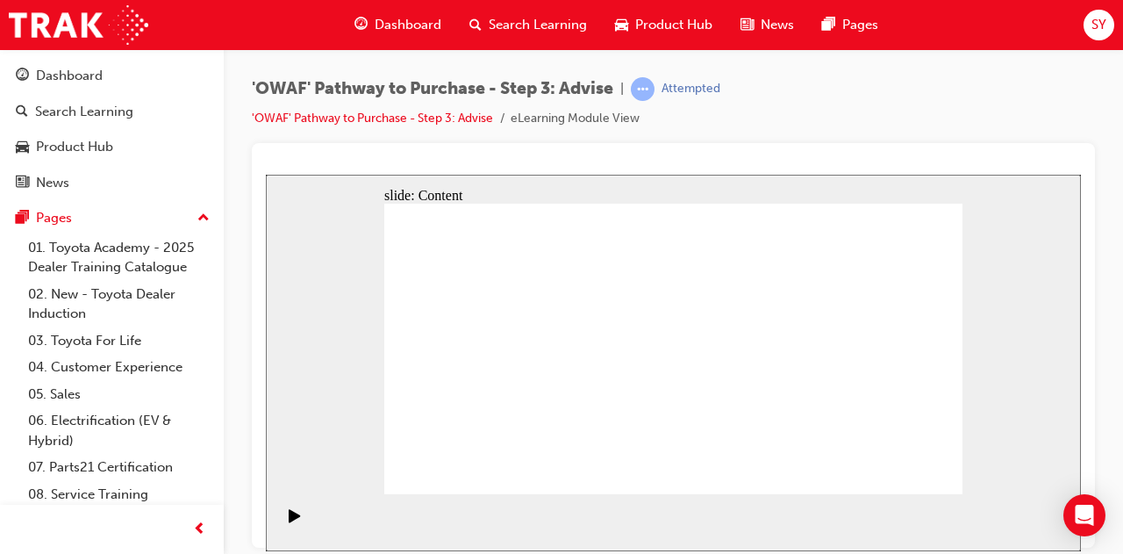
drag, startPoint x: 741, startPoint y: 272, endPoint x: 762, endPoint y: 270, distance: 21.1
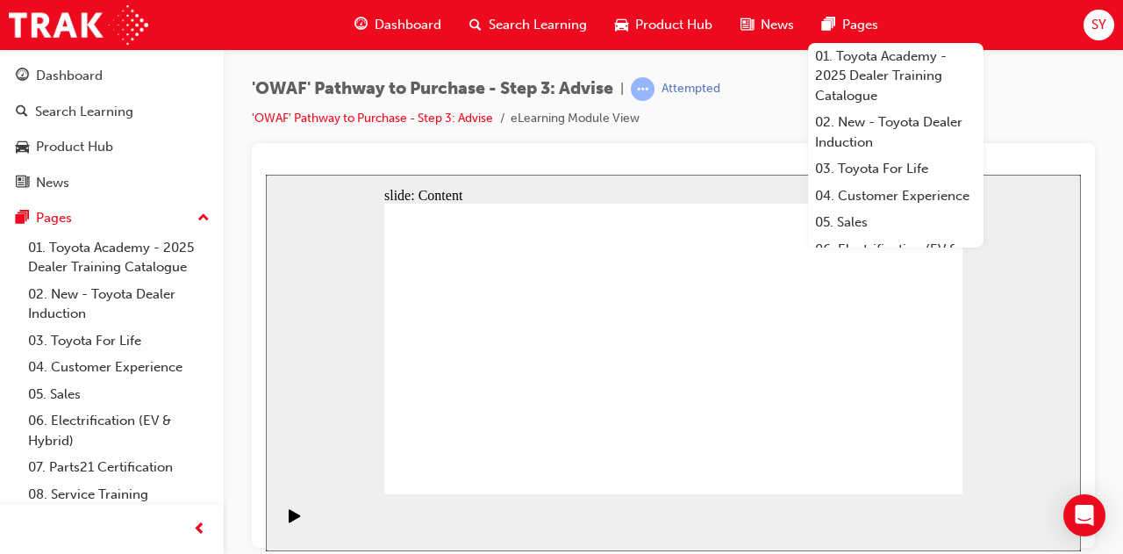
click at [709, 134] on div "'OWAF' Pathway to Purchase - Step 3: Advise | Attempted 'OWAF' Pathway to Purch…" at bounding box center [673, 110] width 843 height 66
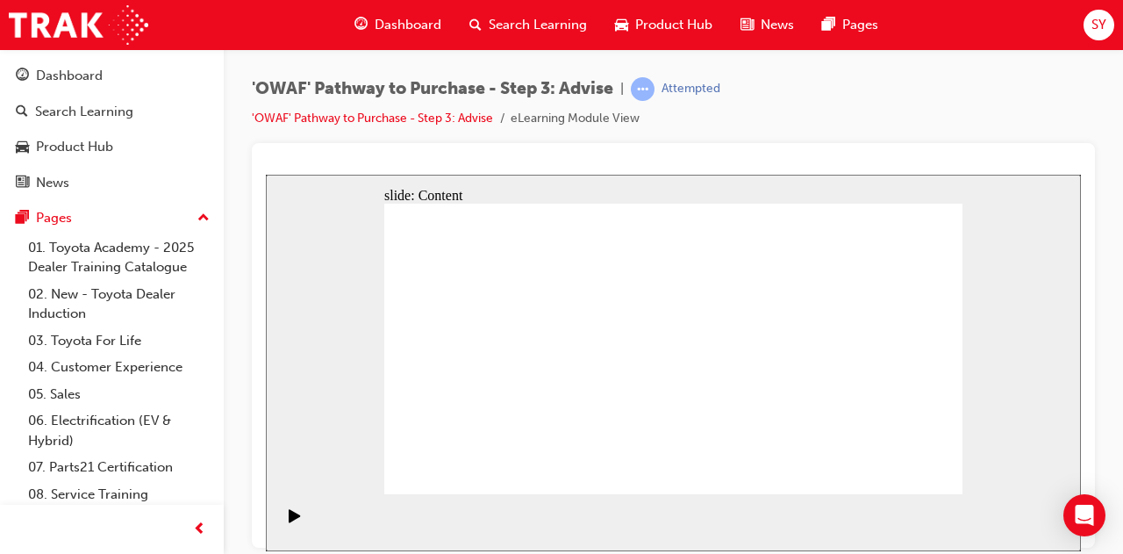
drag, startPoint x: 653, startPoint y: 269, endPoint x: 685, endPoint y: 270, distance: 31.6
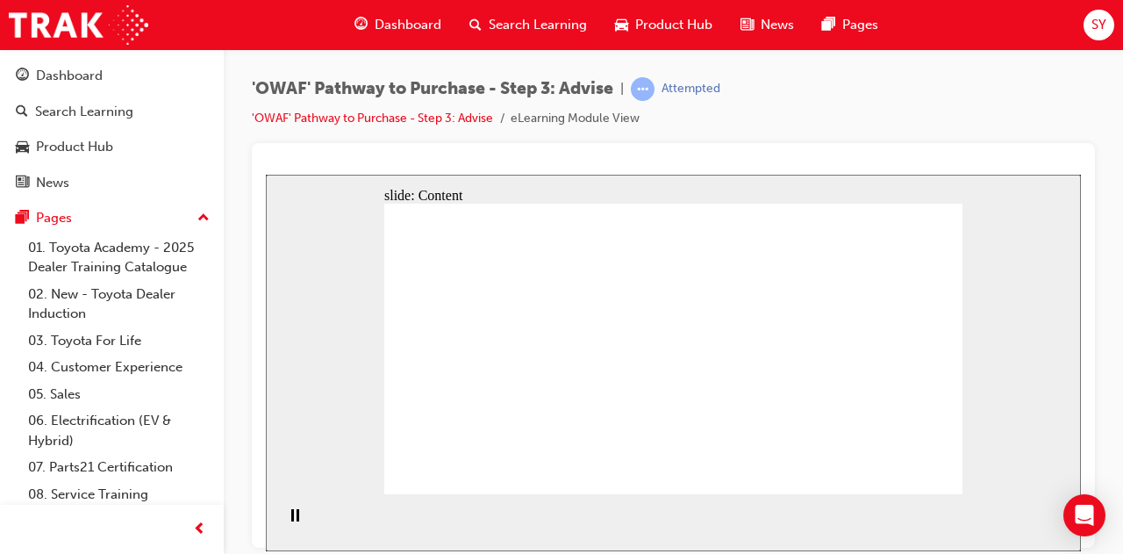
drag, startPoint x: 871, startPoint y: 391, endPoint x: 841, endPoint y: 390, distance: 29.9
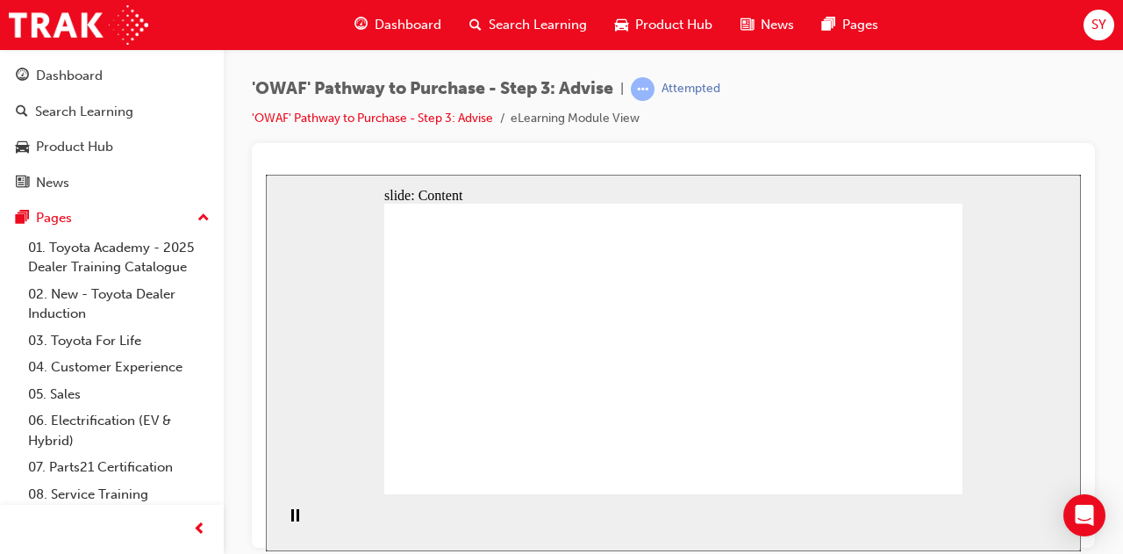
drag, startPoint x: 535, startPoint y: 285, endPoint x: 555, endPoint y: 305, distance: 28.5
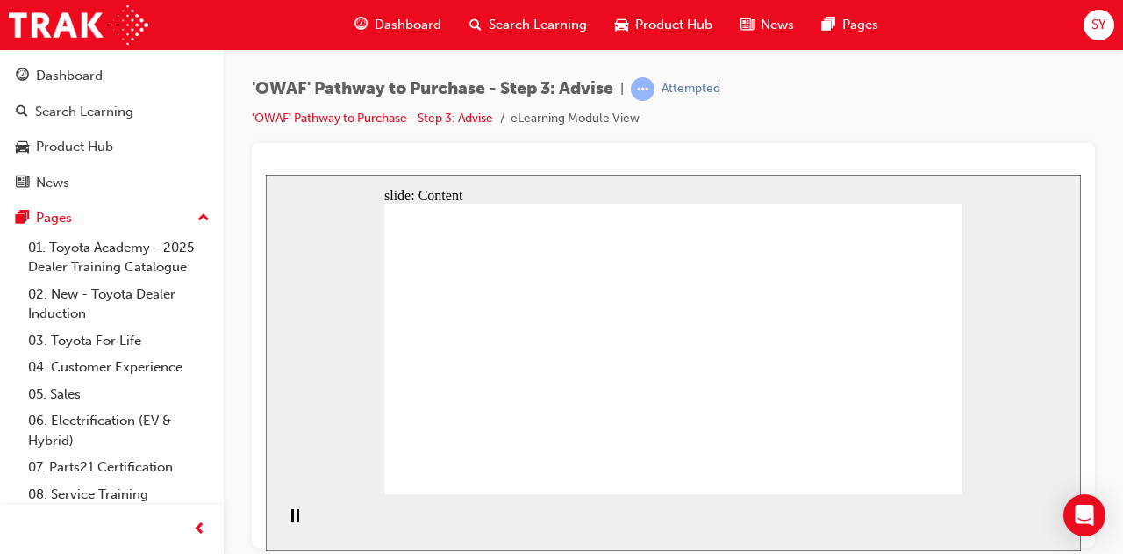
drag, startPoint x: 527, startPoint y: 383, endPoint x: 535, endPoint y: 352, distance: 31.7
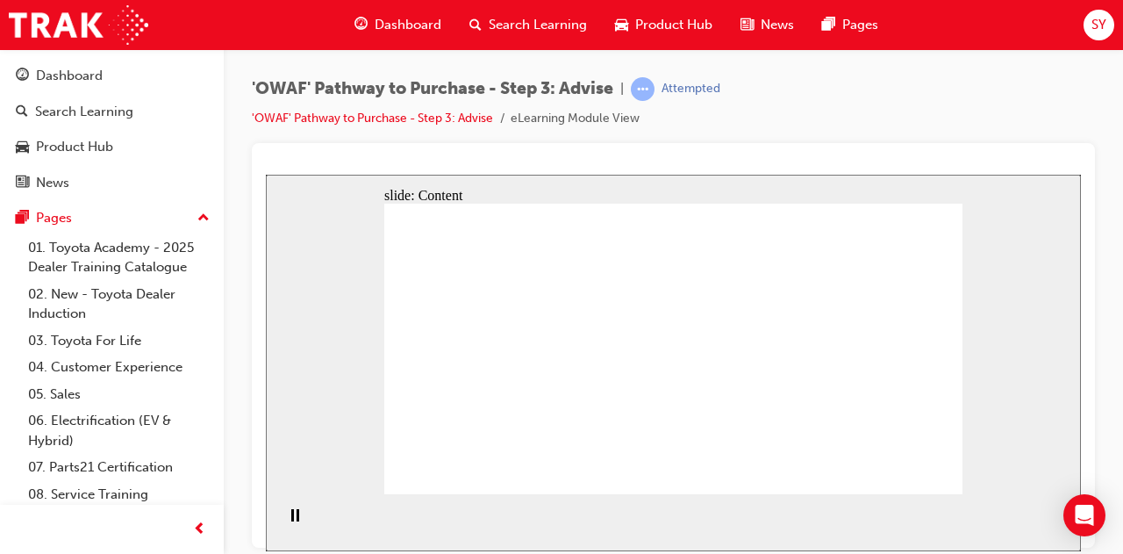
drag, startPoint x: 760, startPoint y: 380, endPoint x: 757, endPoint y: 311, distance: 69.4
drag, startPoint x: 434, startPoint y: 265, endPoint x: 446, endPoint y: 263, distance: 11.5
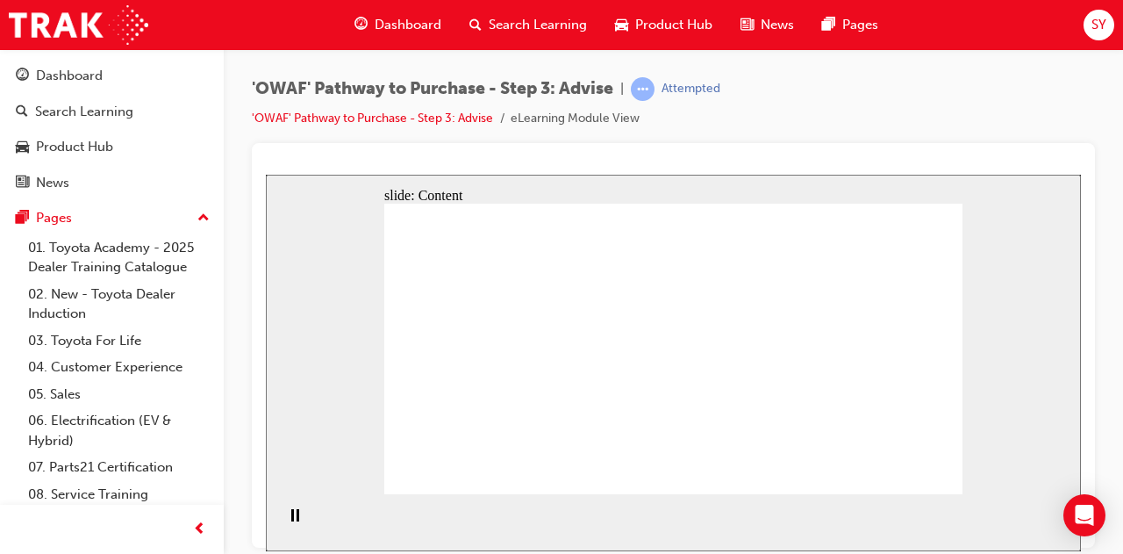
drag, startPoint x: 744, startPoint y: 332, endPoint x: 646, endPoint y: 330, distance: 98.3
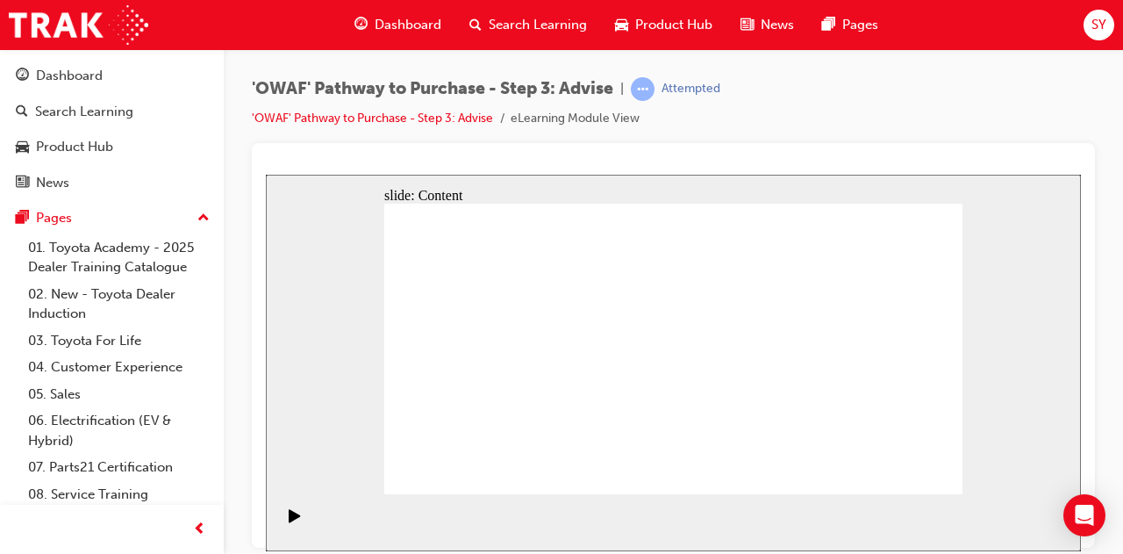
drag, startPoint x: 483, startPoint y: 334, endPoint x: 484, endPoint y: 355, distance: 20.3
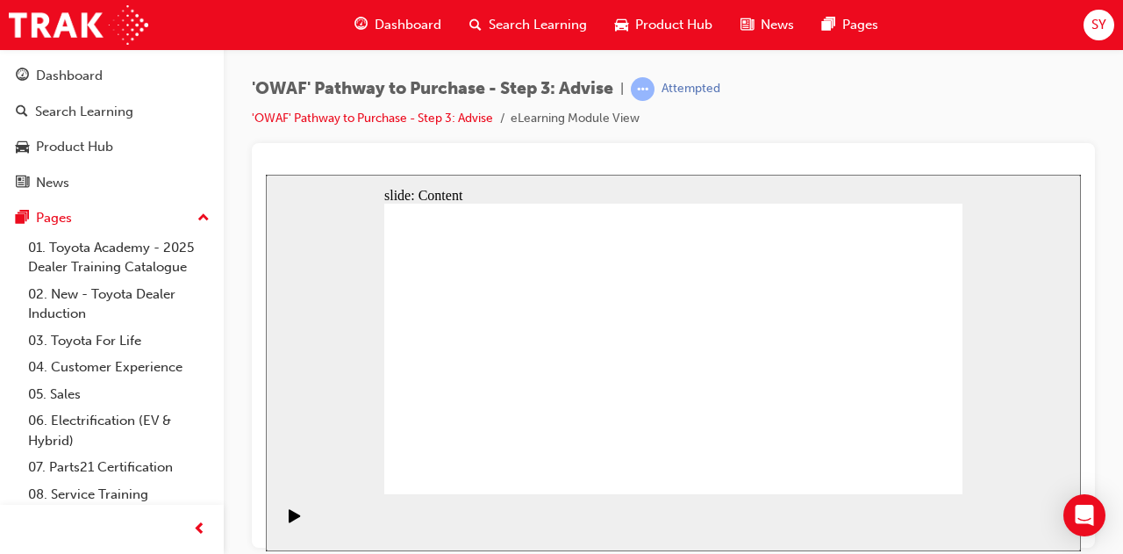
drag, startPoint x: 888, startPoint y: 421, endPoint x: 891, endPoint y: 353, distance: 68.5
drag, startPoint x: 886, startPoint y: 340, endPoint x: 879, endPoint y: 227, distance: 112.6
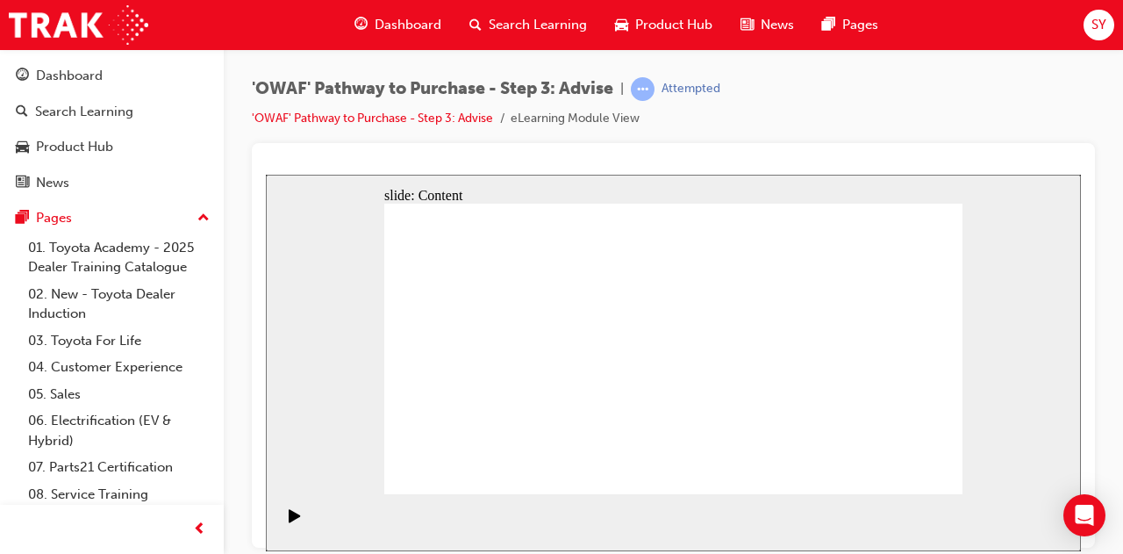
drag, startPoint x: 567, startPoint y: 288, endPoint x: 580, endPoint y: 334, distance: 47.5
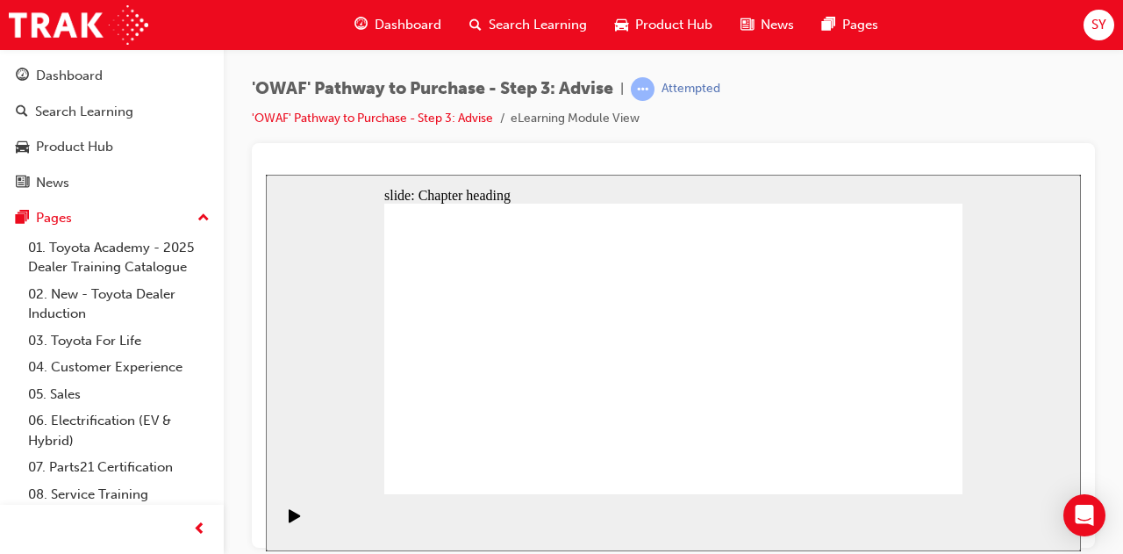
drag, startPoint x: 944, startPoint y: 476, endPoint x: 937, endPoint y: 468, distance: 10.0
drag, startPoint x: 691, startPoint y: 287, endPoint x: 704, endPoint y: 281, distance: 14.5
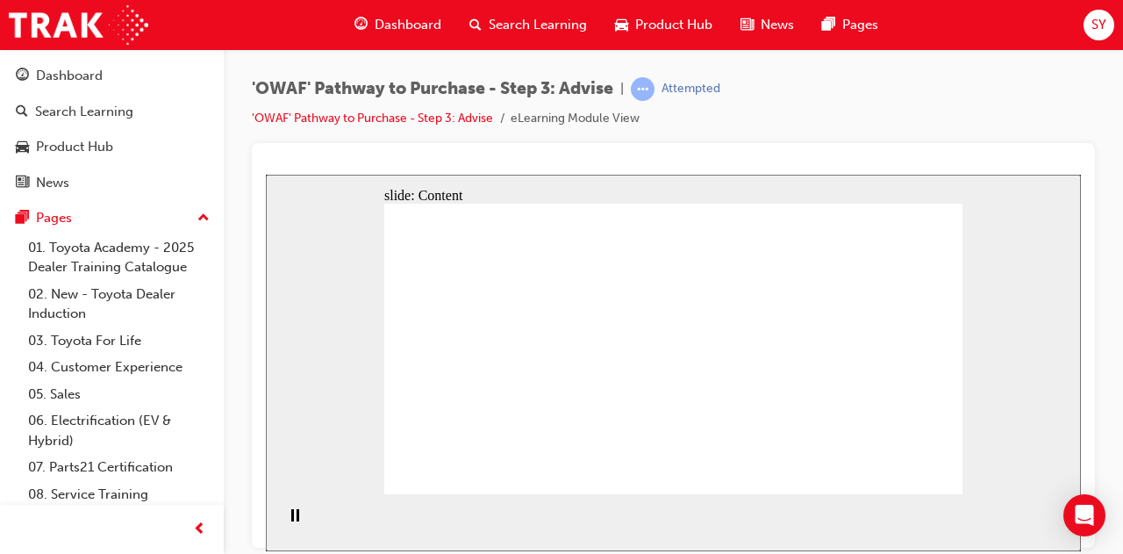
drag, startPoint x: 723, startPoint y: 316, endPoint x: 748, endPoint y: 360, distance: 50.3
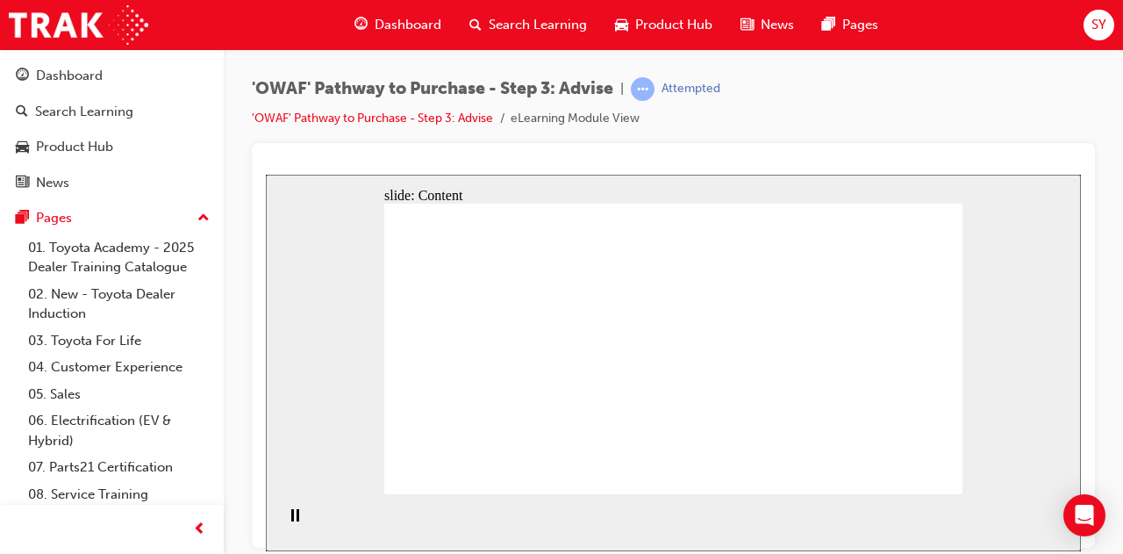
drag, startPoint x: 927, startPoint y: 448, endPoint x: 918, endPoint y: 451, distance: 9.5
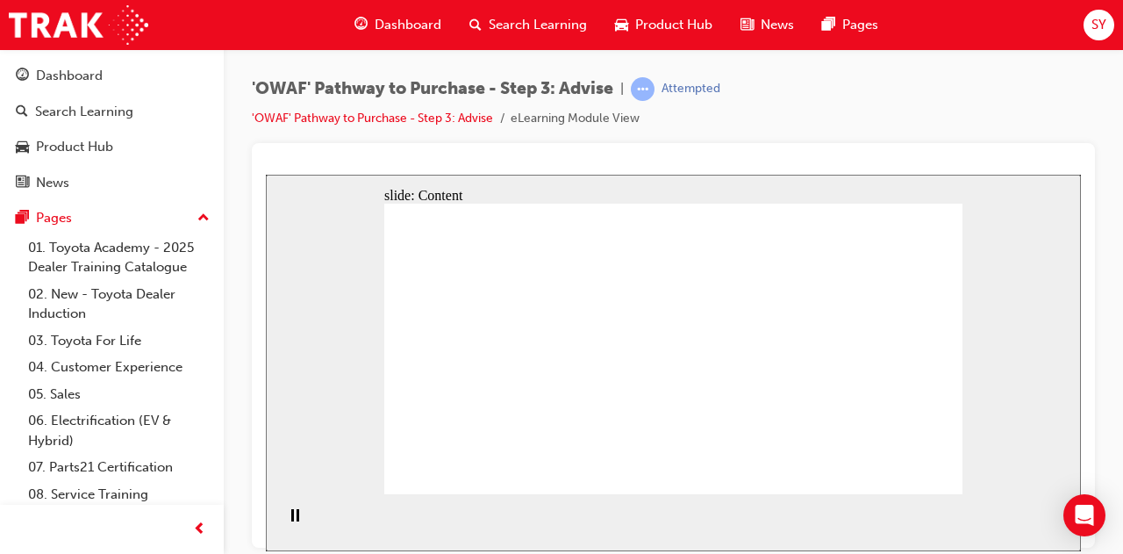
drag, startPoint x: 851, startPoint y: 456, endPoint x: 869, endPoint y: 457, distance: 17.6
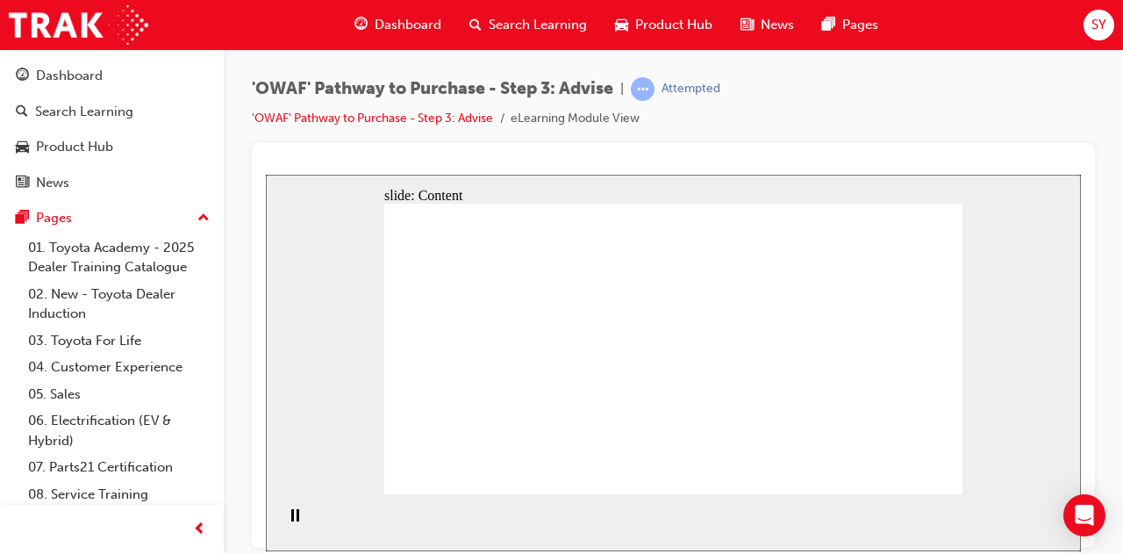
drag, startPoint x: 732, startPoint y: 346, endPoint x: 628, endPoint y: 349, distance: 103.6
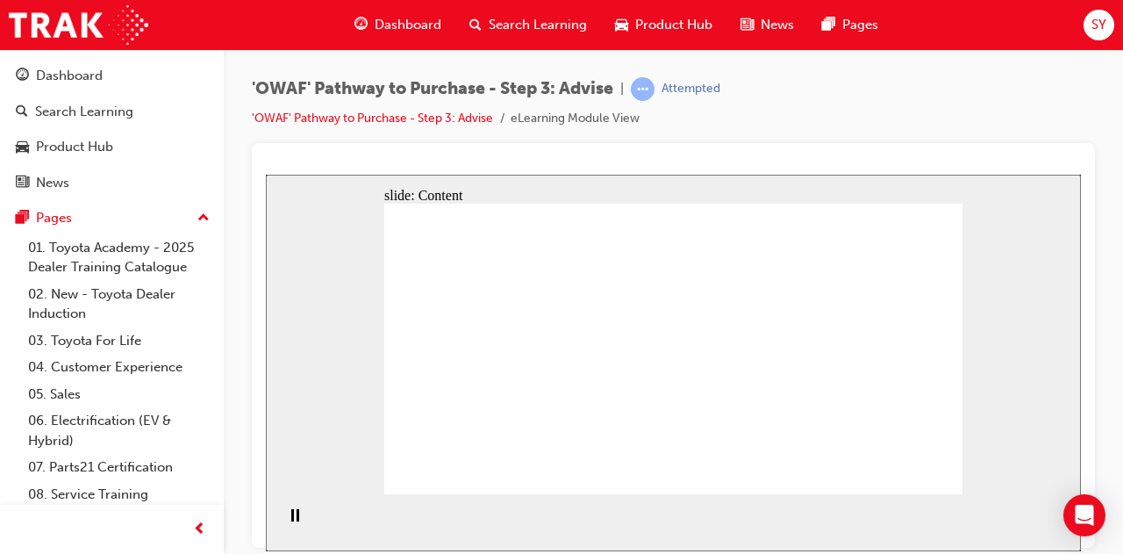
drag, startPoint x: 579, startPoint y: 339, endPoint x: 577, endPoint y: 358, distance: 19.5
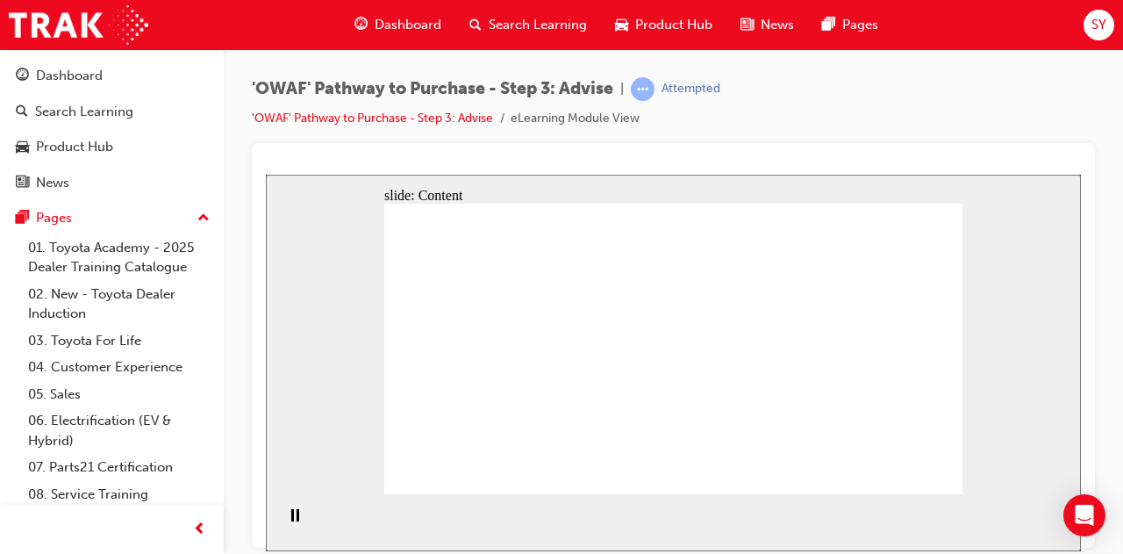
drag, startPoint x: 582, startPoint y: 341, endPoint x: 588, endPoint y: 372, distance: 32.2
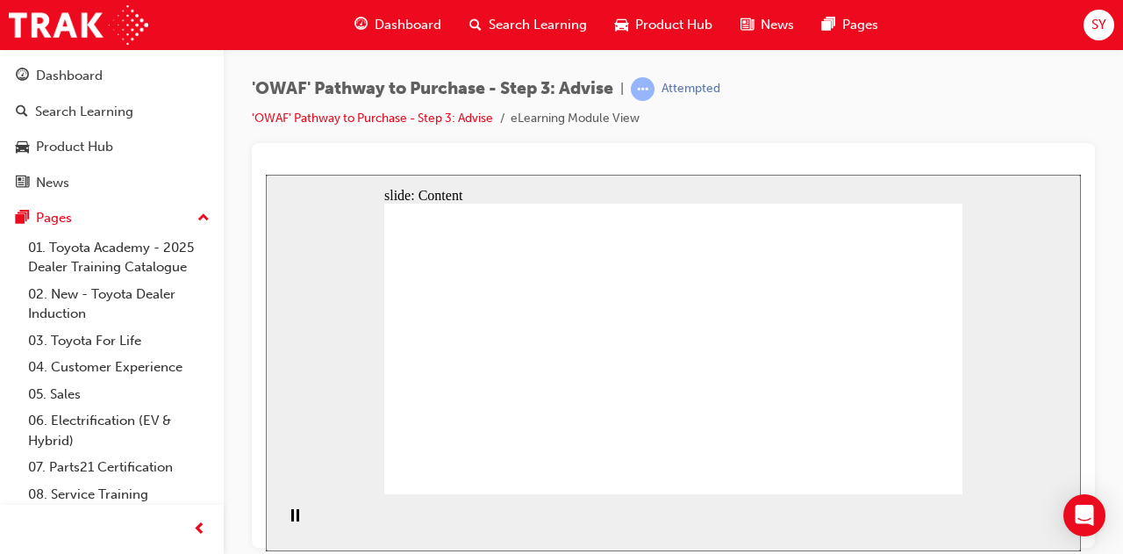
drag, startPoint x: 779, startPoint y: 343, endPoint x: 781, endPoint y: 331, distance: 12.6
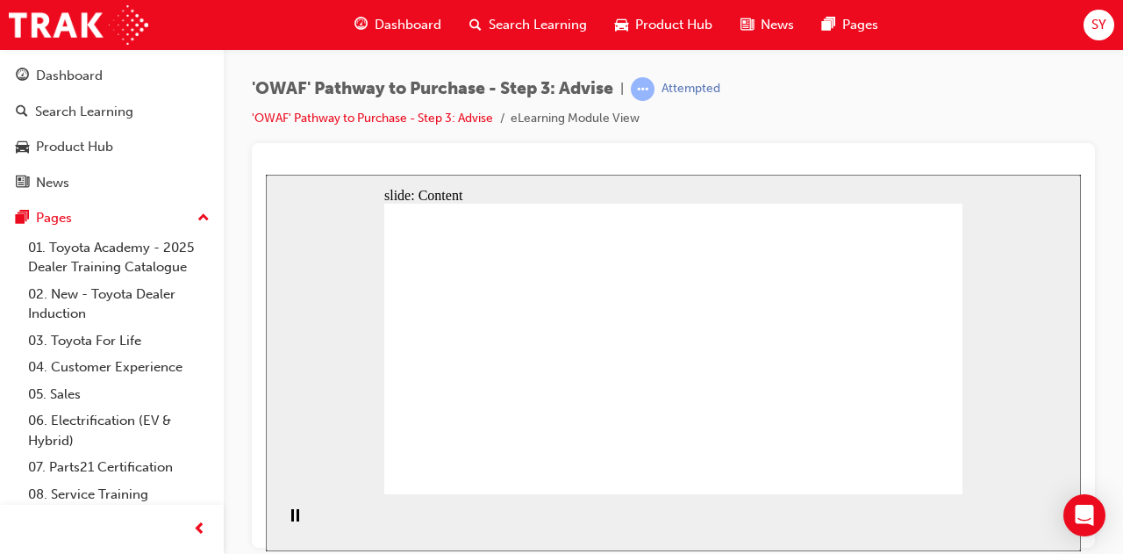
drag, startPoint x: 779, startPoint y: 344, endPoint x: 757, endPoint y: 346, distance: 22.9
drag, startPoint x: 723, startPoint y: 347, endPoint x: 642, endPoint y: 332, distance: 83.0
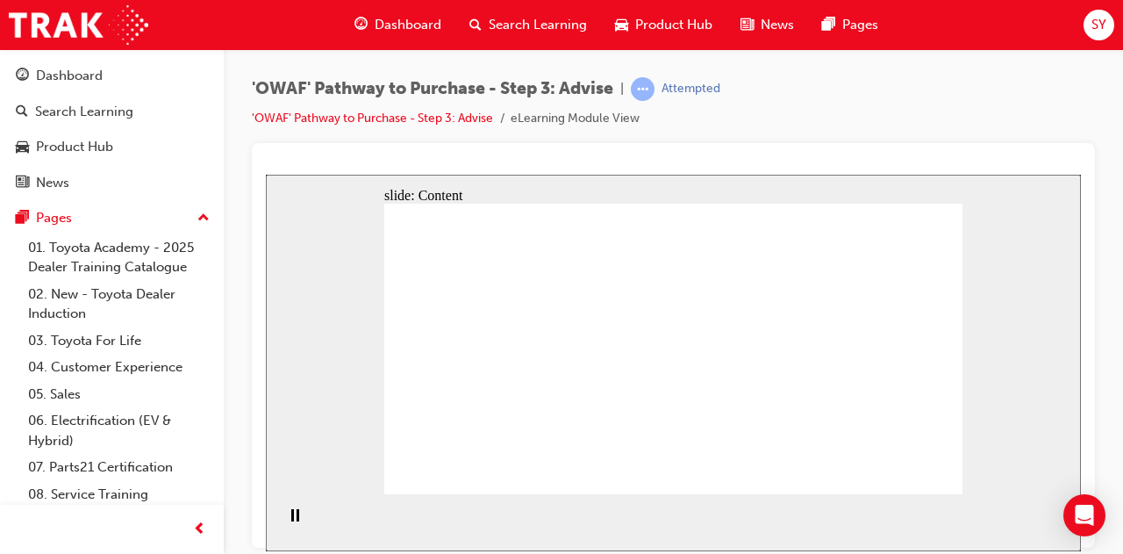
drag, startPoint x: 772, startPoint y: 343, endPoint x: 857, endPoint y: 328, distance: 86.4
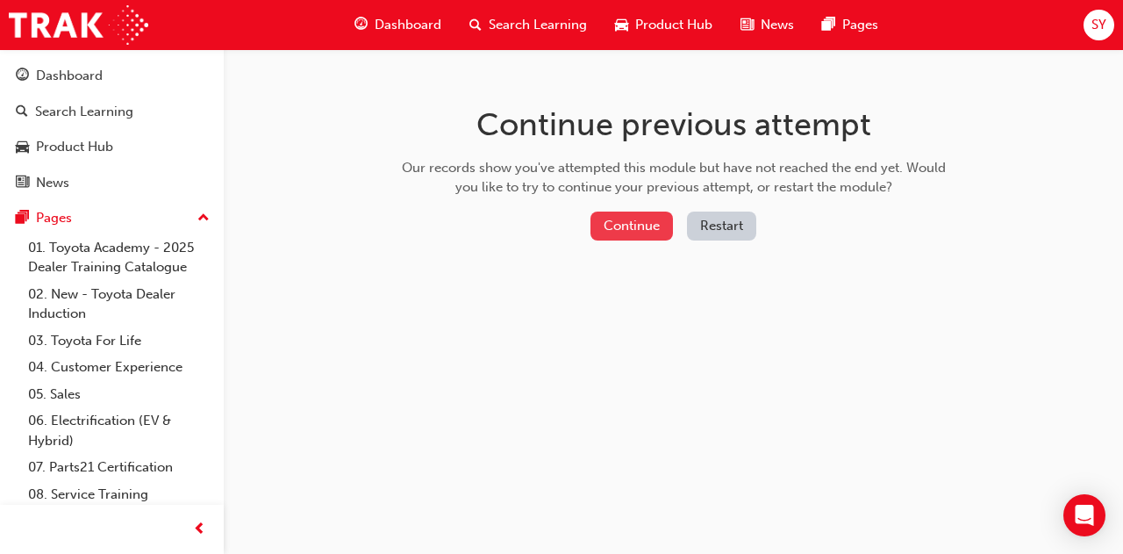
click at [638, 224] on button "Continue" at bounding box center [632, 226] width 83 height 29
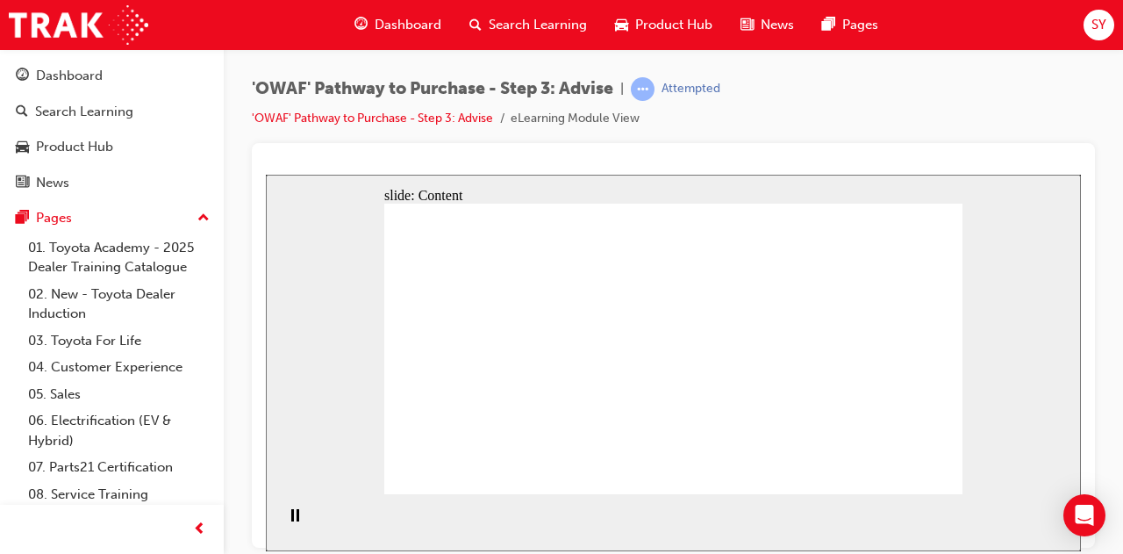
drag, startPoint x: 902, startPoint y: 368, endPoint x: 901, endPoint y: 407, distance: 39.5
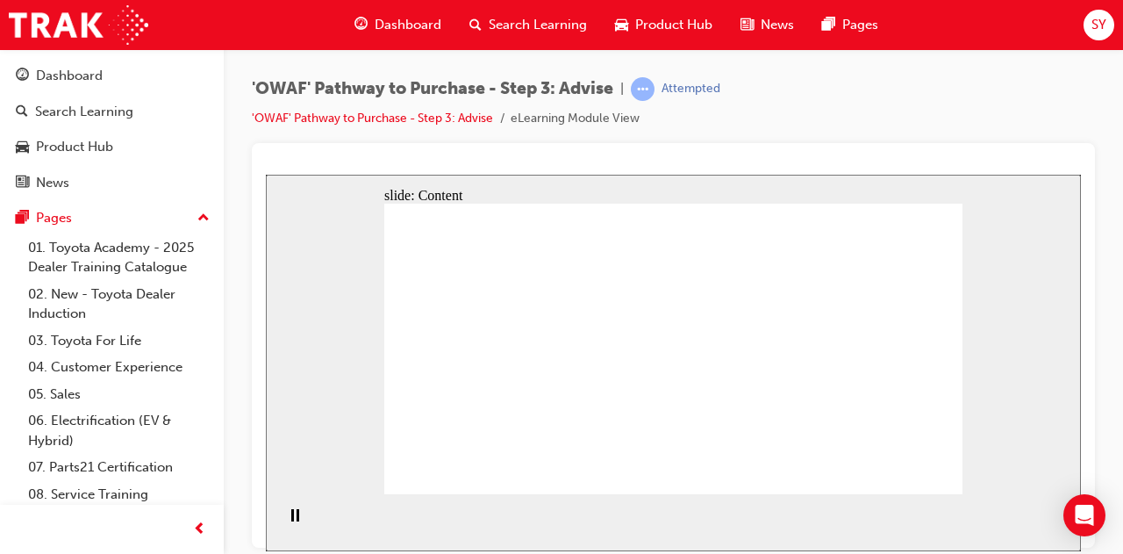
drag, startPoint x: 908, startPoint y: 268, endPoint x: 908, endPoint y: 256, distance: 11.4
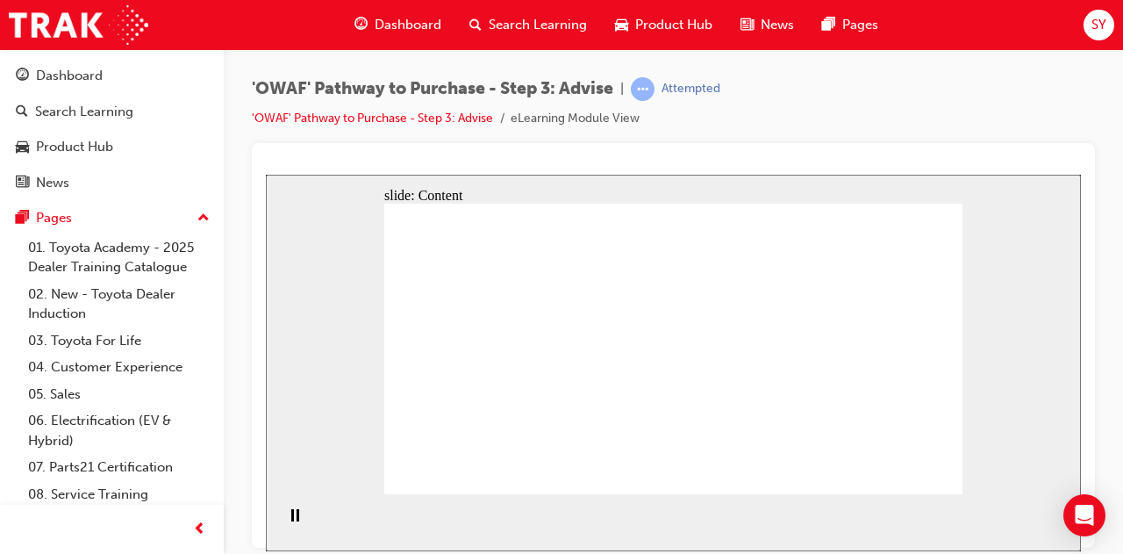
drag, startPoint x: 644, startPoint y: 267, endPoint x: 647, endPoint y: 318, distance: 51.0
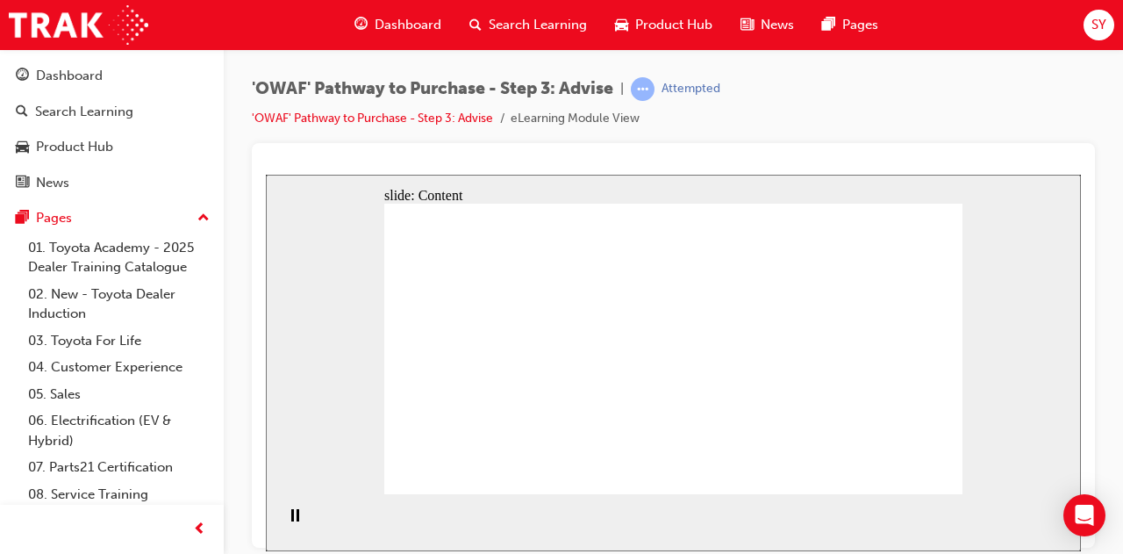
drag, startPoint x: 651, startPoint y: 374, endPoint x: 650, endPoint y: 386, distance: 12.4
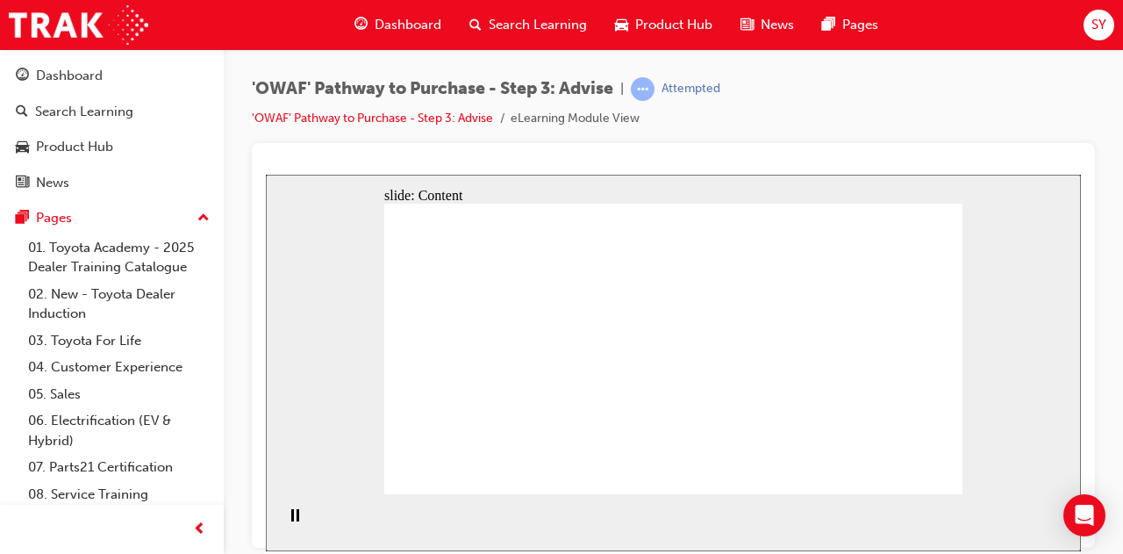
drag, startPoint x: 806, startPoint y: 414, endPoint x: 815, endPoint y: 420, distance: 11.0
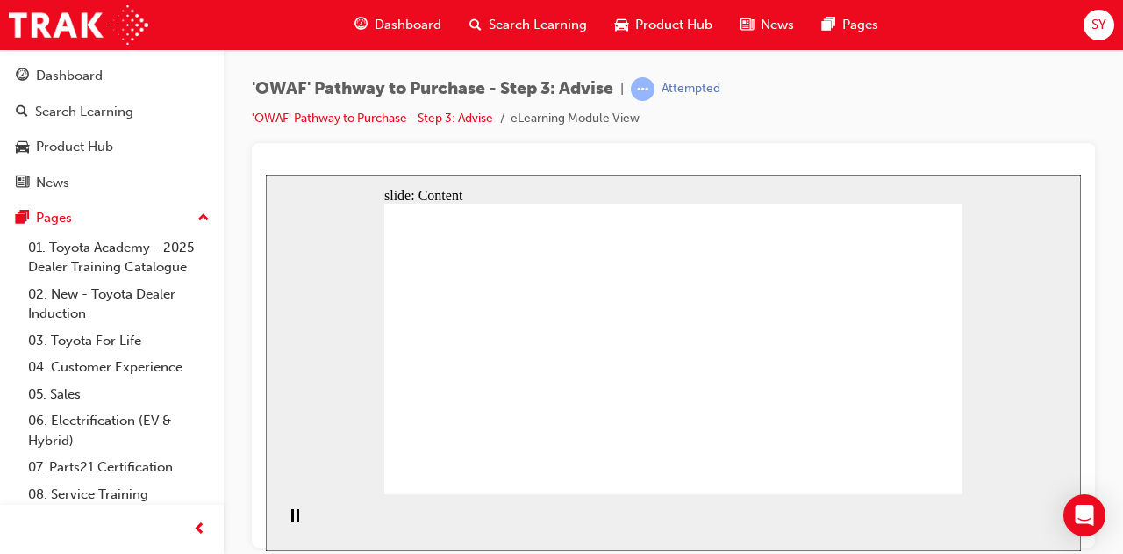
drag, startPoint x: 879, startPoint y: 436, endPoint x: 908, endPoint y: 433, distance: 29.2
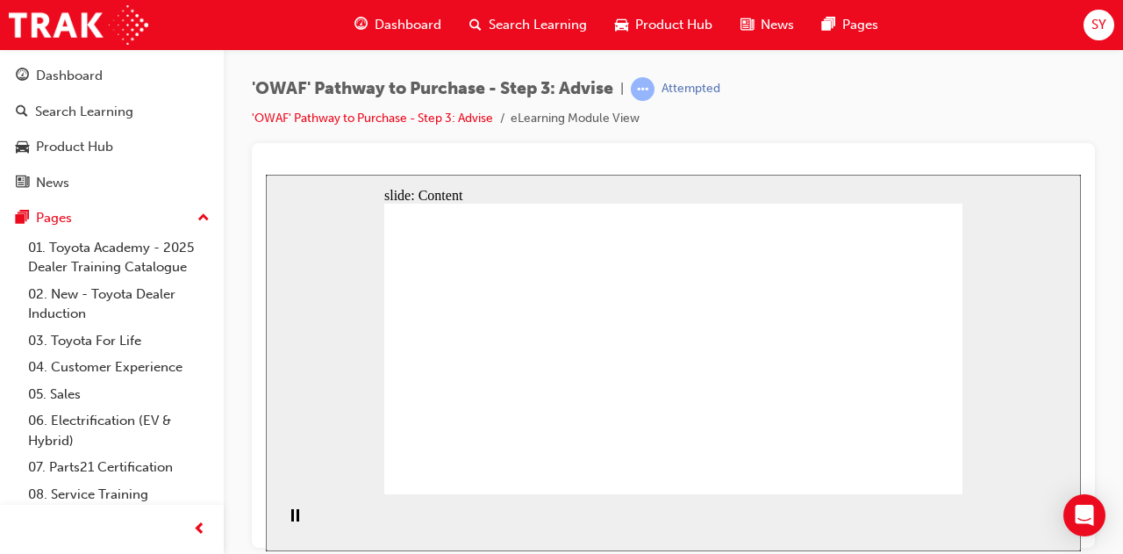
drag, startPoint x: 663, startPoint y: 379, endPoint x: 664, endPoint y: 401, distance: 22.0
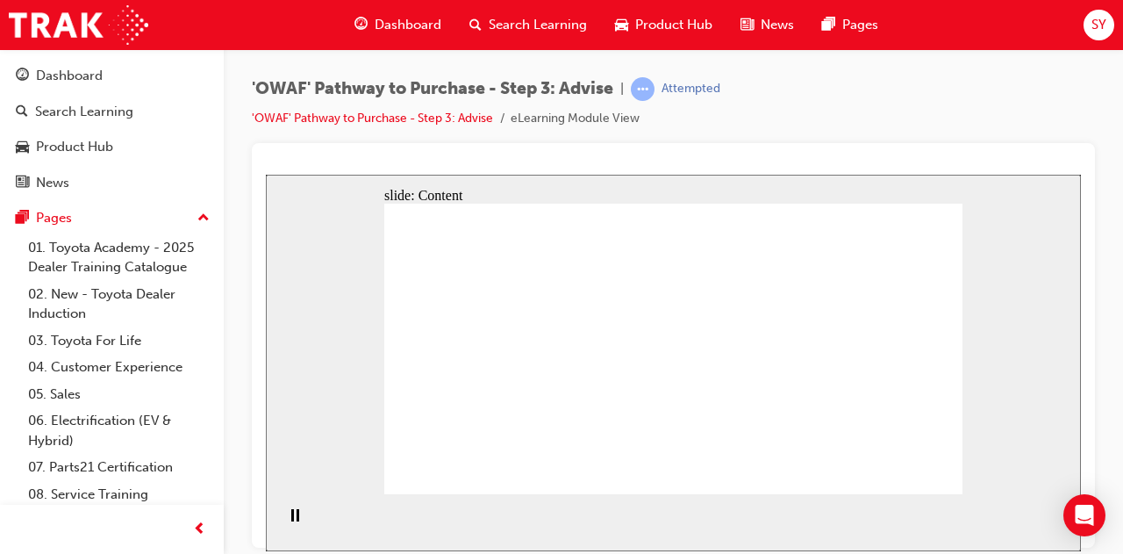
drag, startPoint x: 739, startPoint y: 394, endPoint x: 749, endPoint y: 391, distance: 10.0
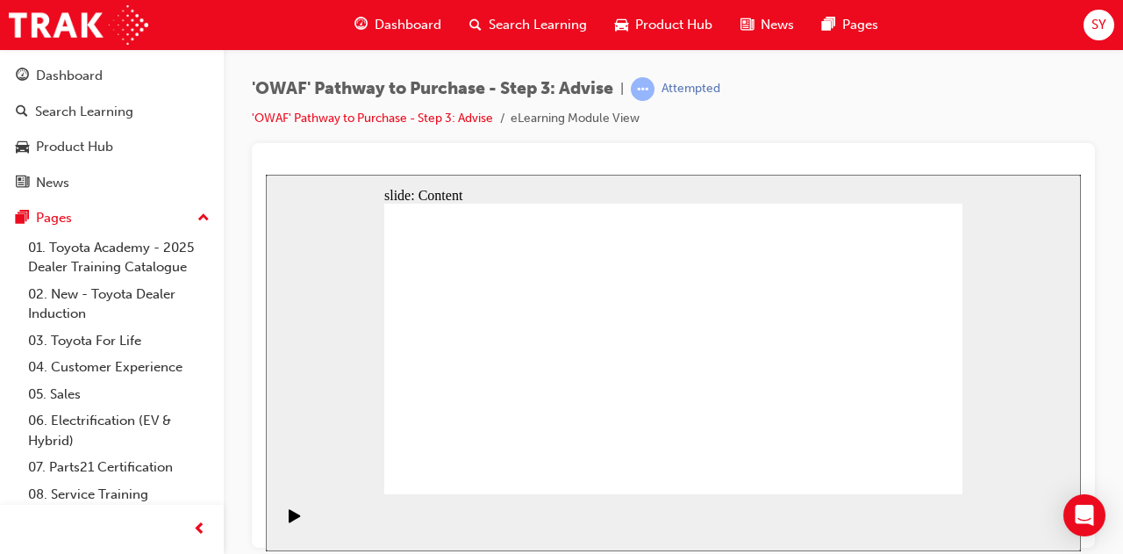
drag, startPoint x: 720, startPoint y: 205, endPoint x: 736, endPoint y: 213, distance: 18.1
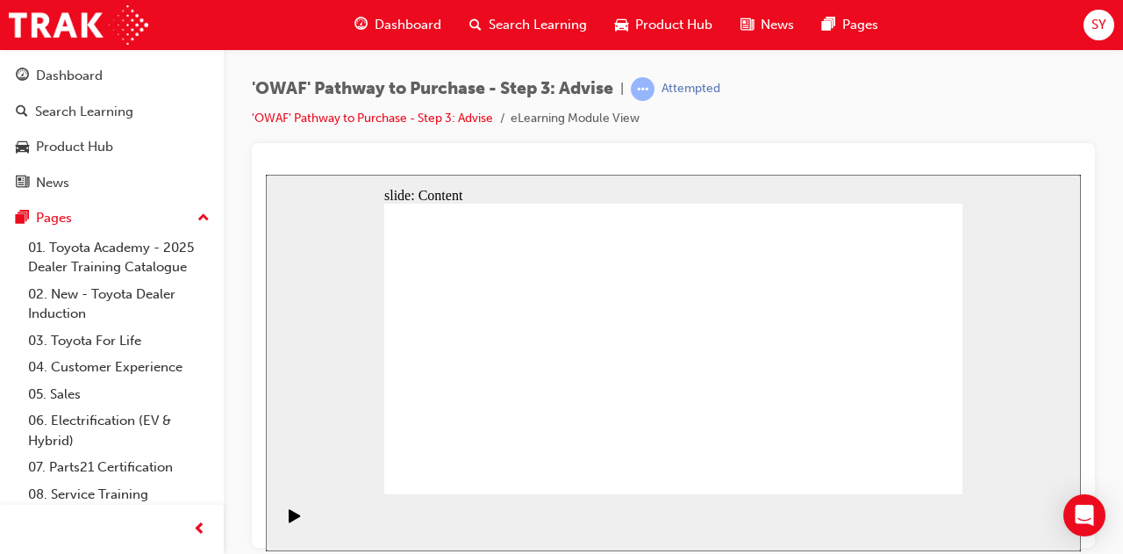
drag, startPoint x: 779, startPoint y: 224, endPoint x: 822, endPoint y: 233, distance: 44.1
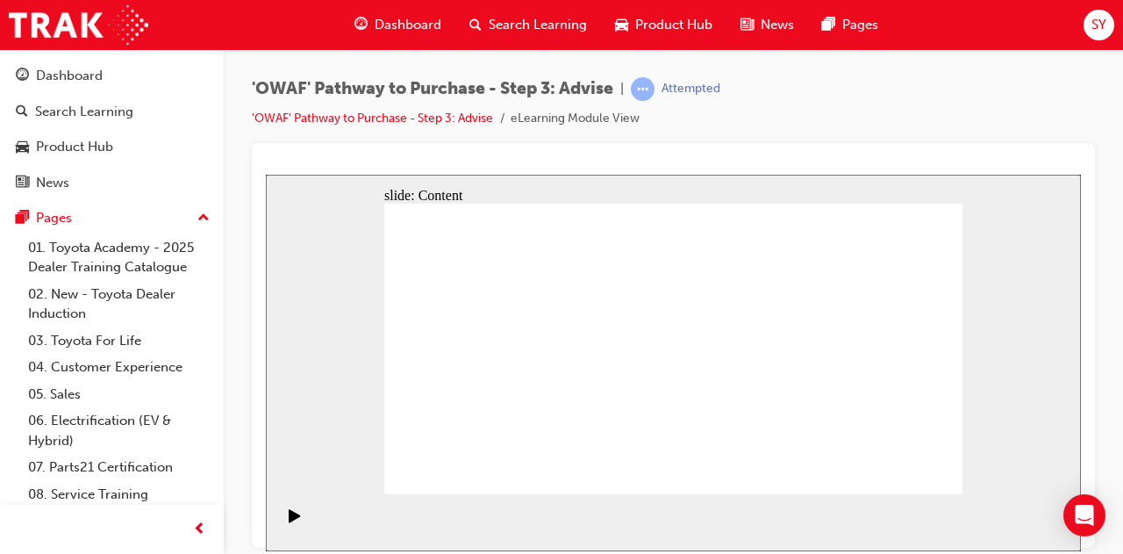
drag, startPoint x: 484, startPoint y: 436, endPoint x: 479, endPoint y: 378, distance: 58.2
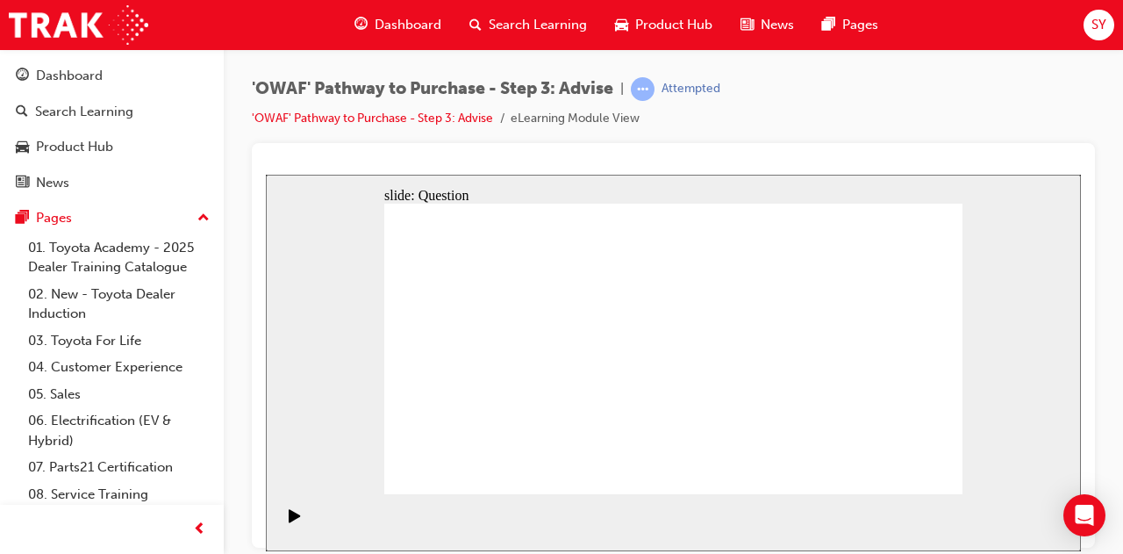
drag, startPoint x: 672, startPoint y: 416, endPoint x: 516, endPoint y: 315, distance: 186.0
drag, startPoint x: 881, startPoint y: 444, endPoint x: 536, endPoint y: 363, distance: 354.3
drag, startPoint x: 579, startPoint y: 410, endPoint x: 599, endPoint y: 393, distance: 25.5
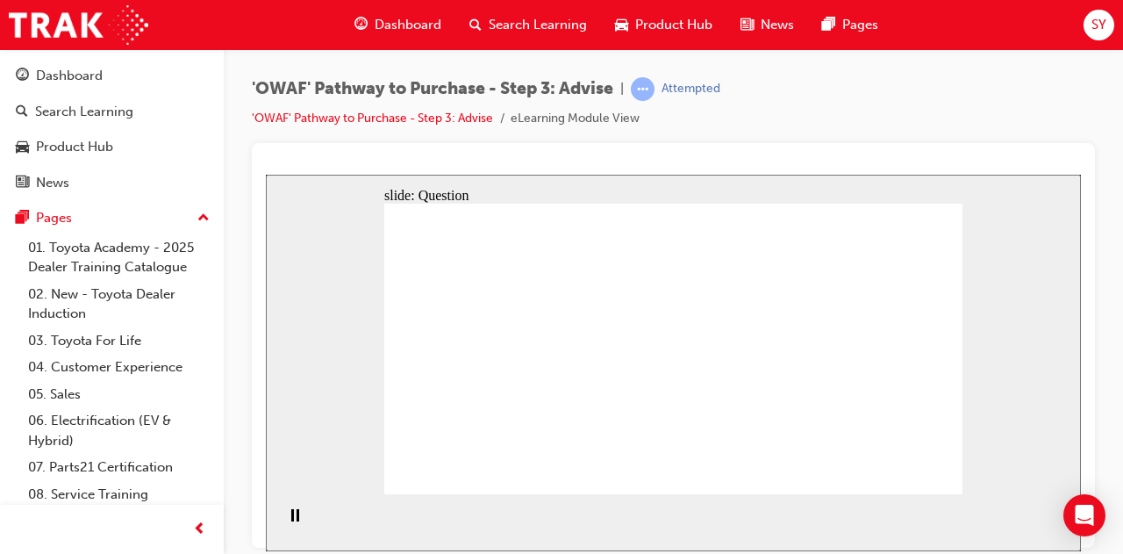
drag, startPoint x: 581, startPoint y: 427, endPoint x: 644, endPoint y: 305, distance: 137.4
drag, startPoint x: 685, startPoint y: 460, endPoint x: 531, endPoint y: 342, distance: 193.5
drag, startPoint x: 788, startPoint y: 437, endPoint x: 767, endPoint y: 437, distance: 21.1
drag, startPoint x: 785, startPoint y: 434, endPoint x: 767, endPoint y: 341, distance: 95.5
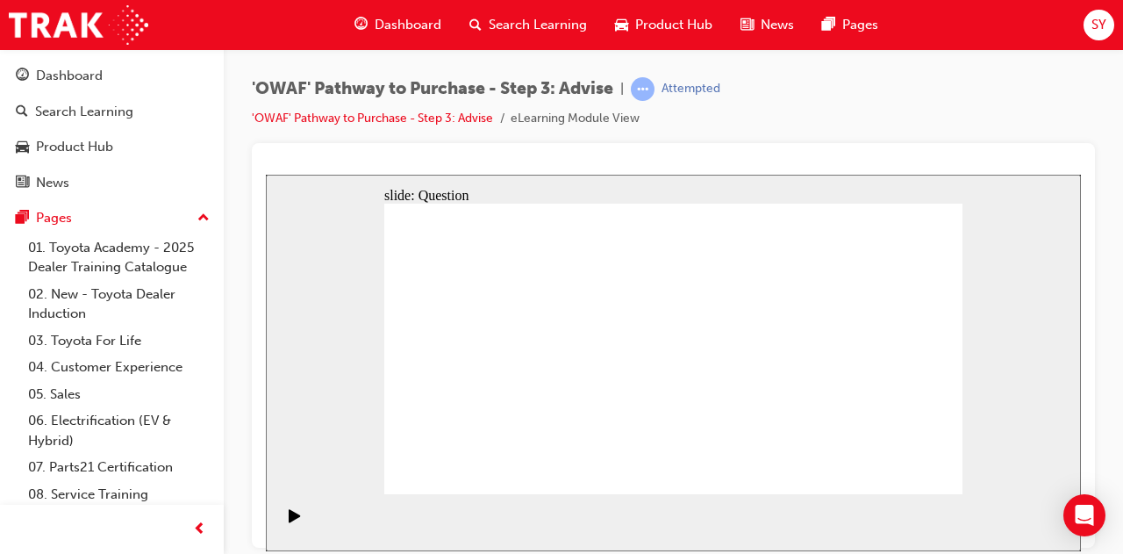
drag, startPoint x: 555, startPoint y: 338, endPoint x: 600, endPoint y: 427, distance: 99.7
drag, startPoint x: 632, startPoint y: 451, endPoint x: 563, endPoint y: 428, distance: 72.2
drag, startPoint x: 656, startPoint y: 474, endPoint x: 507, endPoint y: 357, distance: 188.8
drag, startPoint x: 739, startPoint y: 341, endPoint x: 671, endPoint y: 452, distance: 130.1
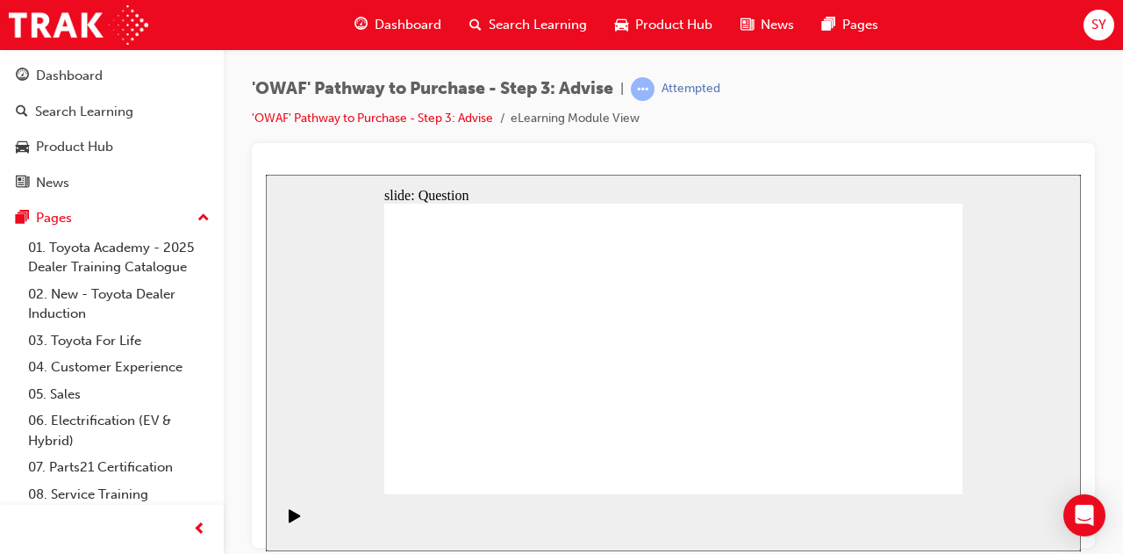
drag, startPoint x: 767, startPoint y: 432, endPoint x: 751, endPoint y: 341, distance: 92.6
drag, startPoint x: 511, startPoint y: 341, endPoint x: 550, endPoint y: 434, distance: 101.1
drag, startPoint x: 709, startPoint y: 435, endPoint x: 536, endPoint y: 335, distance: 199.8
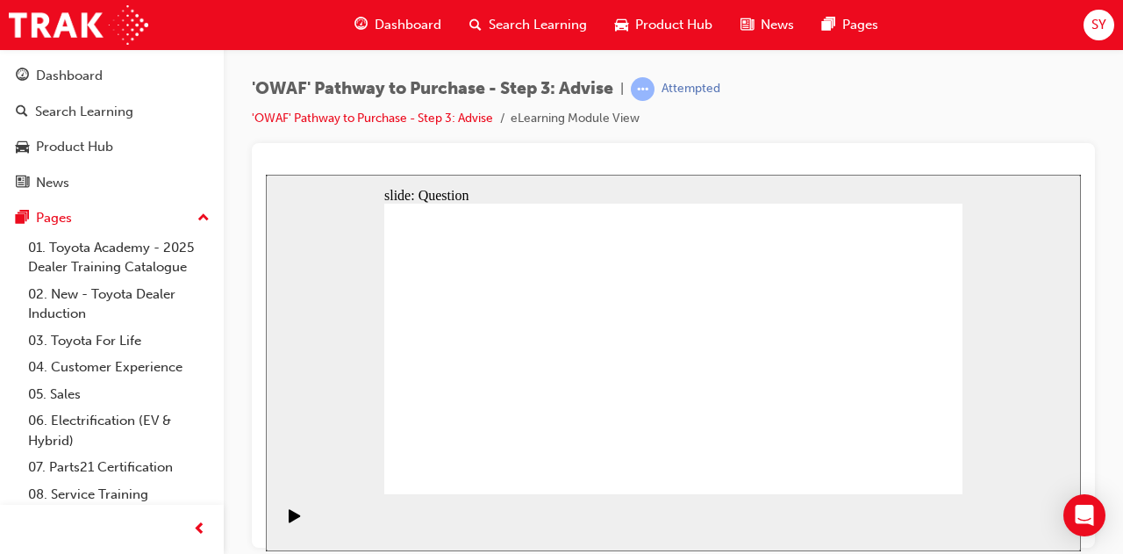
drag, startPoint x: 764, startPoint y: 356, endPoint x: 755, endPoint y: 444, distance: 88.3
drag, startPoint x: 690, startPoint y: 409, endPoint x: 784, endPoint y: 344, distance: 114.2
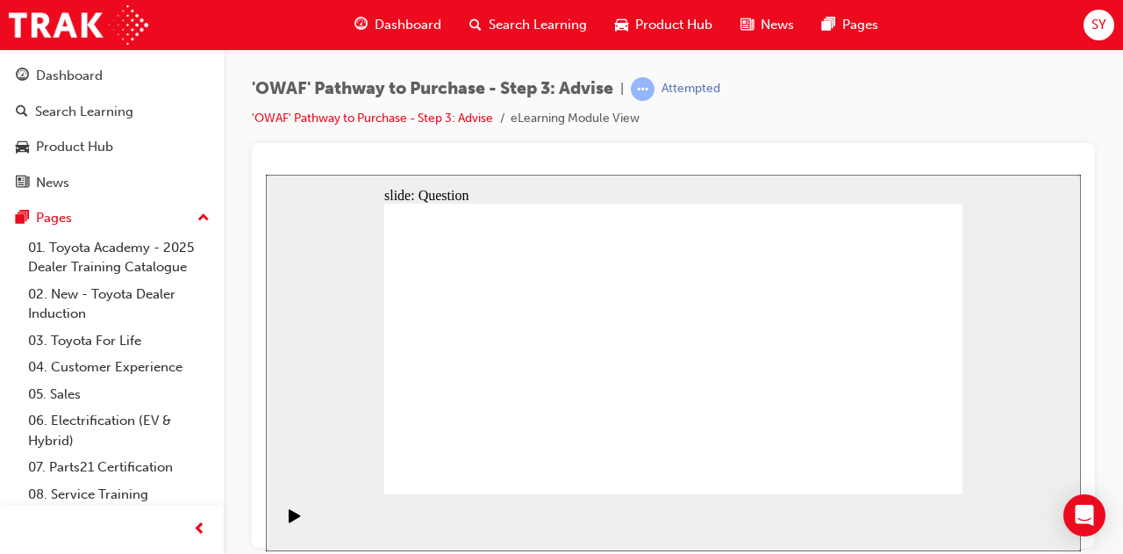
drag, startPoint x: 875, startPoint y: 398, endPoint x: 686, endPoint y: 393, distance: 188.8
drag, startPoint x: 862, startPoint y: 411, endPoint x: 457, endPoint y: 393, distance: 405.0
drag, startPoint x: 911, startPoint y: 413, endPoint x: 567, endPoint y: 409, distance: 344.1
drag, startPoint x: 890, startPoint y: 411, endPoint x: 691, endPoint y: 404, distance: 199.4
drag, startPoint x: 876, startPoint y: 407, endPoint x: 475, endPoint y: 383, distance: 401.9
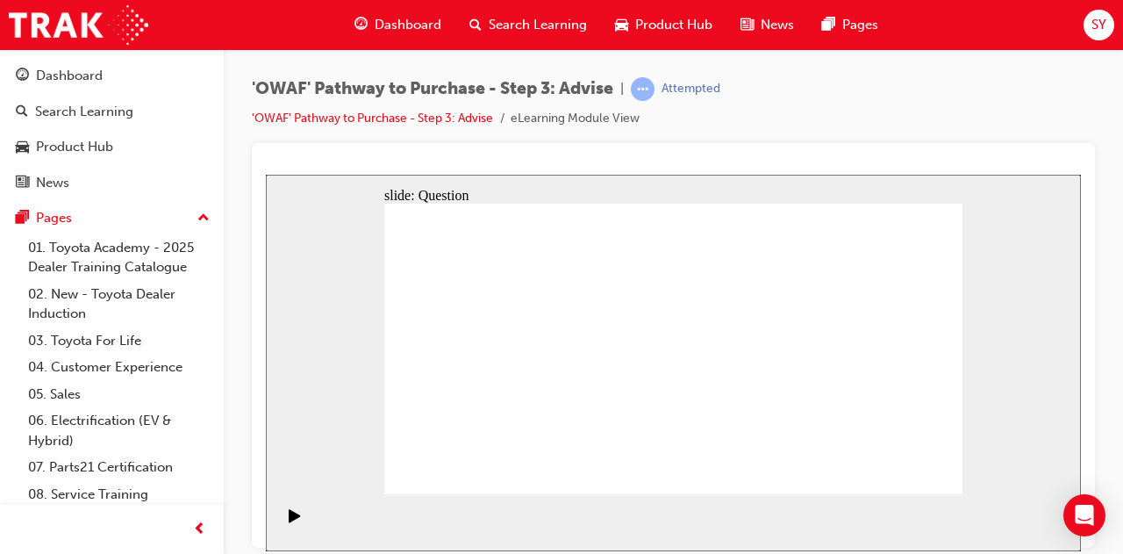
drag, startPoint x: 873, startPoint y: 397, endPoint x: 523, endPoint y: 379, distance: 350.6
drag, startPoint x: 833, startPoint y: 411, endPoint x: 487, endPoint y: 383, distance: 347.0
drag, startPoint x: 881, startPoint y: 407, endPoint x: 549, endPoint y: 400, distance: 331.9
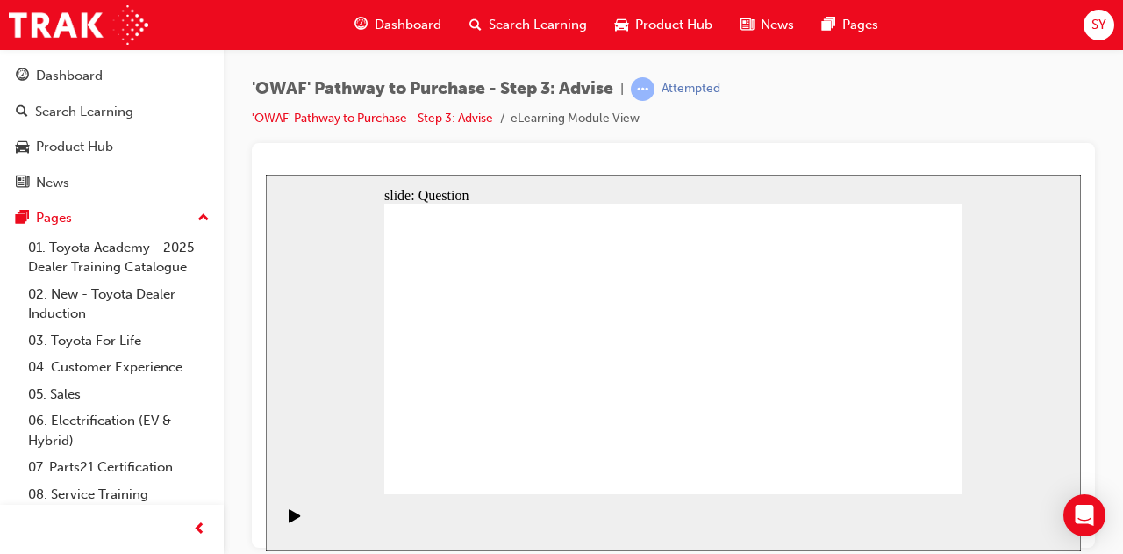
drag, startPoint x: 894, startPoint y: 412, endPoint x: 725, endPoint y: 404, distance: 169.6
drag, startPoint x: 899, startPoint y: 408, endPoint x: 534, endPoint y: 399, distance: 365.2
drag, startPoint x: 894, startPoint y: 406, endPoint x: 525, endPoint y: 393, distance: 368.8
drag, startPoint x: 869, startPoint y: 412, endPoint x: 685, endPoint y: 408, distance: 184.4
drag, startPoint x: 855, startPoint y: 397, endPoint x: 689, endPoint y: 402, distance: 166.0
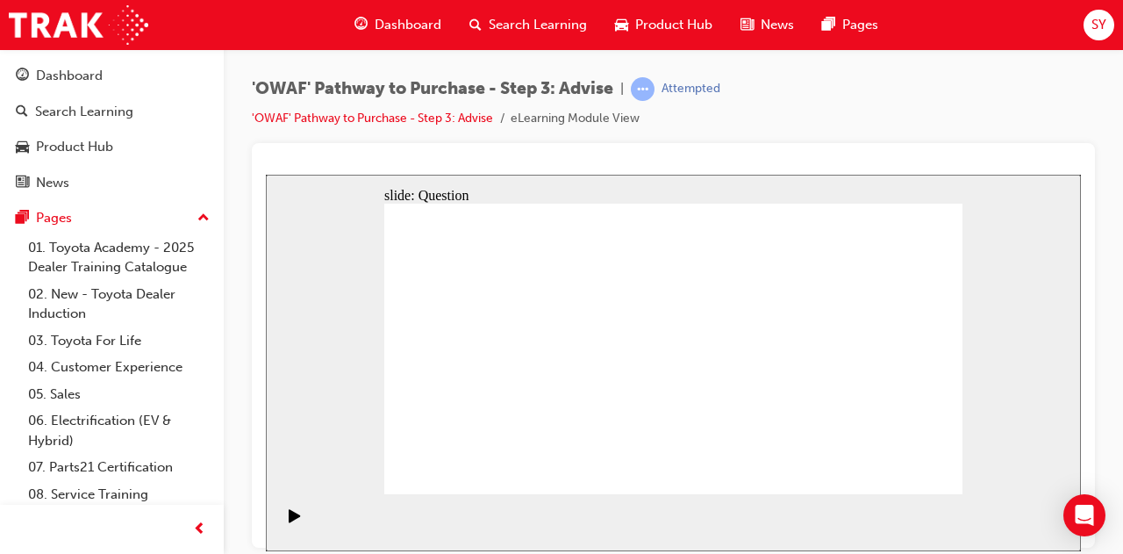
drag, startPoint x: 867, startPoint y: 409, endPoint x: 519, endPoint y: 400, distance: 348.6
drag, startPoint x: 875, startPoint y: 398, endPoint x: 511, endPoint y: 384, distance: 364.5
drag, startPoint x: 882, startPoint y: 411, endPoint x: 509, endPoint y: 397, distance: 373.3
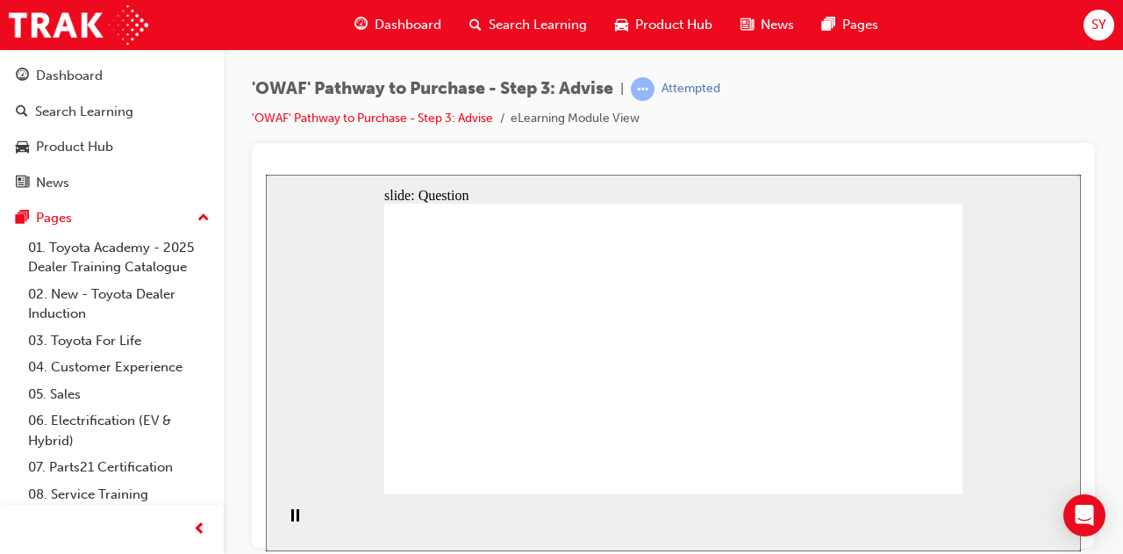
drag, startPoint x: 606, startPoint y: 388, endPoint x: 803, endPoint y: 456, distance: 208.7
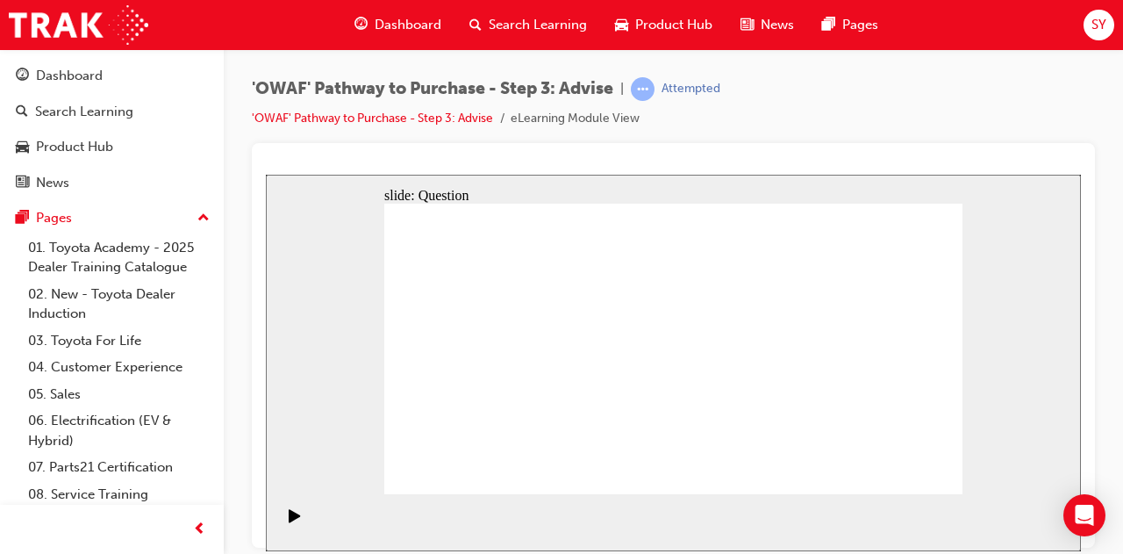
drag, startPoint x: 647, startPoint y: 340, endPoint x: 737, endPoint y: 351, distance: 91.1
drag, startPoint x: 763, startPoint y: 358, endPoint x: 763, endPoint y: 377, distance: 19.3
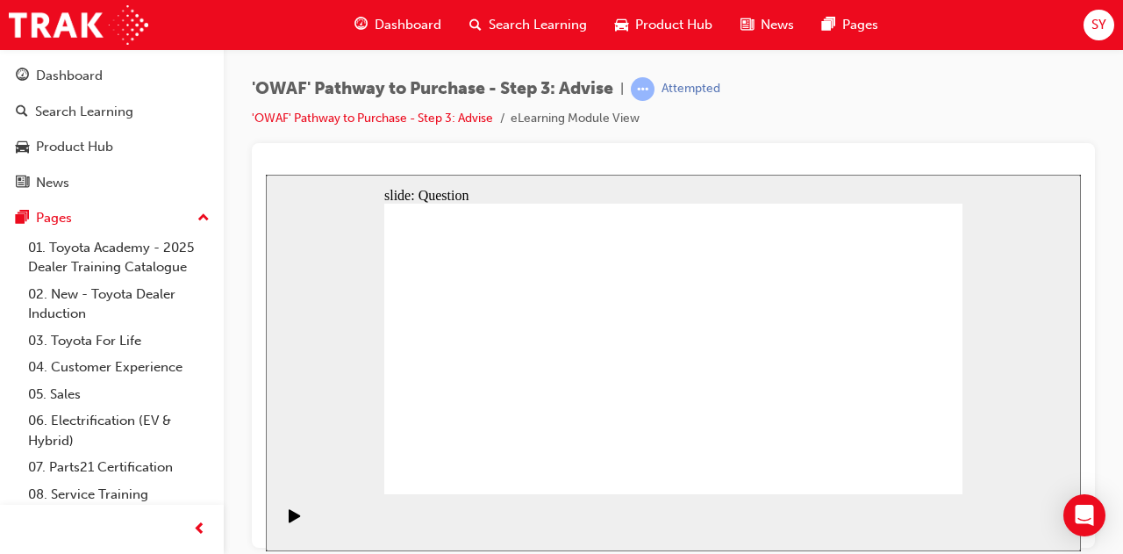
drag, startPoint x: 577, startPoint y: 410, endPoint x: 635, endPoint y: 396, distance: 59.6
drag, startPoint x: 565, startPoint y: 317, endPoint x: 535, endPoint y: 461, distance: 147.0
drag, startPoint x: 539, startPoint y: 402, endPoint x: 667, endPoint y: 271, distance: 183.1
drag, startPoint x: 560, startPoint y: 318, endPoint x: 560, endPoint y: 399, distance: 81.6
drag, startPoint x: 572, startPoint y: 390, endPoint x: 671, endPoint y: 400, distance: 98.9
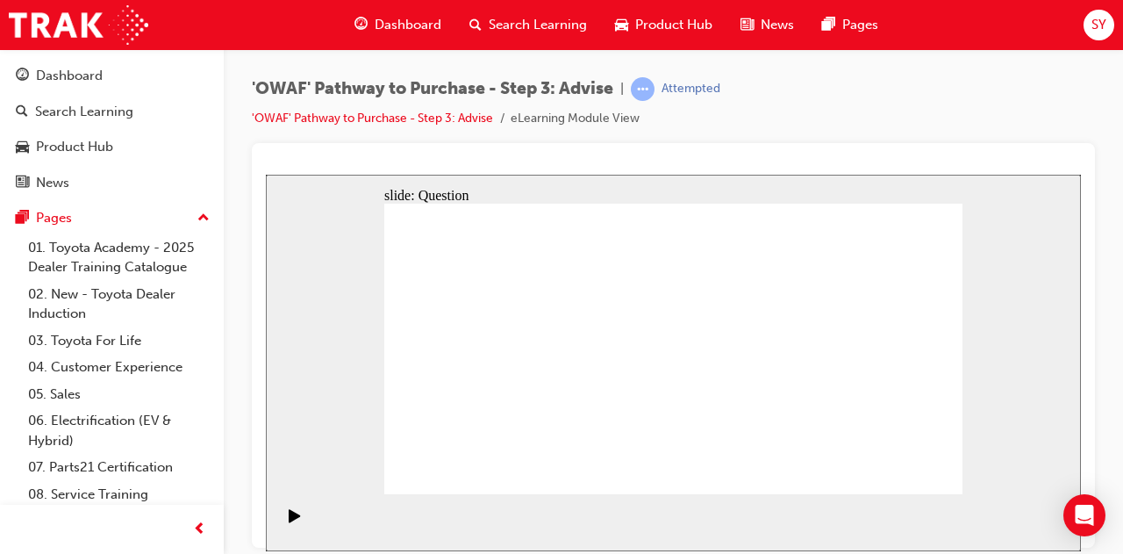
drag, startPoint x: 544, startPoint y: 314, endPoint x: 788, endPoint y: 362, distance: 248.6
drag, startPoint x: 733, startPoint y: 362, endPoint x: 744, endPoint y: 465, distance: 103.3
drag, startPoint x: 490, startPoint y: 334, endPoint x: 715, endPoint y: 328, distance: 225.7
drag, startPoint x: 575, startPoint y: 362, endPoint x: 716, endPoint y: 353, distance: 141.6
drag, startPoint x: 544, startPoint y: 406, endPoint x: 804, endPoint y: 325, distance: 272.1
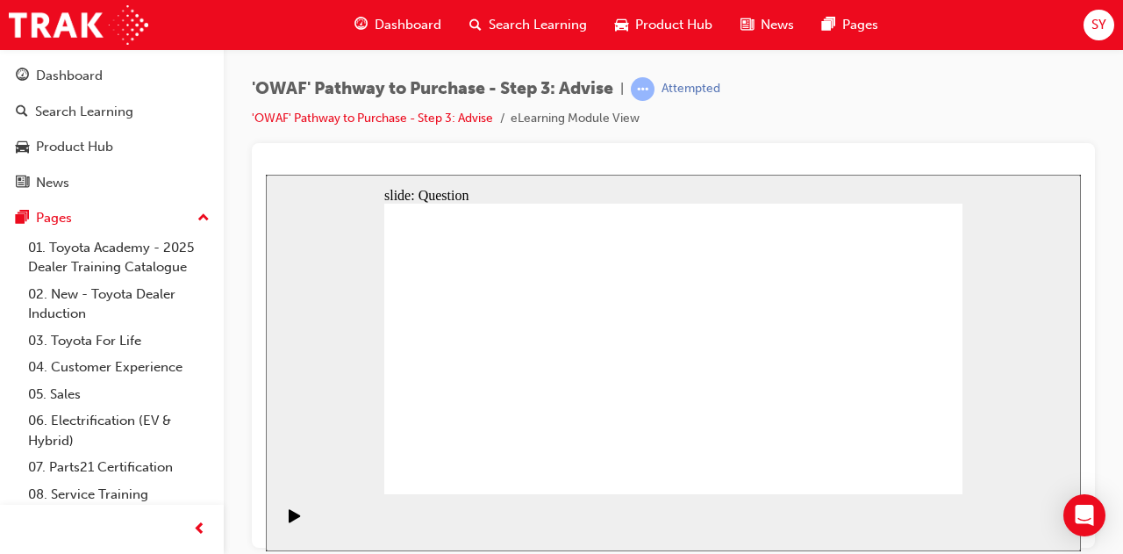
drag, startPoint x: 495, startPoint y: 359, endPoint x: 694, endPoint y: 363, distance: 199.3
drag, startPoint x: 502, startPoint y: 398, endPoint x: 481, endPoint y: 370, distance: 35.8
drag, startPoint x: 560, startPoint y: 325, endPoint x: 758, endPoint y: 370, distance: 203.5
drag, startPoint x: 467, startPoint y: 407, endPoint x: 808, endPoint y: 367, distance: 343.8
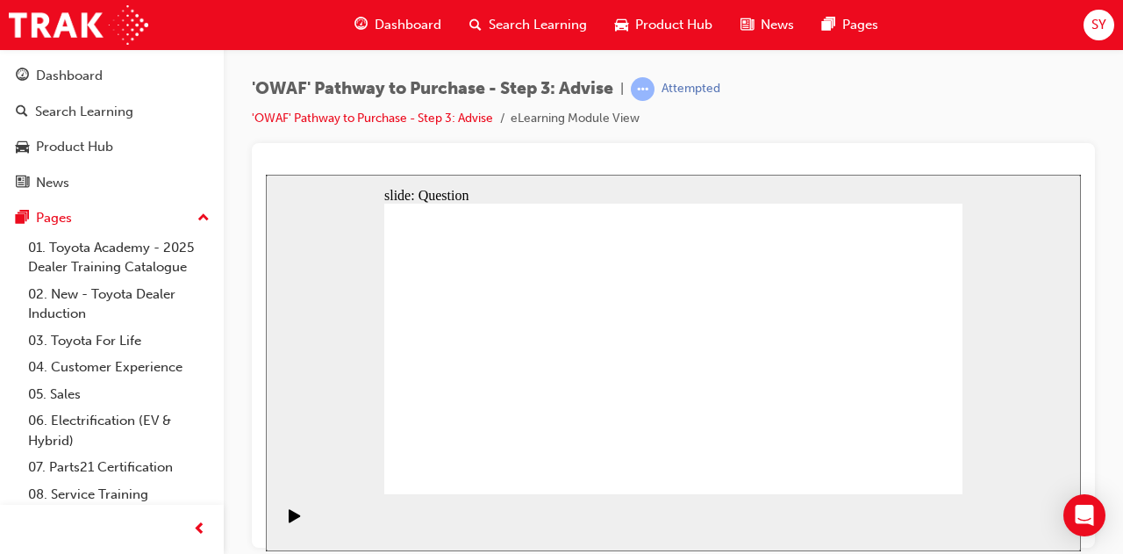
drag, startPoint x: 453, startPoint y: 367, endPoint x: 460, endPoint y: 383, distance: 17.3
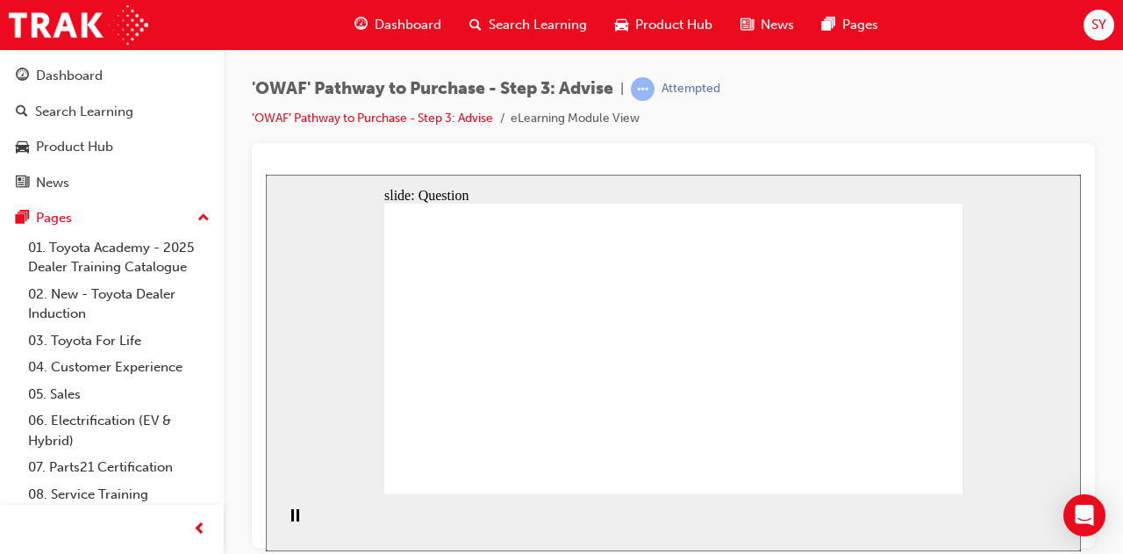
drag, startPoint x: 444, startPoint y: 310, endPoint x: 674, endPoint y: 423, distance: 256.3
drag, startPoint x: 688, startPoint y: 416, endPoint x: 753, endPoint y: 417, distance: 65.0
drag, startPoint x: 713, startPoint y: 423, endPoint x: 530, endPoint y: 386, distance: 186.2
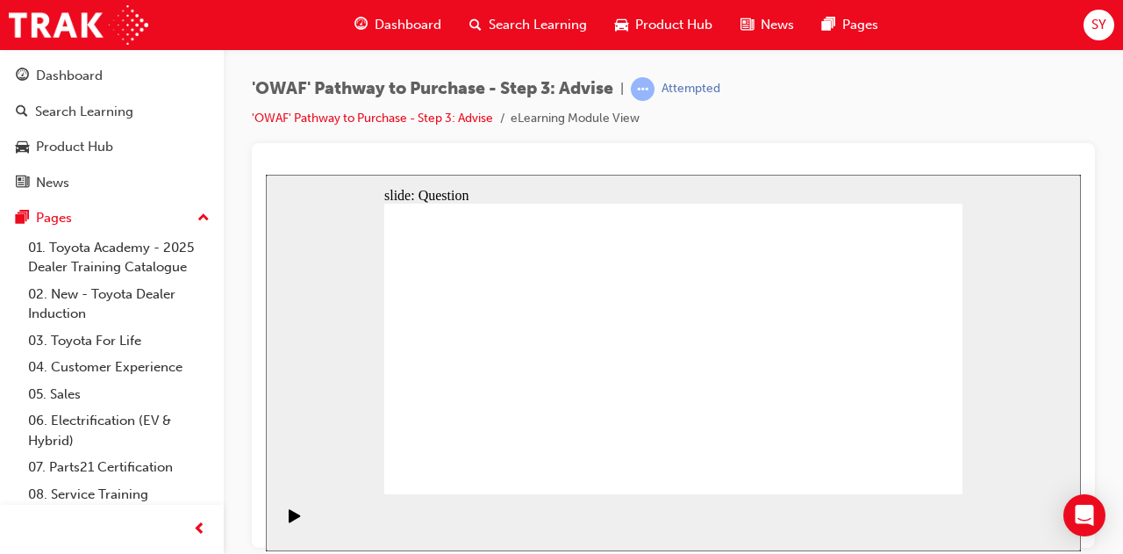
drag, startPoint x: 653, startPoint y: 344, endPoint x: 723, endPoint y: 443, distance: 121.5
drag, startPoint x: 502, startPoint y: 421, endPoint x: 674, endPoint y: 421, distance: 172.0
drag, startPoint x: 563, startPoint y: 349, endPoint x: 669, endPoint y: 415, distance: 124.2
drag, startPoint x: 901, startPoint y: 319, endPoint x: 617, endPoint y: 435, distance: 306.3
drag, startPoint x: 850, startPoint y: 320, endPoint x: 940, endPoint y: 444, distance: 153.3
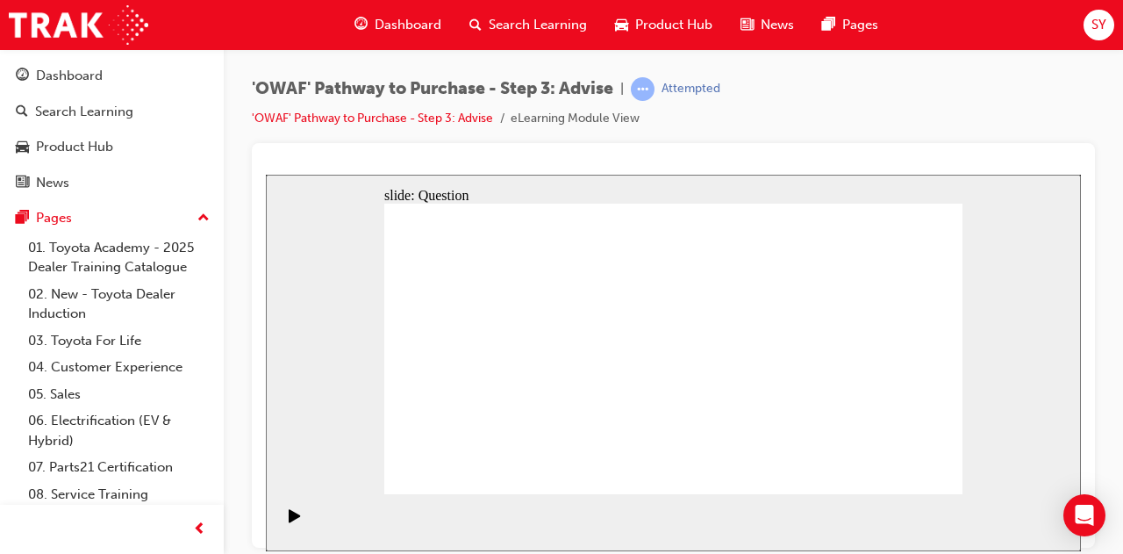
drag, startPoint x: 783, startPoint y: 323, endPoint x: 887, endPoint y: 316, distance: 104.7
drag, startPoint x: 665, startPoint y: 308, endPoint x: 436, endPoint y: 420, distance: 254.8
drag, startPoint x: 793, startPoint y: 329, endPoint x: 502, endPoint y: 398, distance: 299.3
drag, startPoint x: 504, startPoint y: 341, endPoint x: 671, endPoint y: 414, distance: 182.3
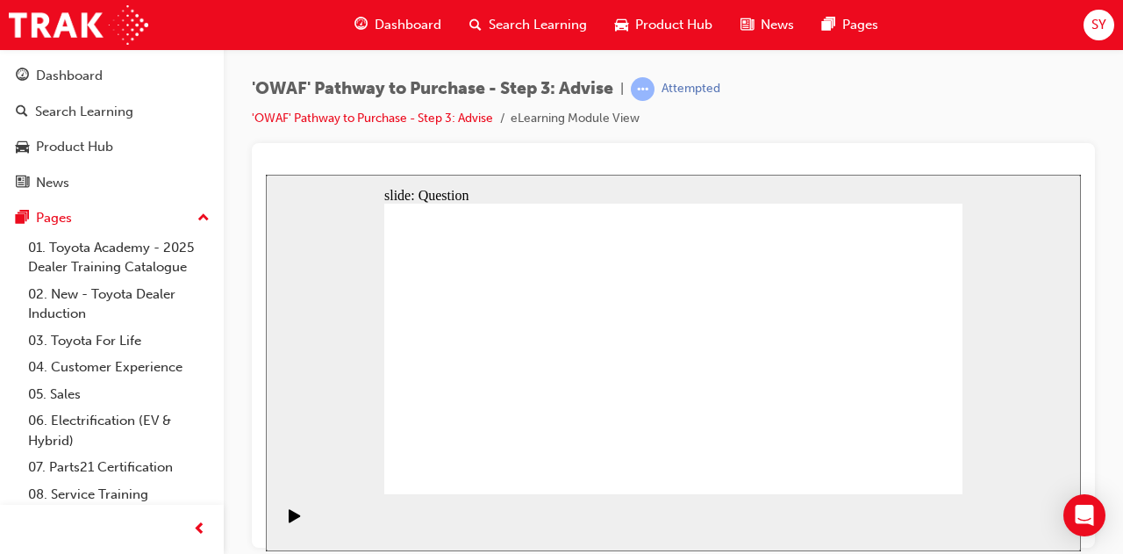
drag, startPoint x: 736, startPoint y: 314, endPoint x: 797, endPoint y: 421, distance: 123.0
drag, startPoint x: 499, startPoint y: 311, endPoint x: 857, endPoint y: 427, distance: 375.5
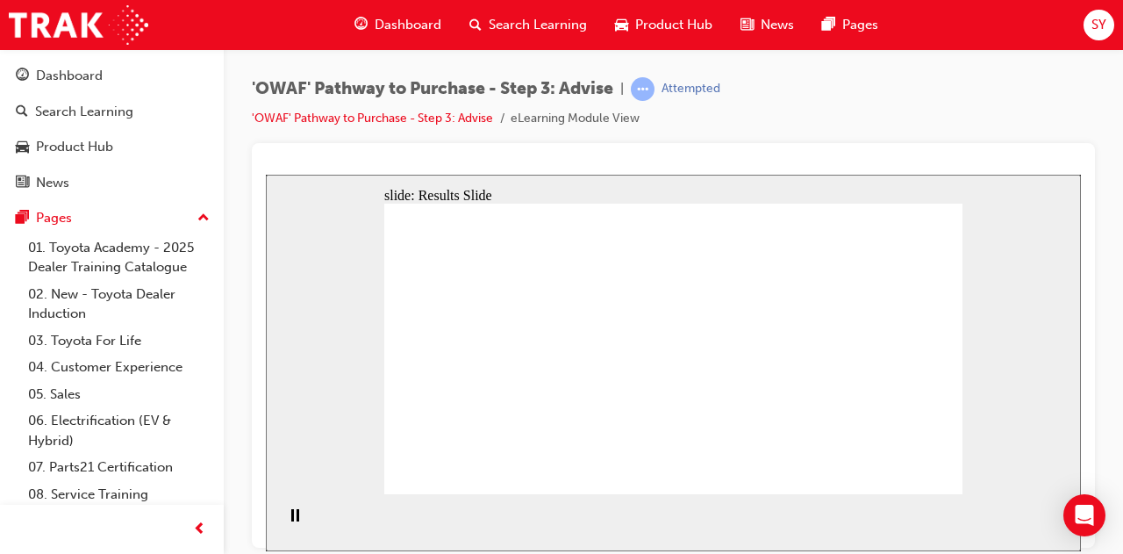
drag, startPoint x: 507, startPoint y: 442, endPoint x: 497, endPoint y: 393, distance: 50.3
drag, startPoint x: 673, startPoint y: 442, endPoint x: 506, endPoint y: 318, distance: 208.2
drag, startPoint x: 793, startPoint y: 424, endPoint x: 682, endPoint y: 379, distance: 120.1
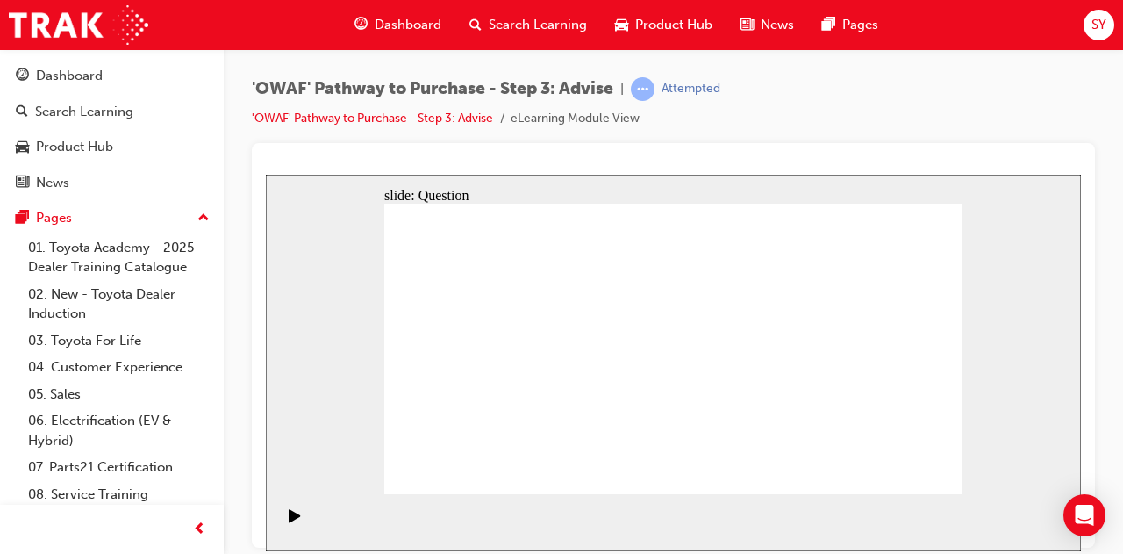
drag, startPoint x: 556, startPoint y: 360, endPoint x: 571, endPoint y: 375, distance: 20.5
drag, startPoint x: 855, startPoint y: 431, endPoint x: 506, endPoint y: 348, distance: 358.3
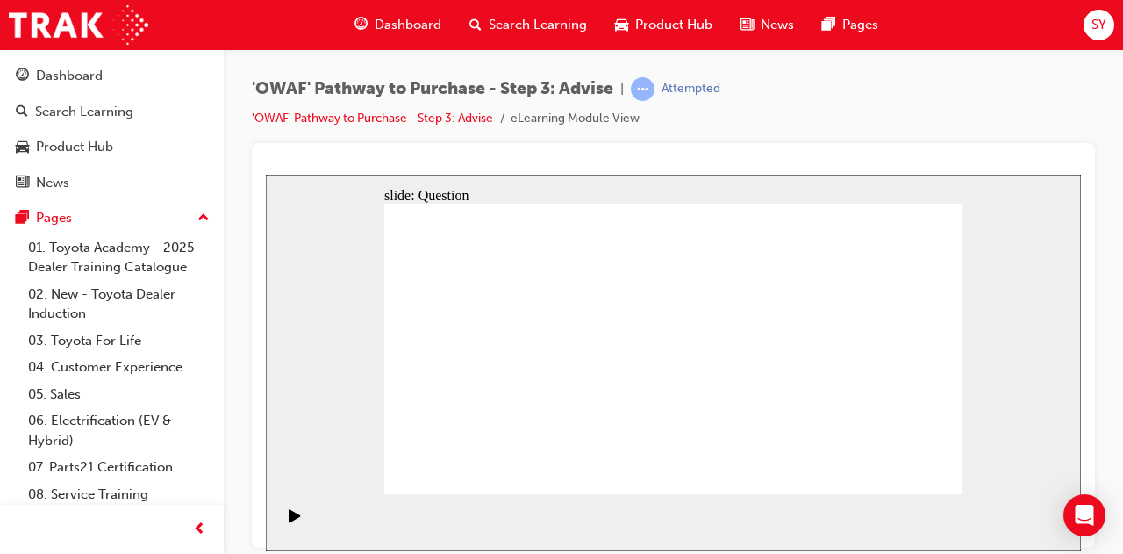
drag, startPoint x: 609, startPoint y: 419, endPoint x: 664, endPoint y: 319, distance: 113.1
drag, startPoint x: 707, startPoint y: 465, endPoint x: 706, endPoint y: 486, distance: 21.1
drag, startPoint x: 706, startPoint y: 434, endPoint x: 548, endPoint y: 349, distance: 179.5
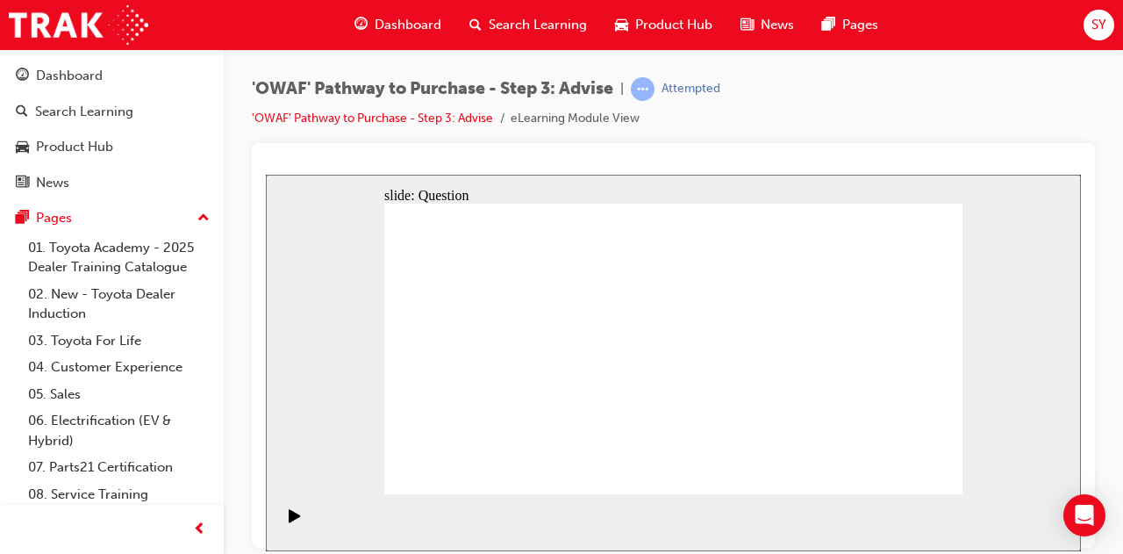
drag, startPoint x: 813, startPoint y: 435, endPoint x: 799, endPoint y: 348, distance: 88.0
